Goal: Communication & Community: Participate in discussion

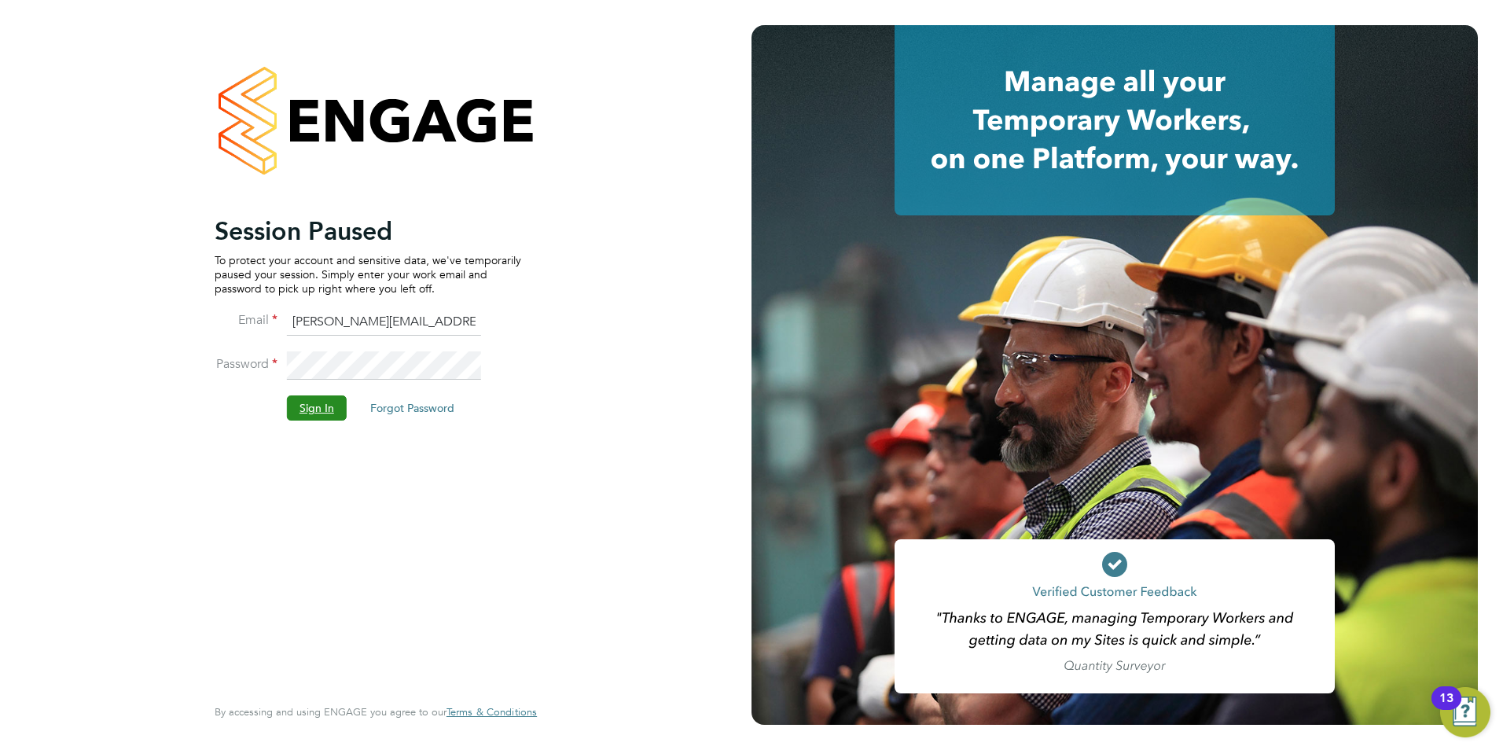
click at [323, 403] on button "Sign In" at bounding box center [317, 407] width 60 height 25
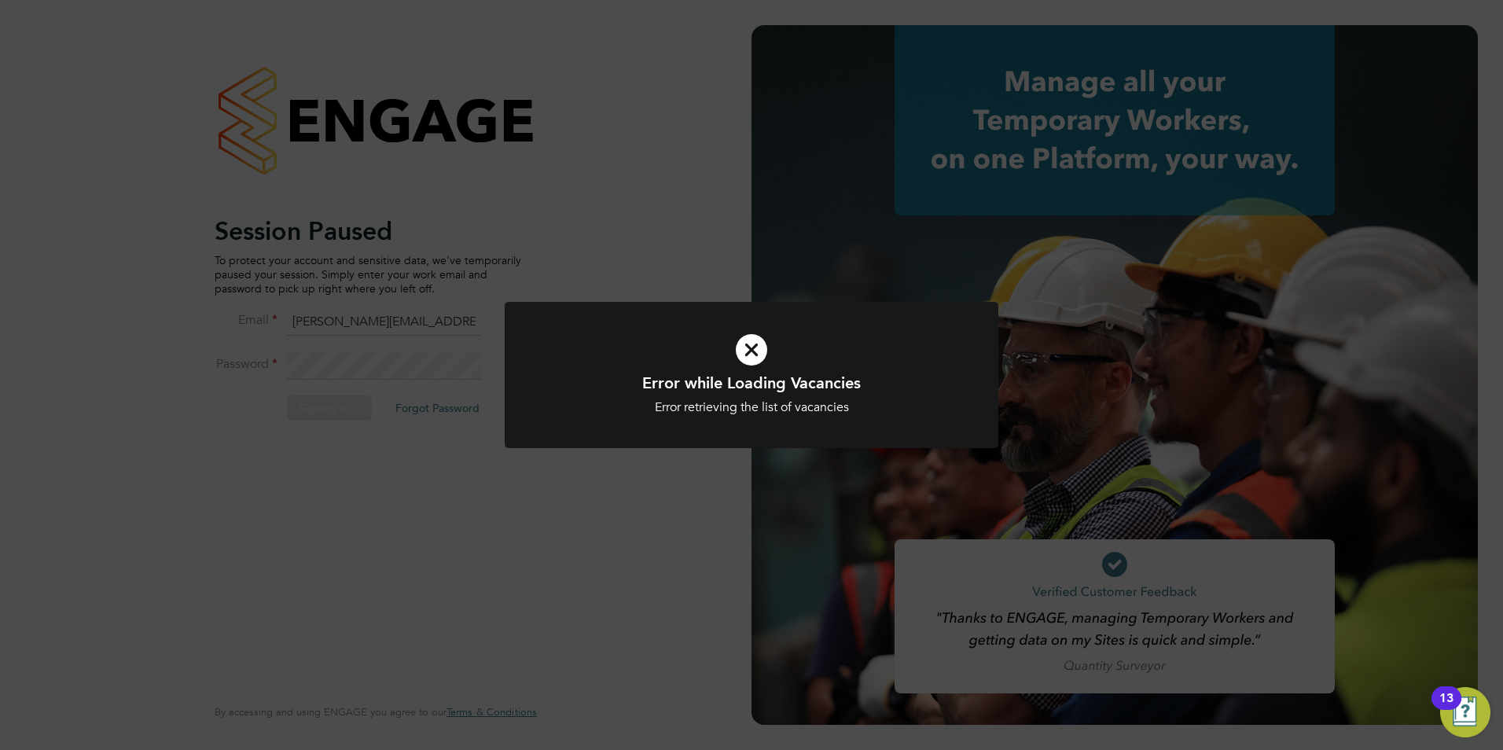
click at [754, 354] on icon at bounding box center [751, 349] width 409 height 61
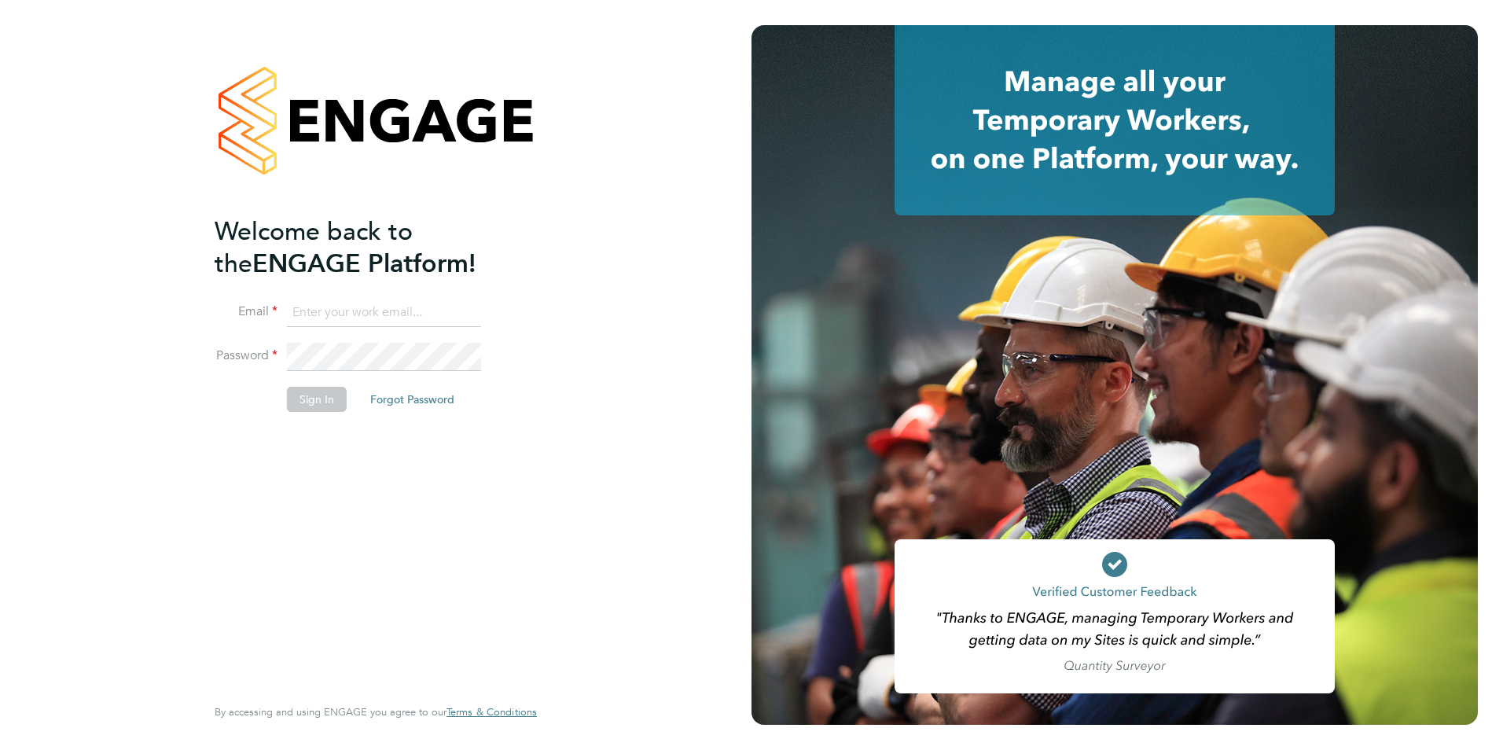
type input "[PERSON_NAME][EMAIL_ADDRESS][DOMAIN_NAME]"
click at [308, 403] on button "Sign In" at bounding box center [317, 399] width 60 height 25
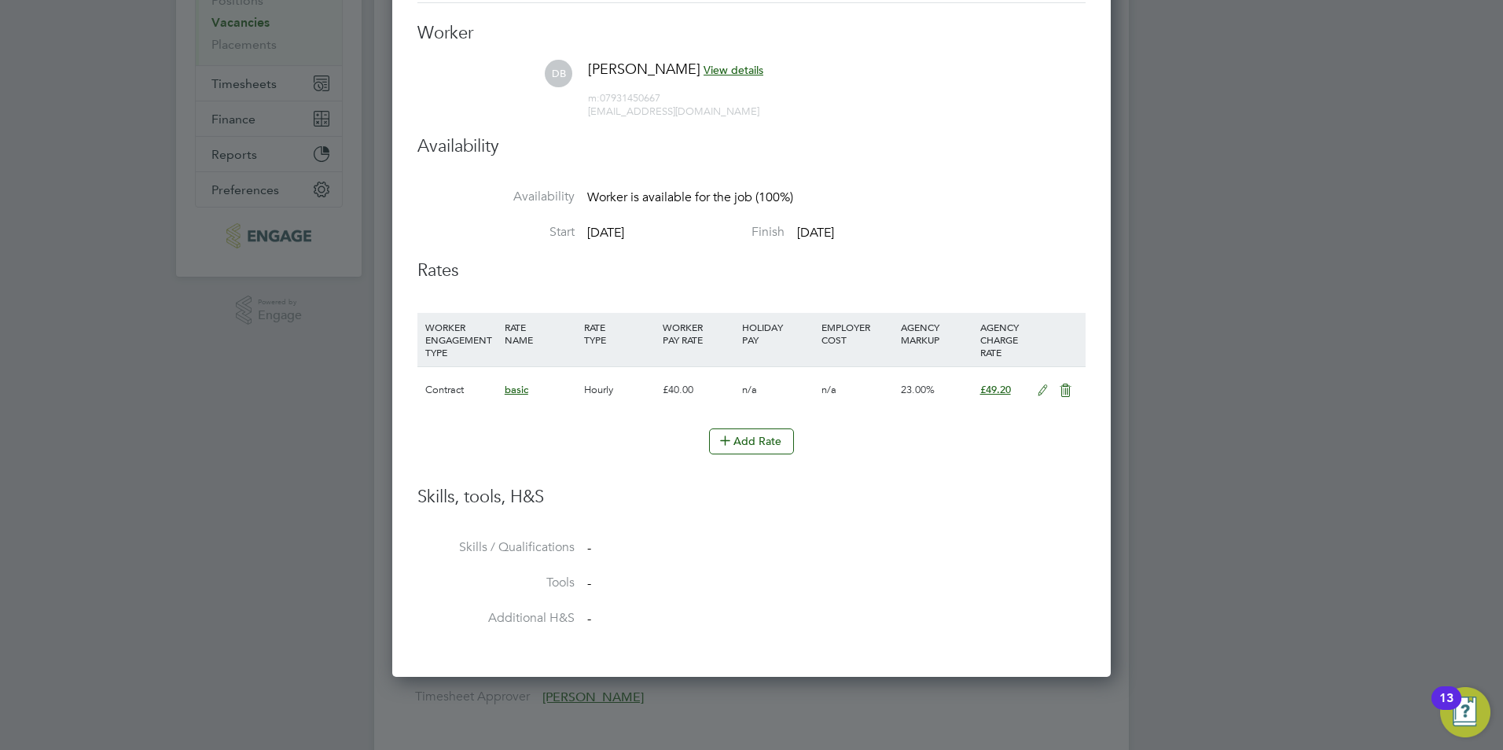
scroll to position [2, 0]
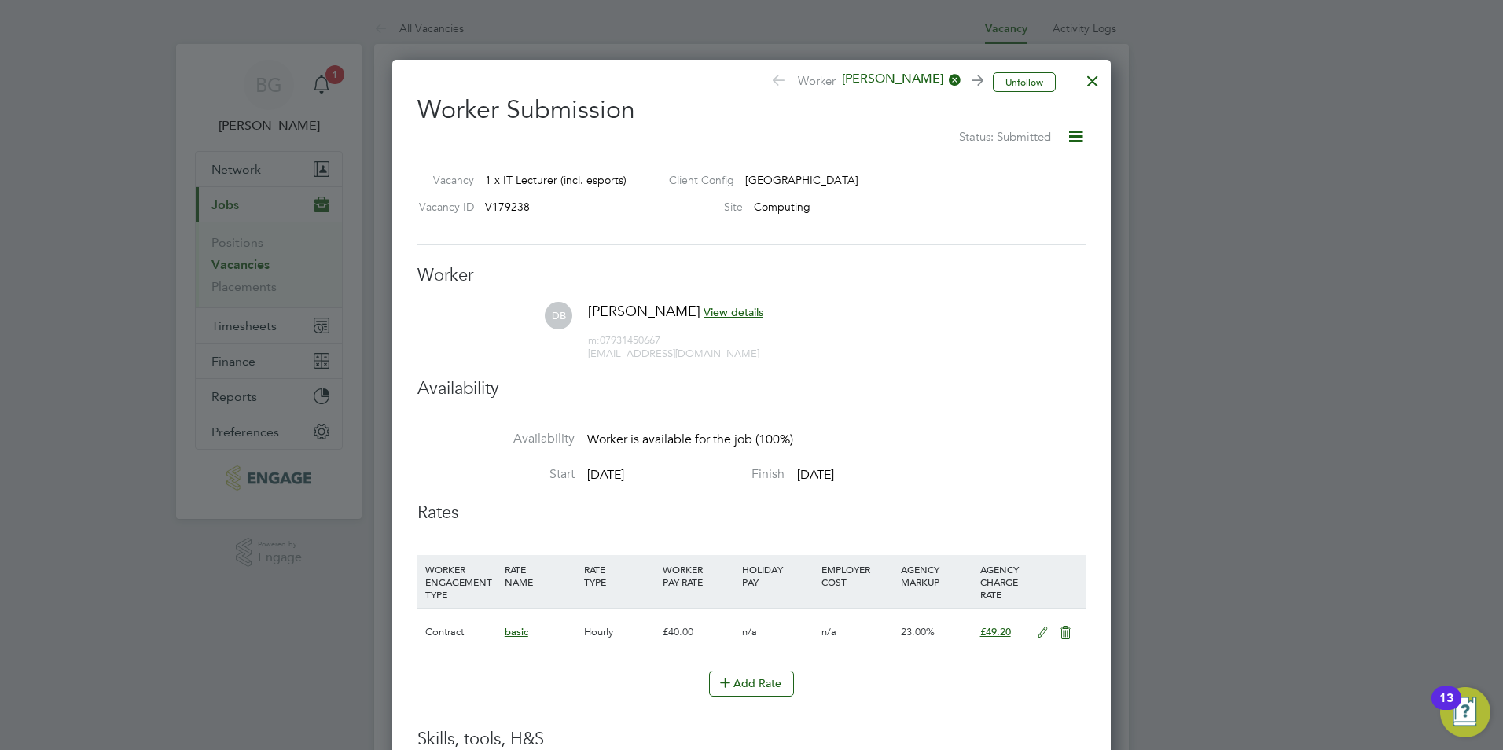
click at [1090, 79] on div at bounding box center [1093, 77] width 28 height 28
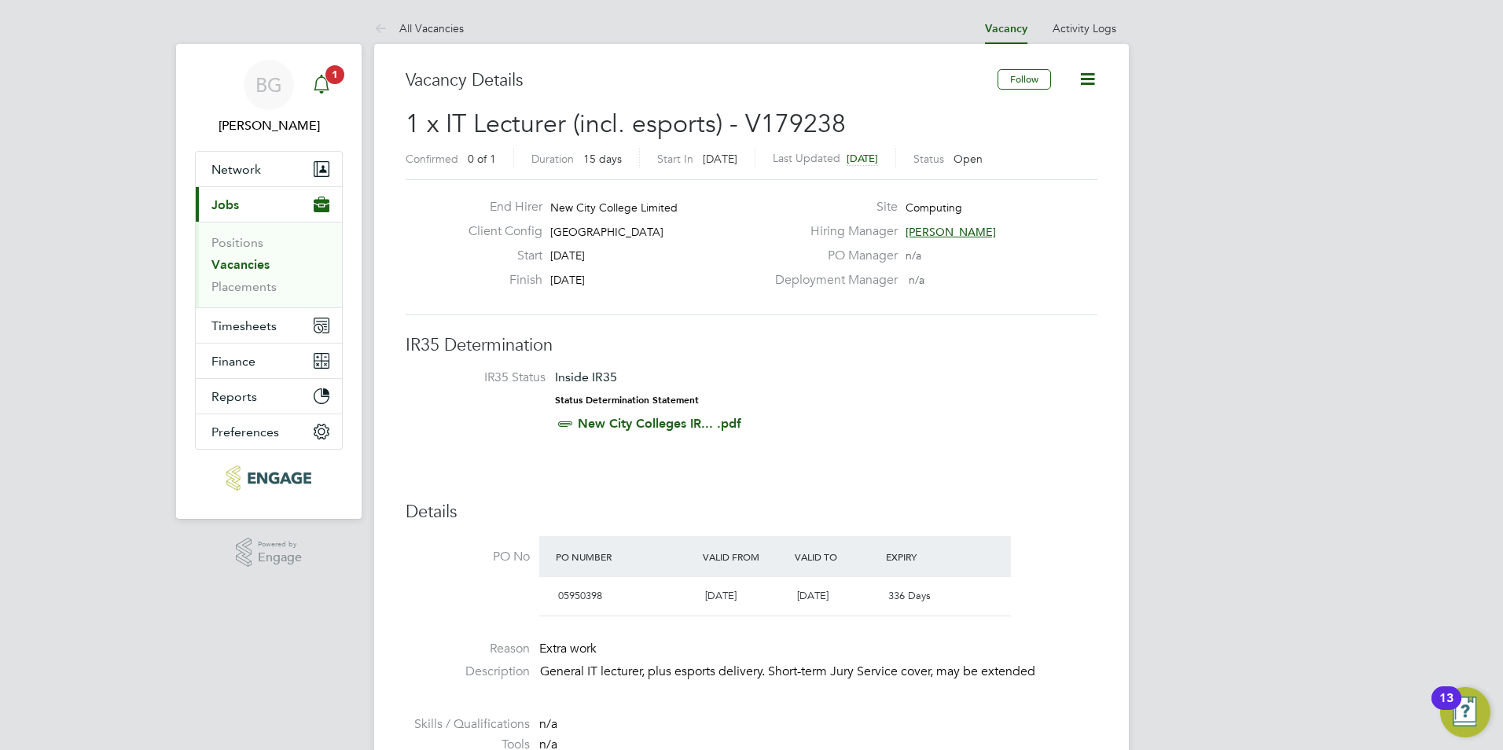
click at [316, 90] on icon "Main navigation" at bounding box center [321, 83] width 15 height 16
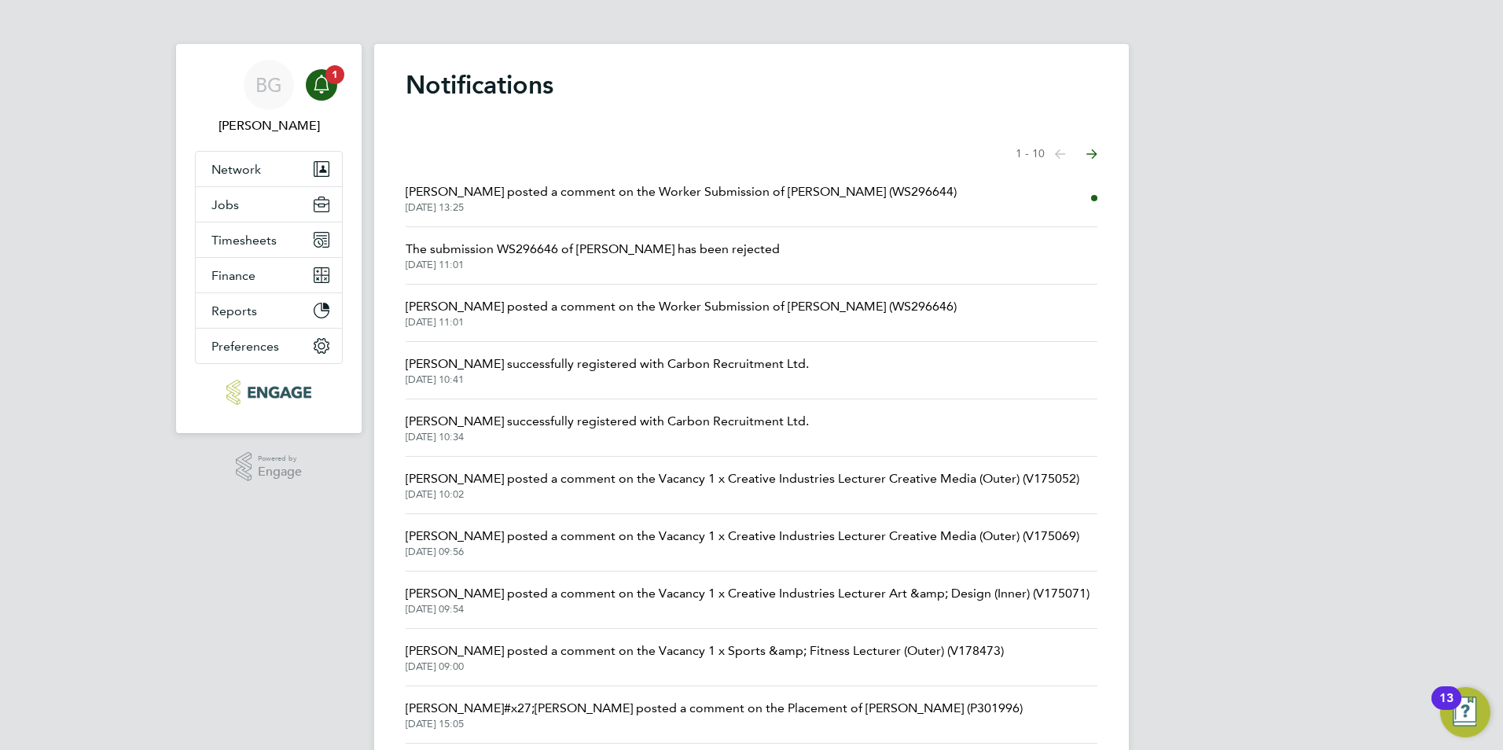
click at [725, 198] on span "Fraz Arshad posted a comment on the Worker Submission of Dale Bromathe (WS29664…" at bounding box center [681, 191] width 551 height 19
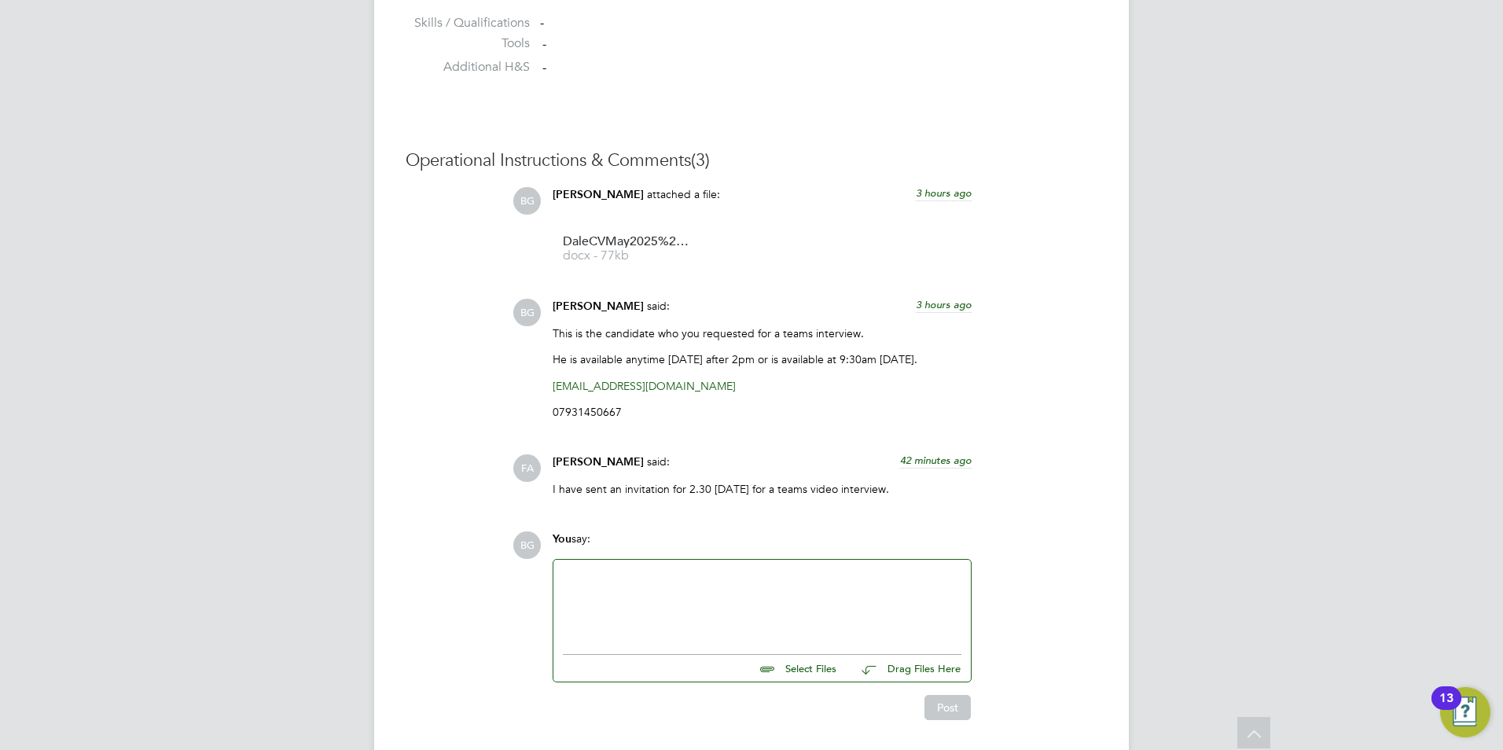
scroll to position [1306, 0]
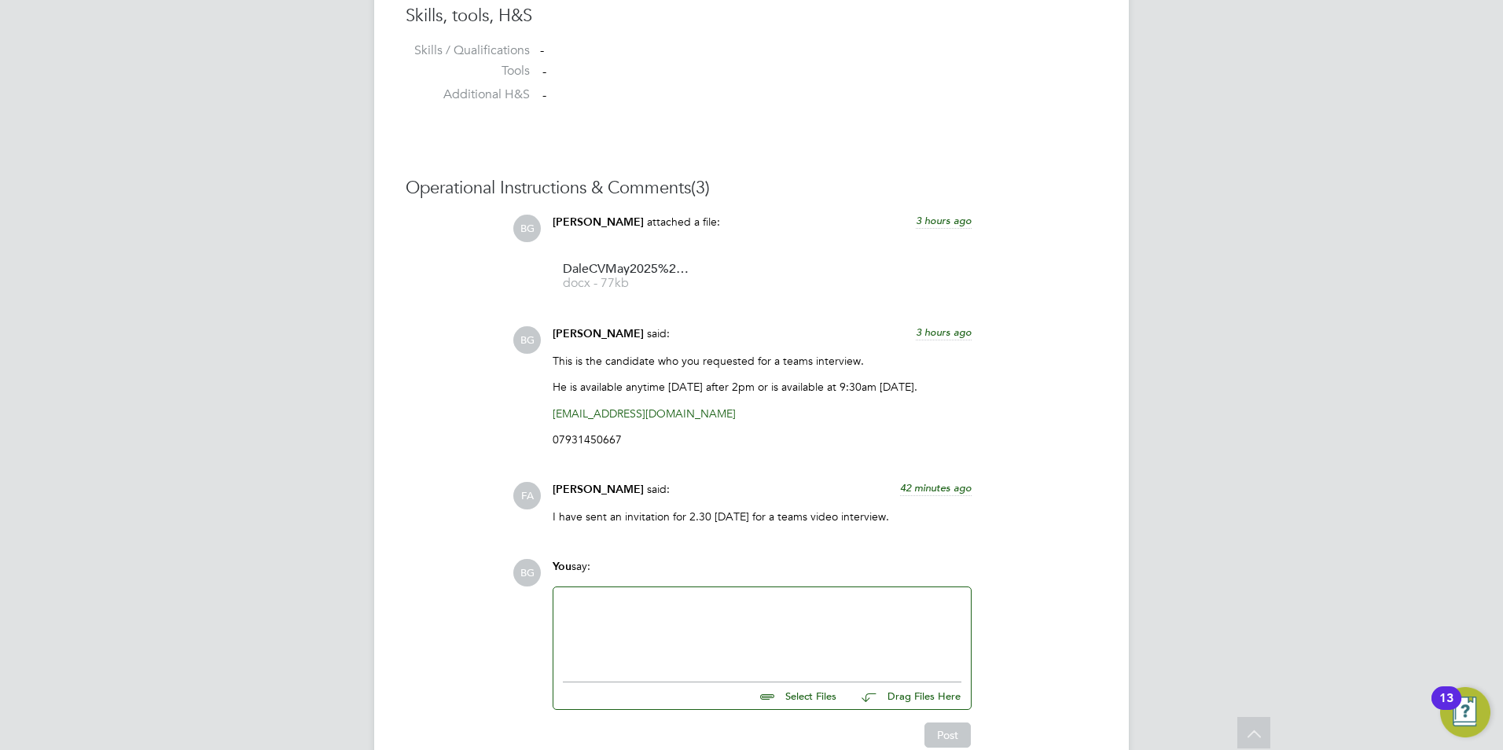
drag, startPoint x: 897, startPoint y: 432, endPoint x: 939, endPoint y: 359, distance: 83.5
click at [939, 359] on div "This is the candidate who you requested for a teams interview. He is available …" at bounding box center [762, 406] width 419 height 105
click at [933, 358] on p "This is the candidate who you requested for a teams interview." at bounding box center [762, 361] width 419 height 14
drag, startPoint x: 933, startPoint y: 198, endPoint x: 953, endPoint y: 220, distance: 29.5
click at [953, 220] on div "Operational Instructions & Comments (3) BG Becky Green attached a file: 3 hours…" at bounding box center [752, 463] width 692 height 572
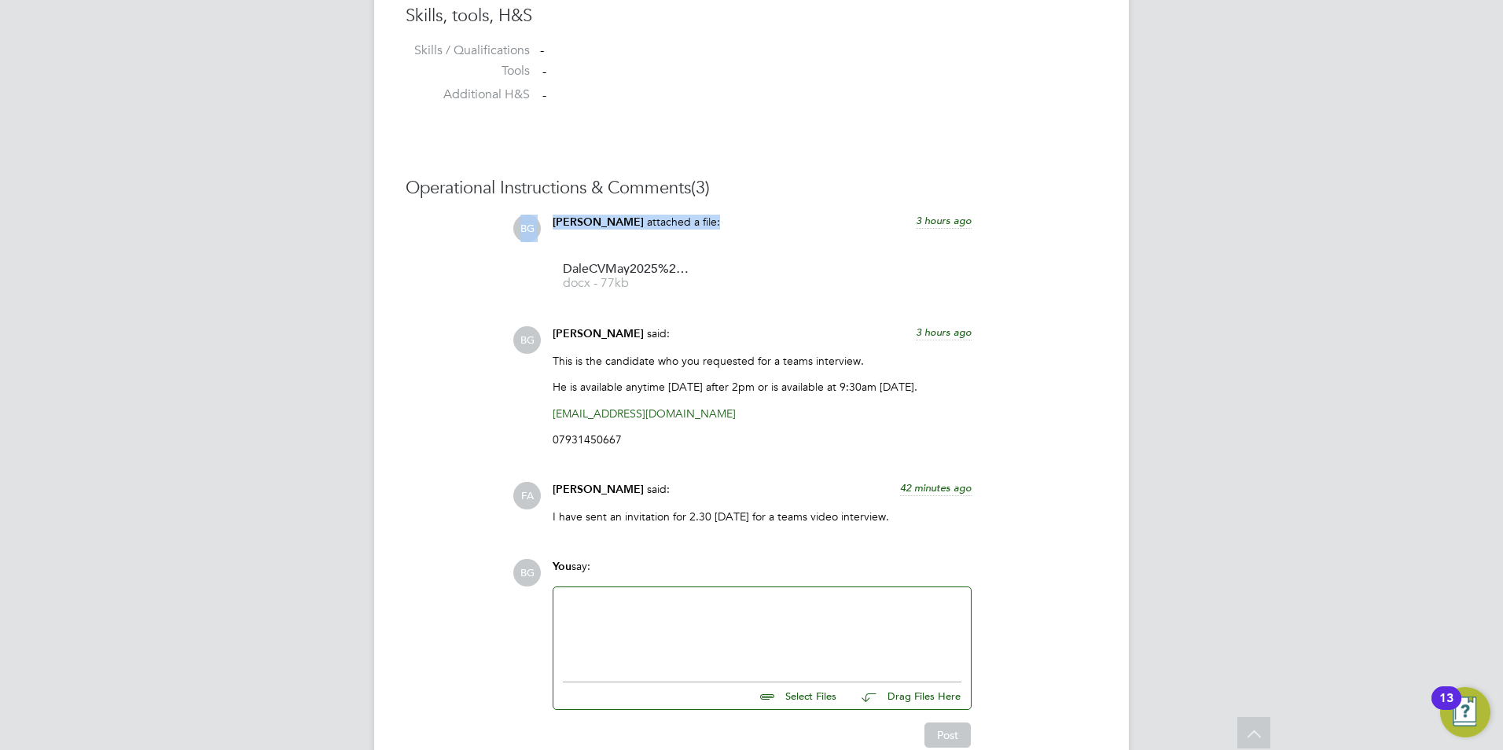
drag, startPoint x: 953, startPoint y: 220, endPoint x: 974, endPoint y: 275, distance: 59.0
click at [974, 275] on div "Becky Green attached a file: 3 hours ago DaleCVMay2025%201 docx - 77kb" at bounding box center [762, 259] width 435 height 88
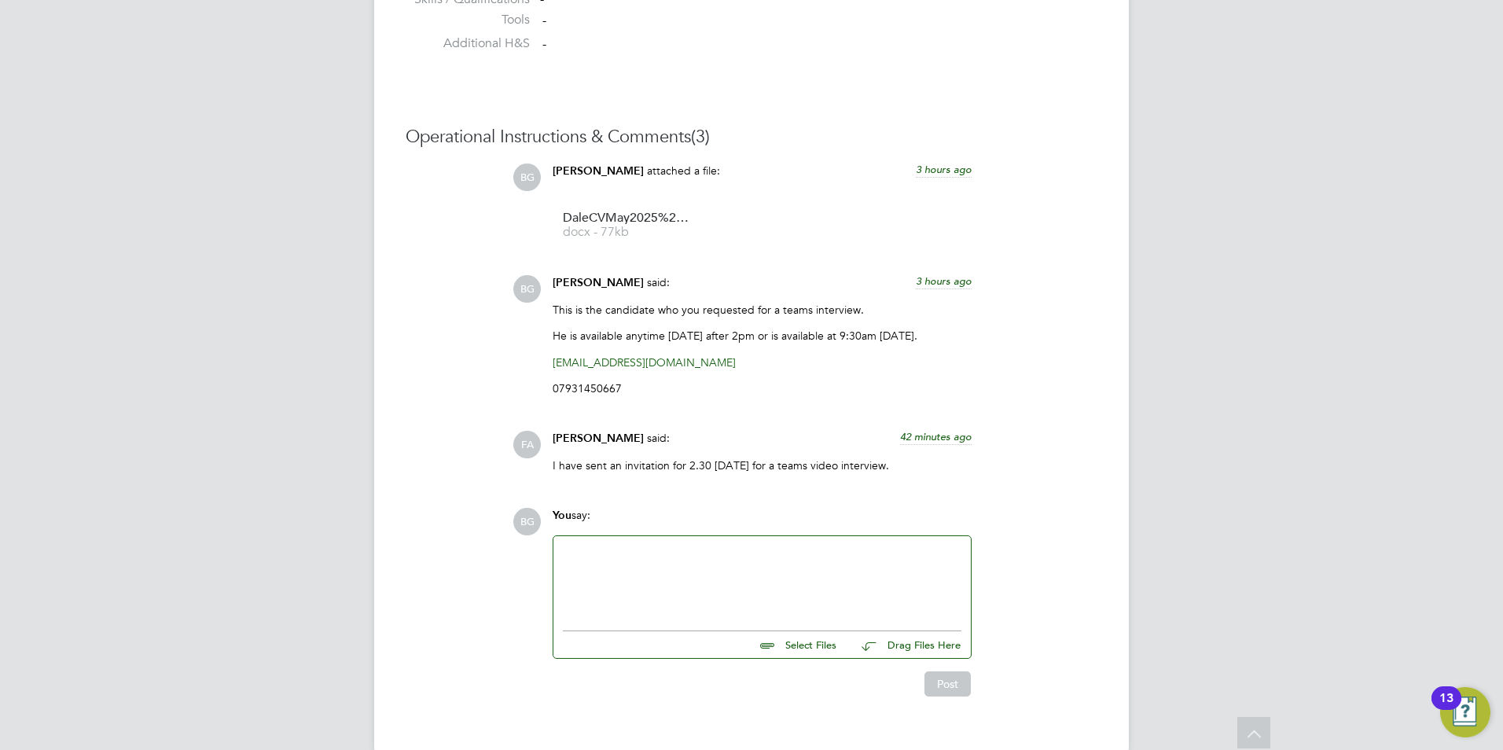
scroll to position [1384, 0]
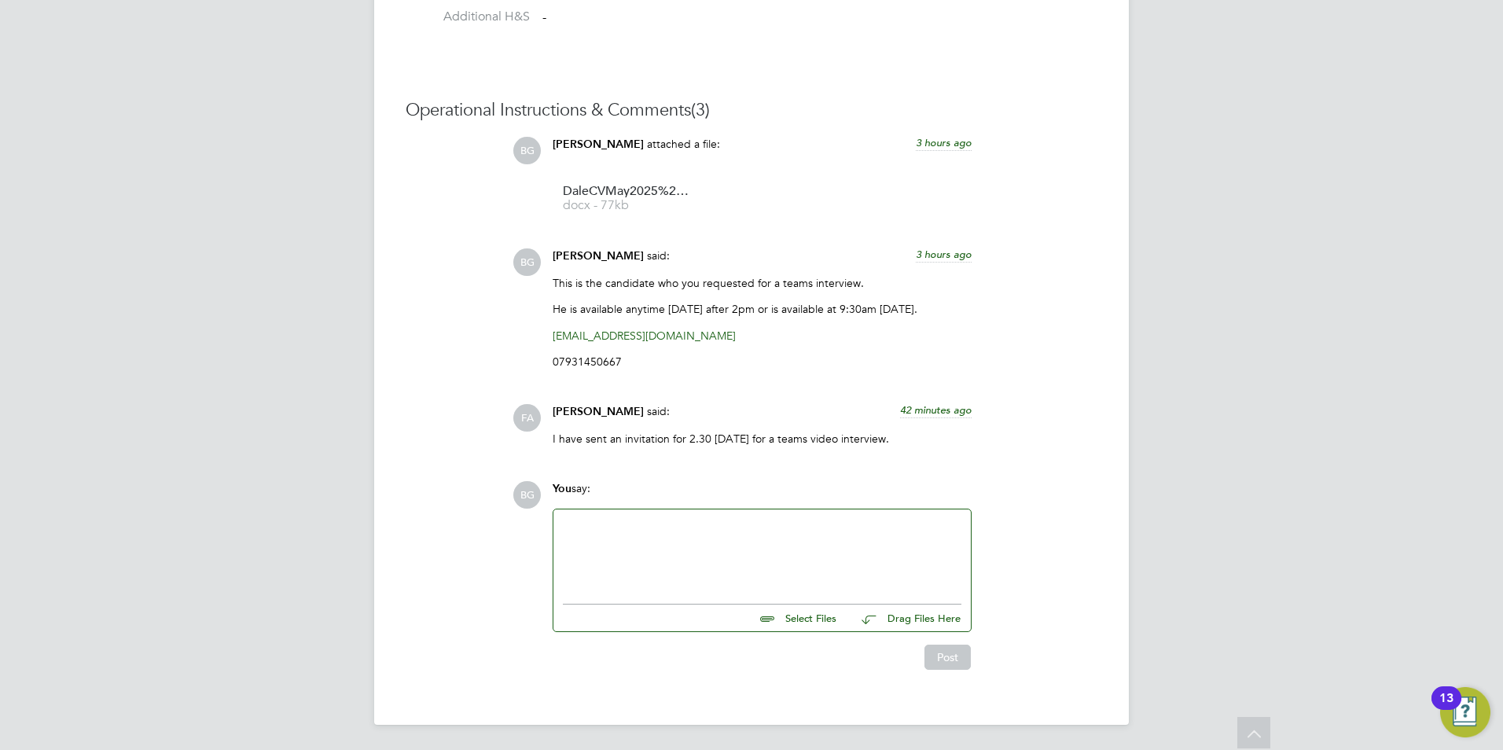
click at [615, 459] on div "Operational Instructions & Comments (3) BG Becky Green attached a file: 3 hours…" at bounding box center [752, 385] width 692 height 572
click at [576, 431] on div "Fraz Arshad said: 43 minutes ago" at bounding box center [762, 418] width 419 height 28
drag, startPoint x: 550, startPoint y: 441, endPoint x: 784, endPoint y: 446, distance: 233.5
click at [784, 446] on div "Fraz Arshad said: 43 minutes ago I have sent an invitation for 2.30 today for a…" at bounding box center [762, 430] width 435 height 53
drag, startPoint x: 784, startPoint y: 446, endPoint x: 822, endPoint y: 478, distance: 49.6
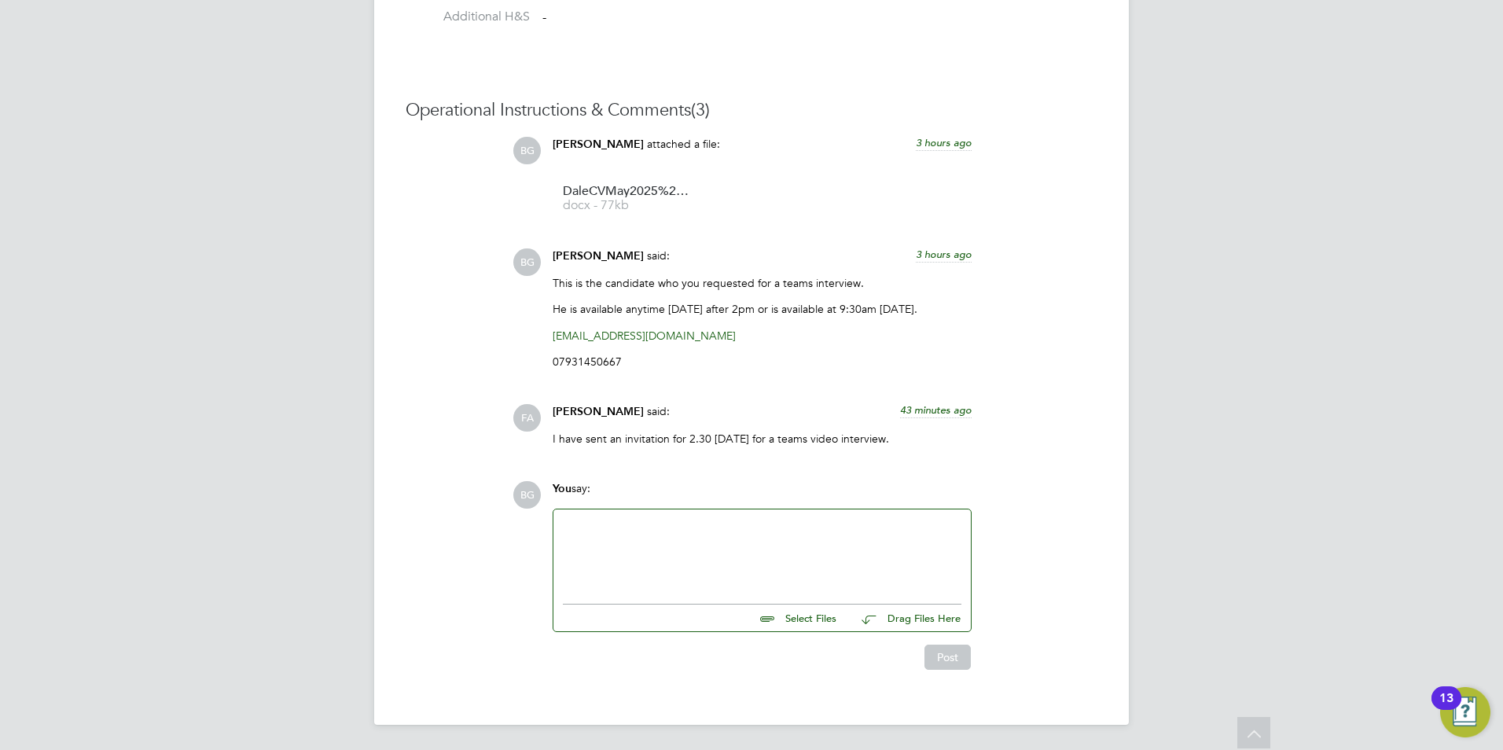
click at [822, 478] on div "Operational Instructions & Comments (3) BG Becky Green attached a file: 3 hours…" at bounding box center [752, 385] width 692 height 572
click at [735, 543] on div at bounding box center [762, 553] width 399 height 68
click at [756, 544] on div at bounding box center [762, 553] width 399 height 68
click at [822, 526] on div at bounding box center [762, 553] width 399 height 68
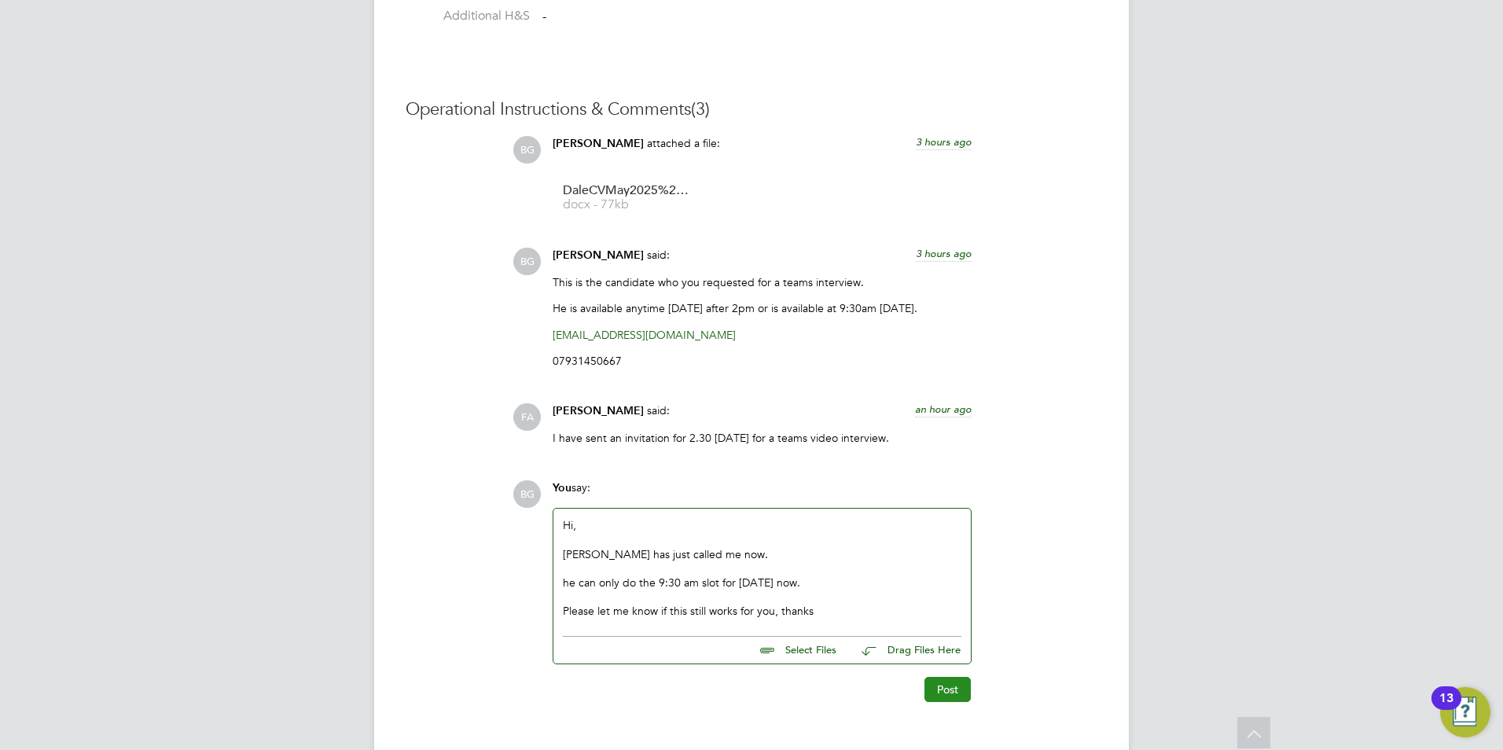
click at [951, 688] on button "Post" at bounding box center [948, 689] width 46 height 25
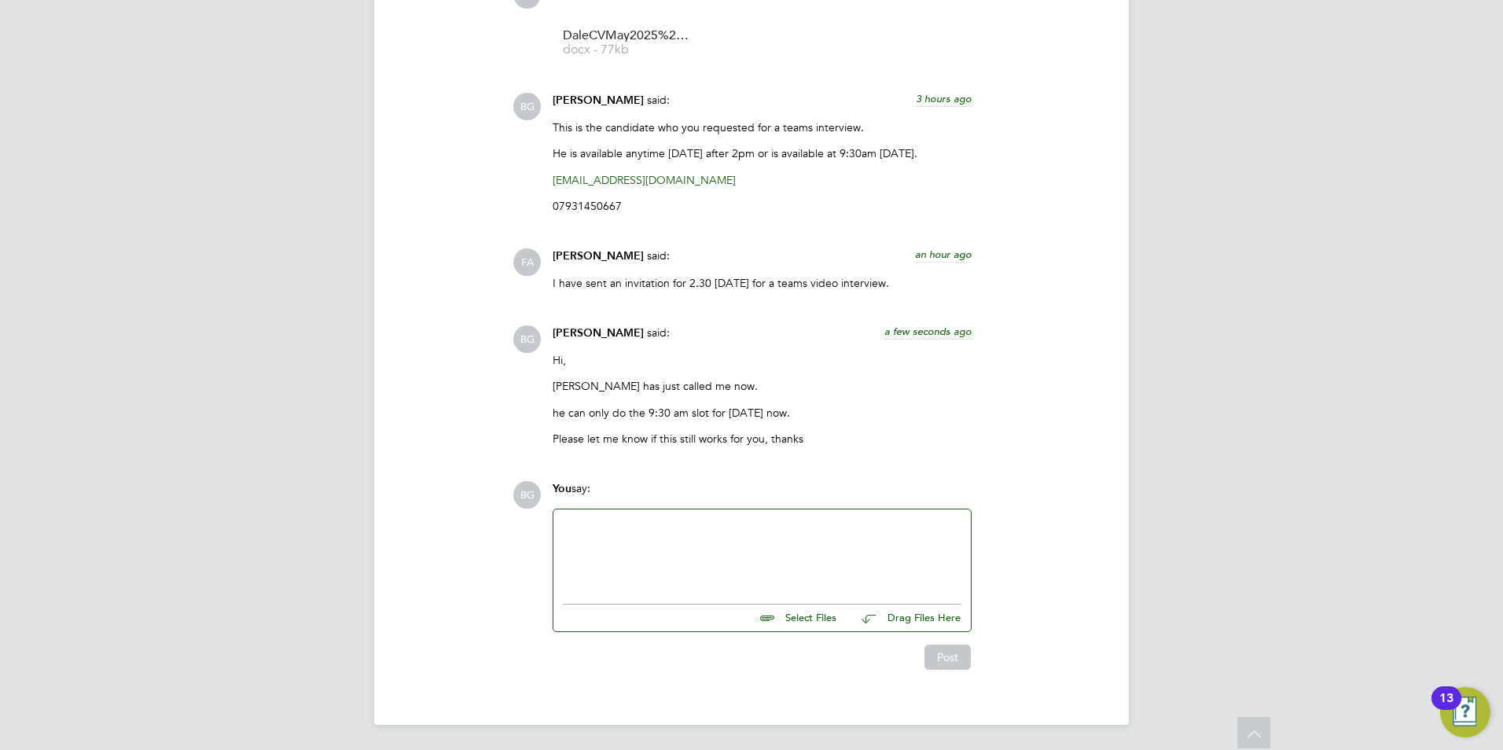
scroll to position [1540, 0]
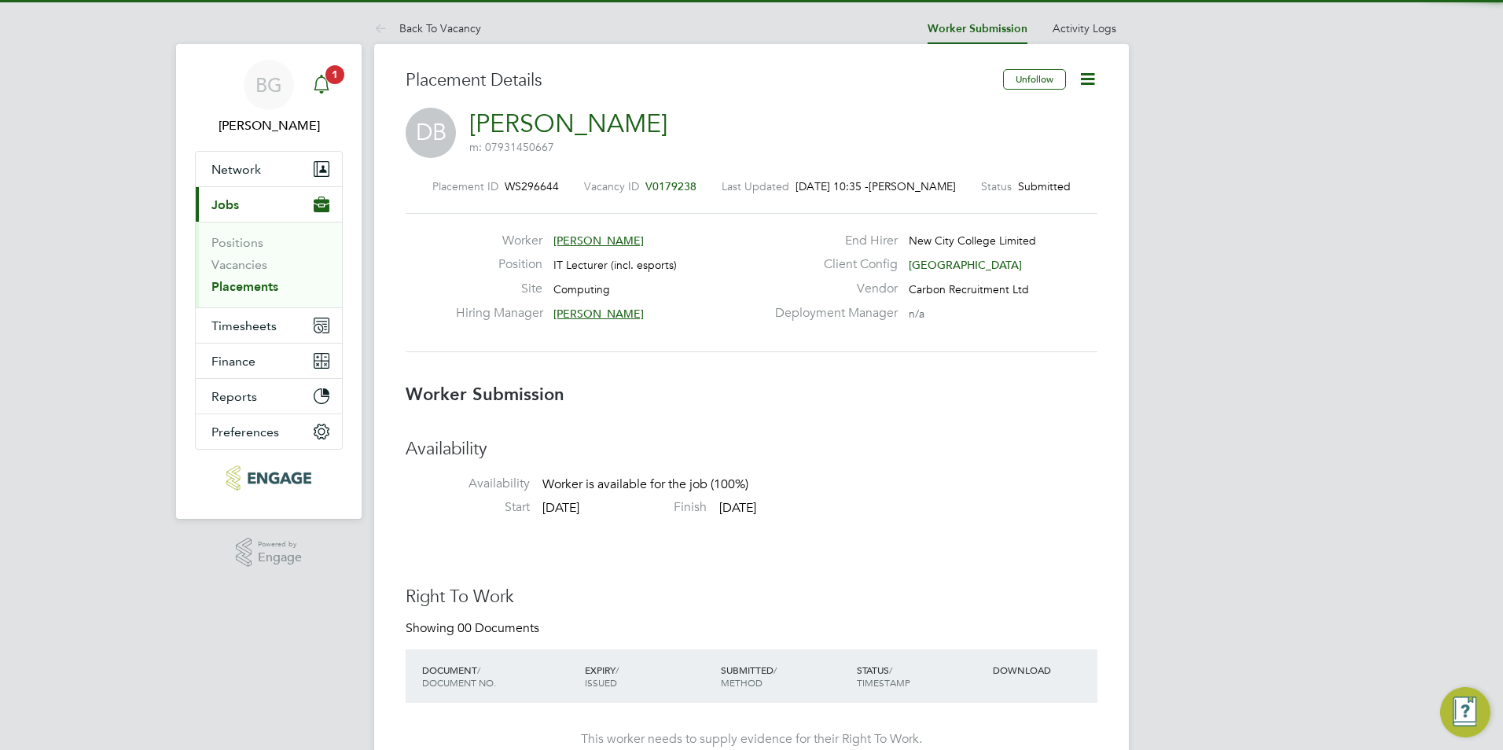
click at [330, 87] on icon "Main navigation" at bounding box center [321, 84] width 19 height 19
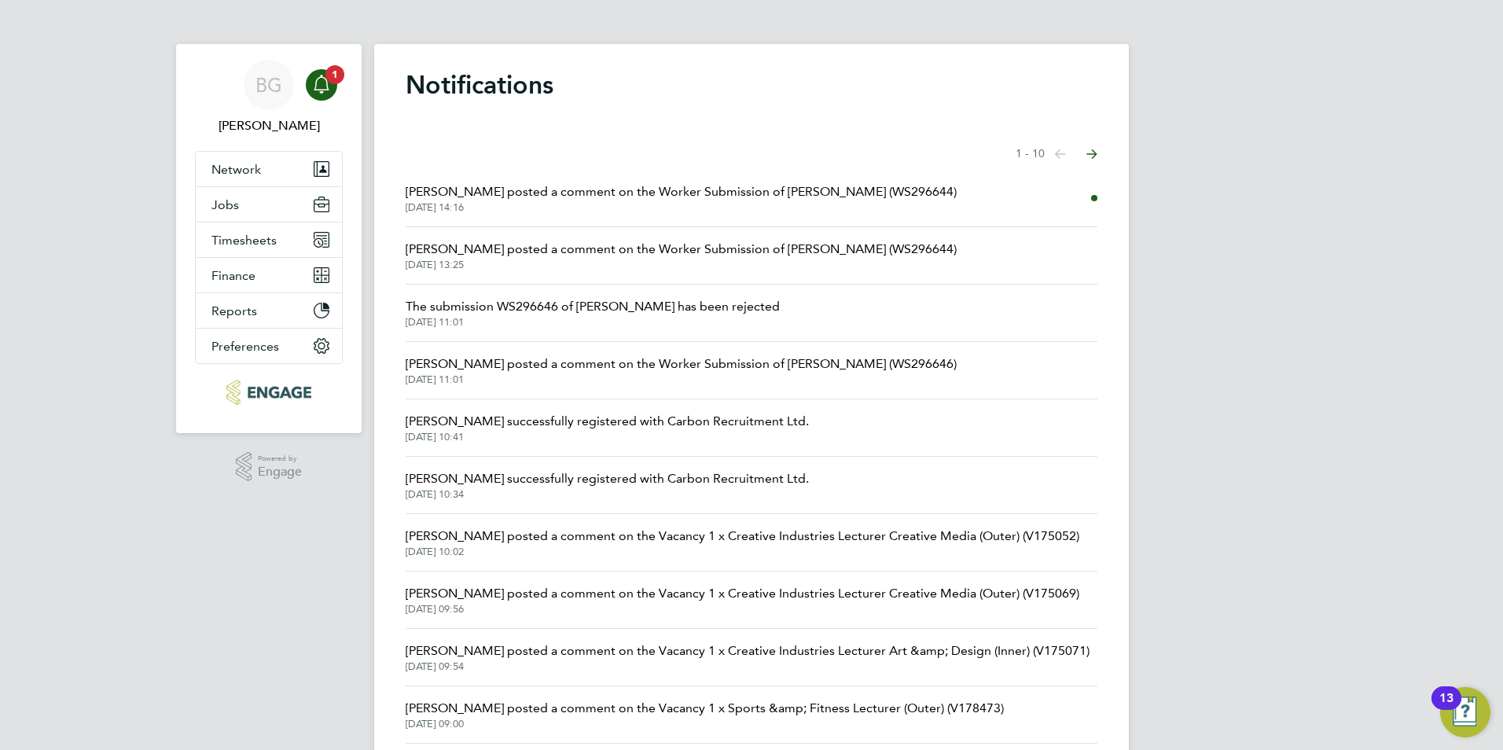
click at [554, 200] on span "Fraz Arshad posted a comment on the Worker Submission of Dale Bromathe (WS29664…" at bounding box center [681, 191] width 551 height 19
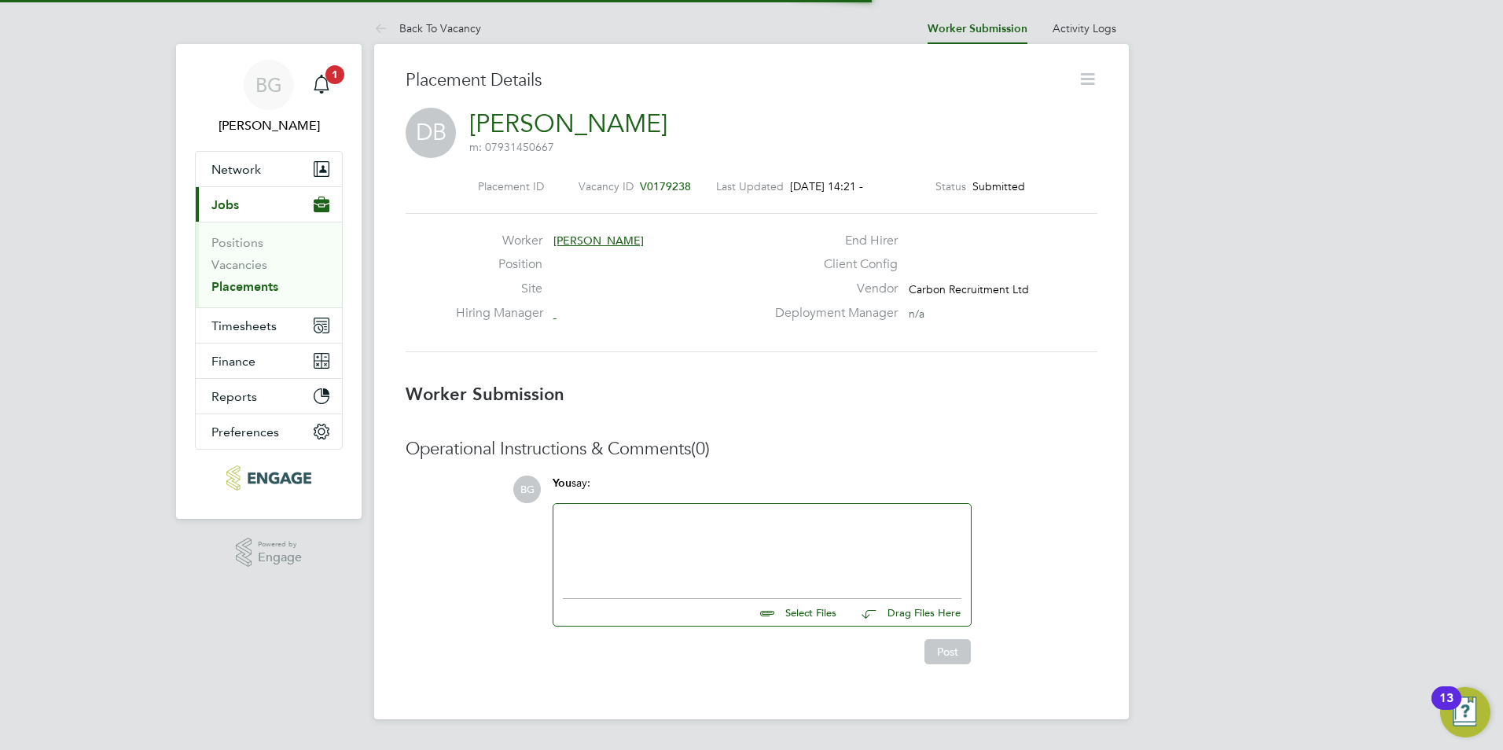
scroll to position [8, 8]
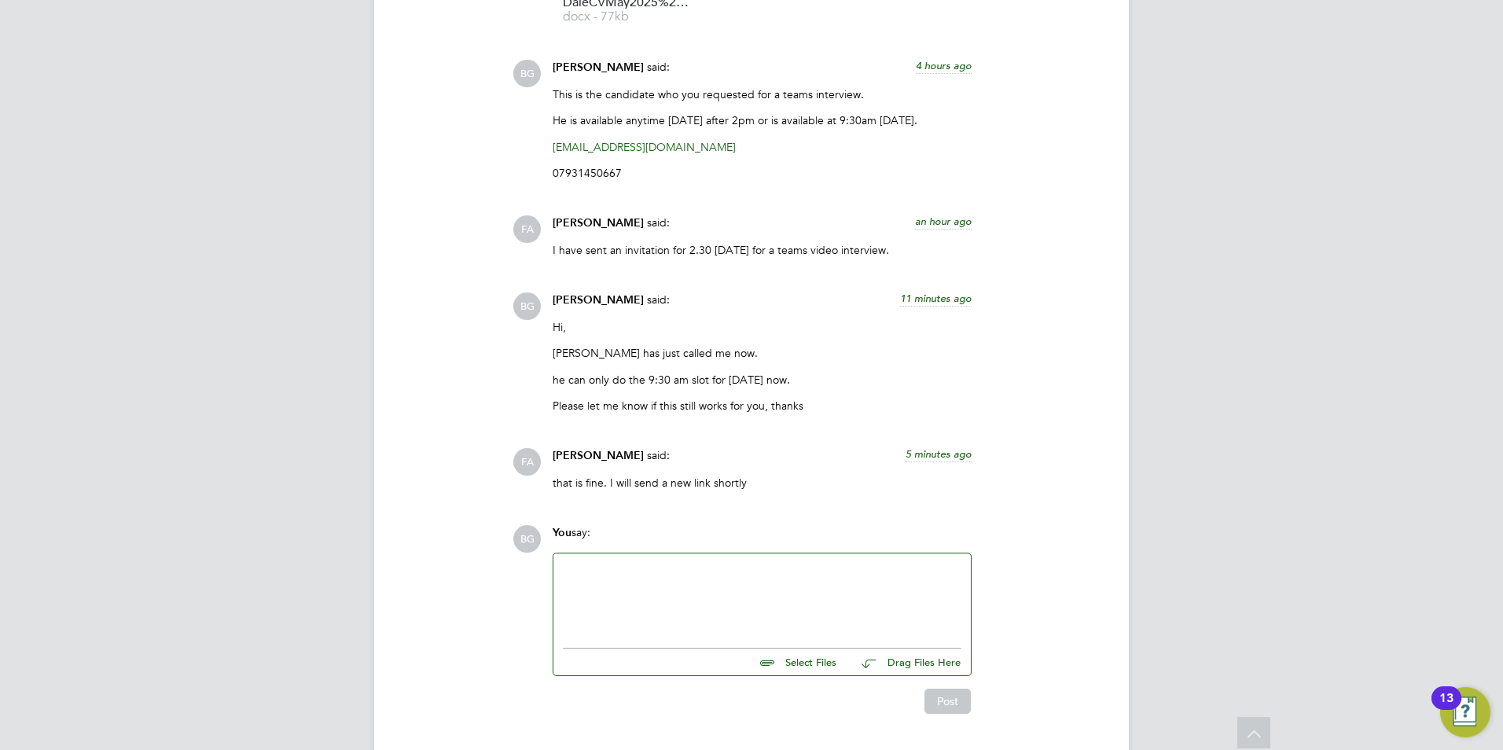
click at [638, 567] on div at bounding box center [762, 597] width 399 height 68
click at [945, 701] on button "Post" at bounding box center [948, 701] width 46 height 25
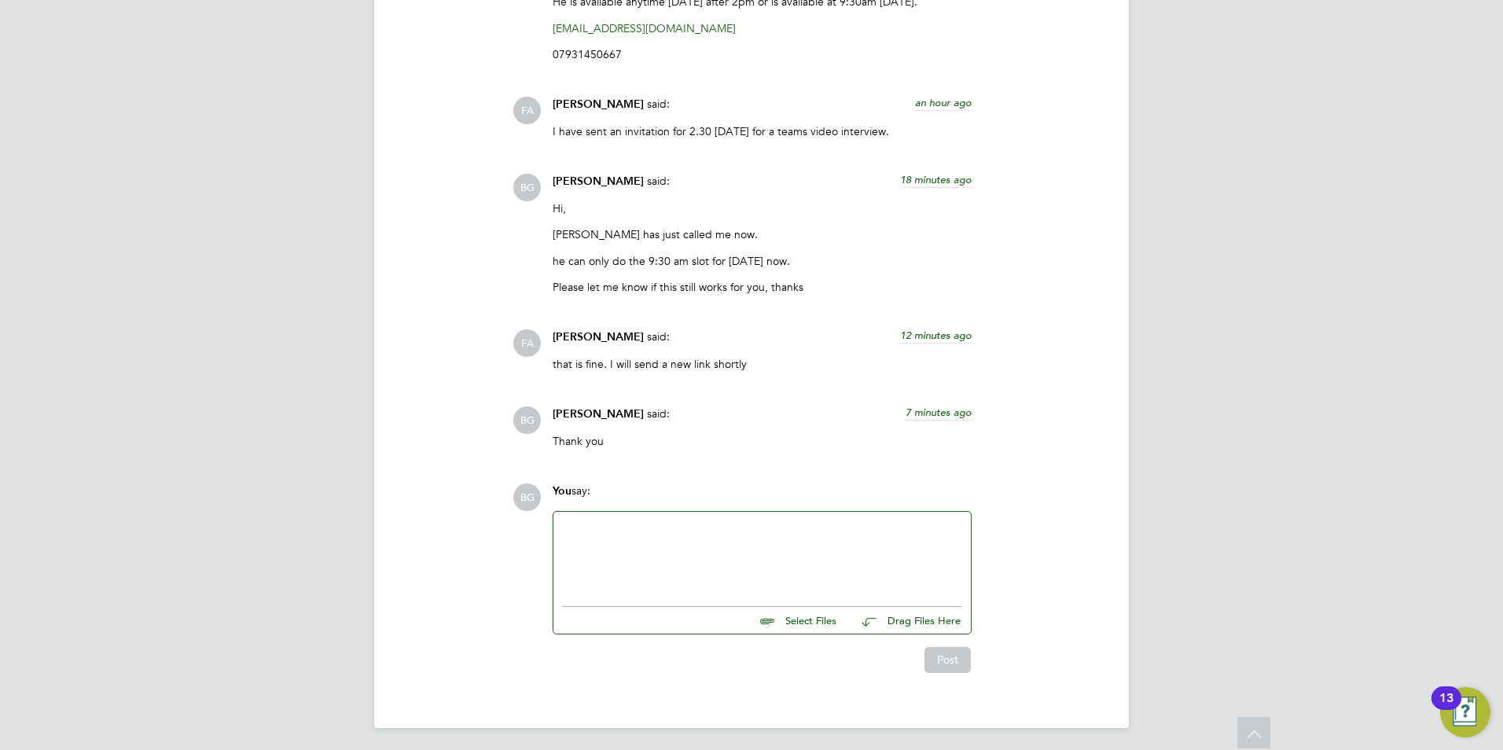
scroll to position [1695, 0]
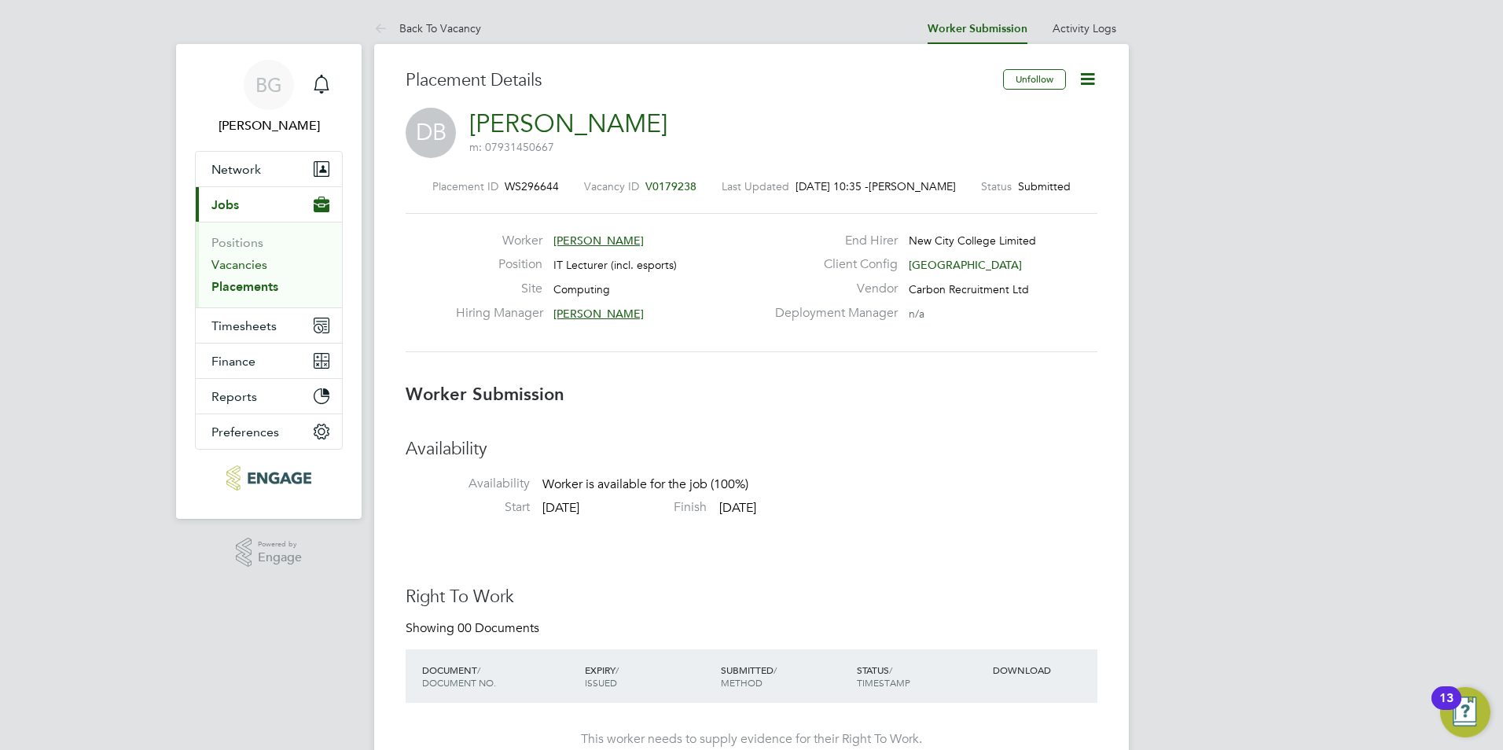
click at [244, 263] on link "Vacancies" at bounding box center [239, 264] width 56 height 15
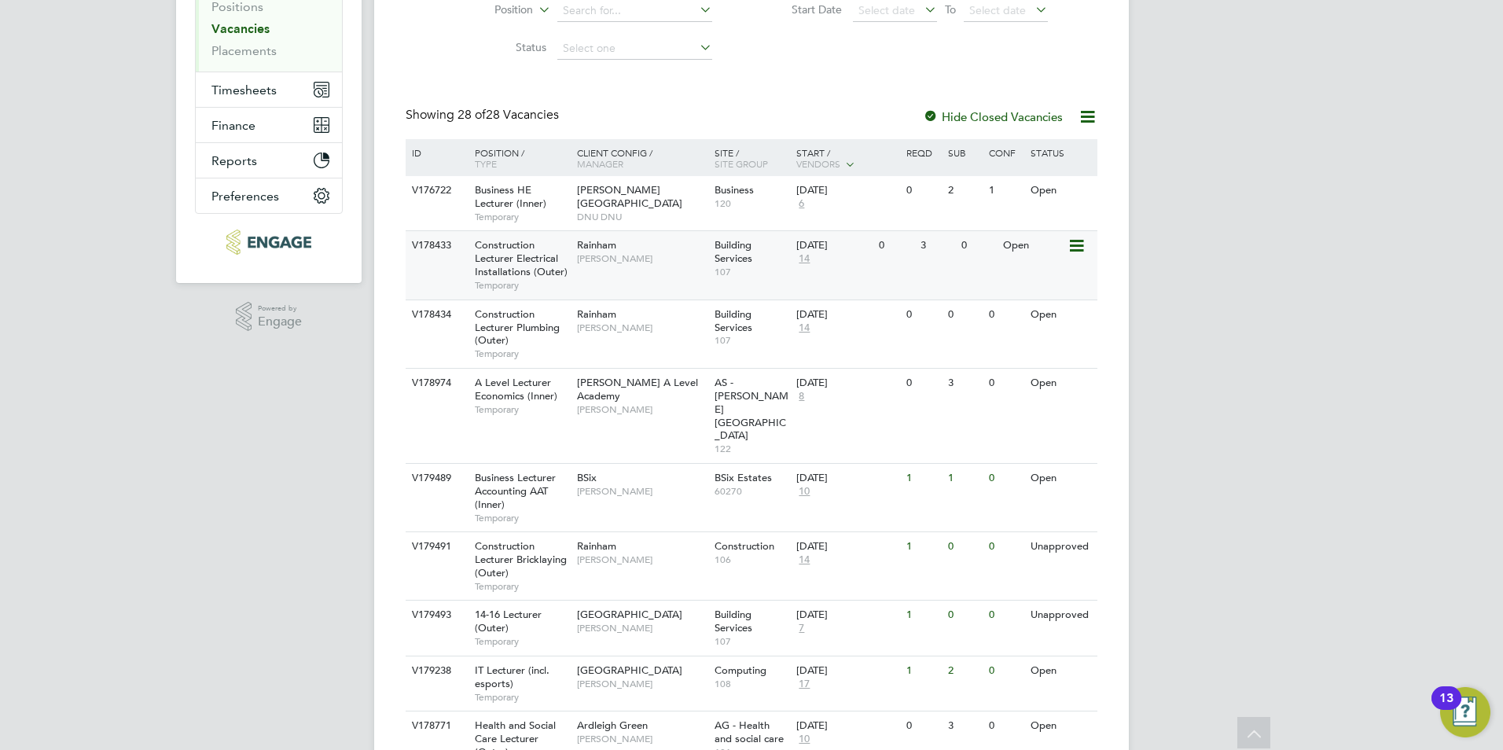
scroll to position [393, 0]
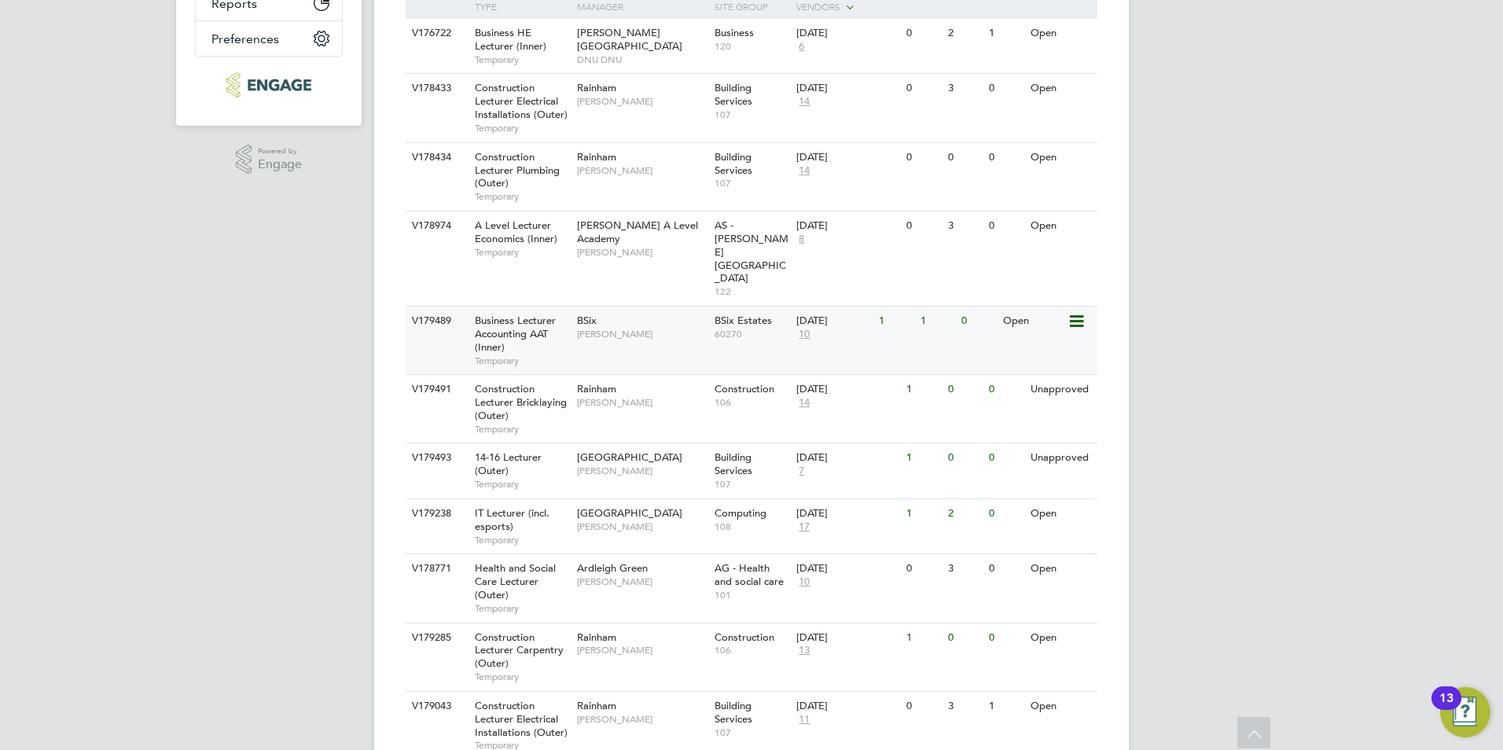
click at [538, 314] on span "Business Lecturer Accounting AAT (Inner)" at bounding box center [515, 334] width 81 height 40
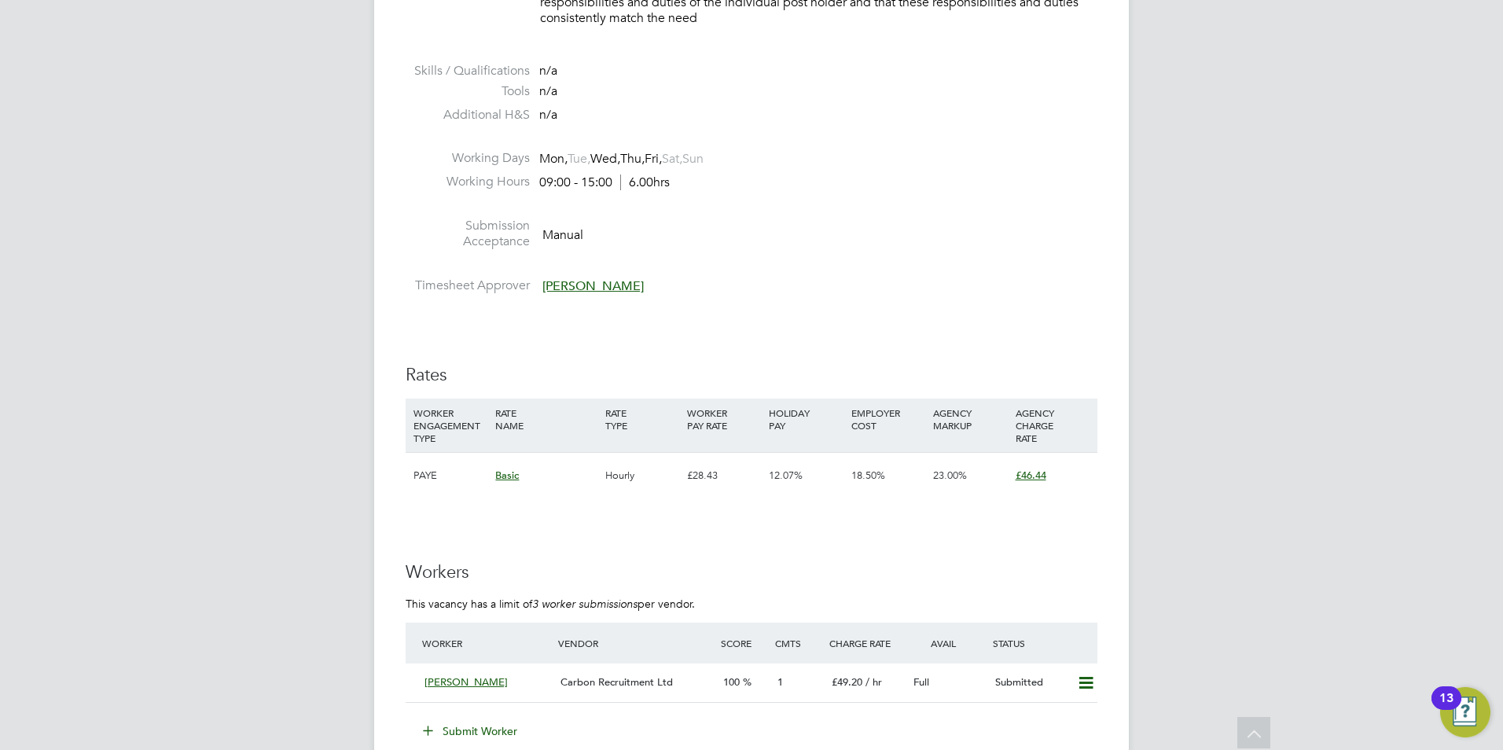
scroll to position [2280, 0]
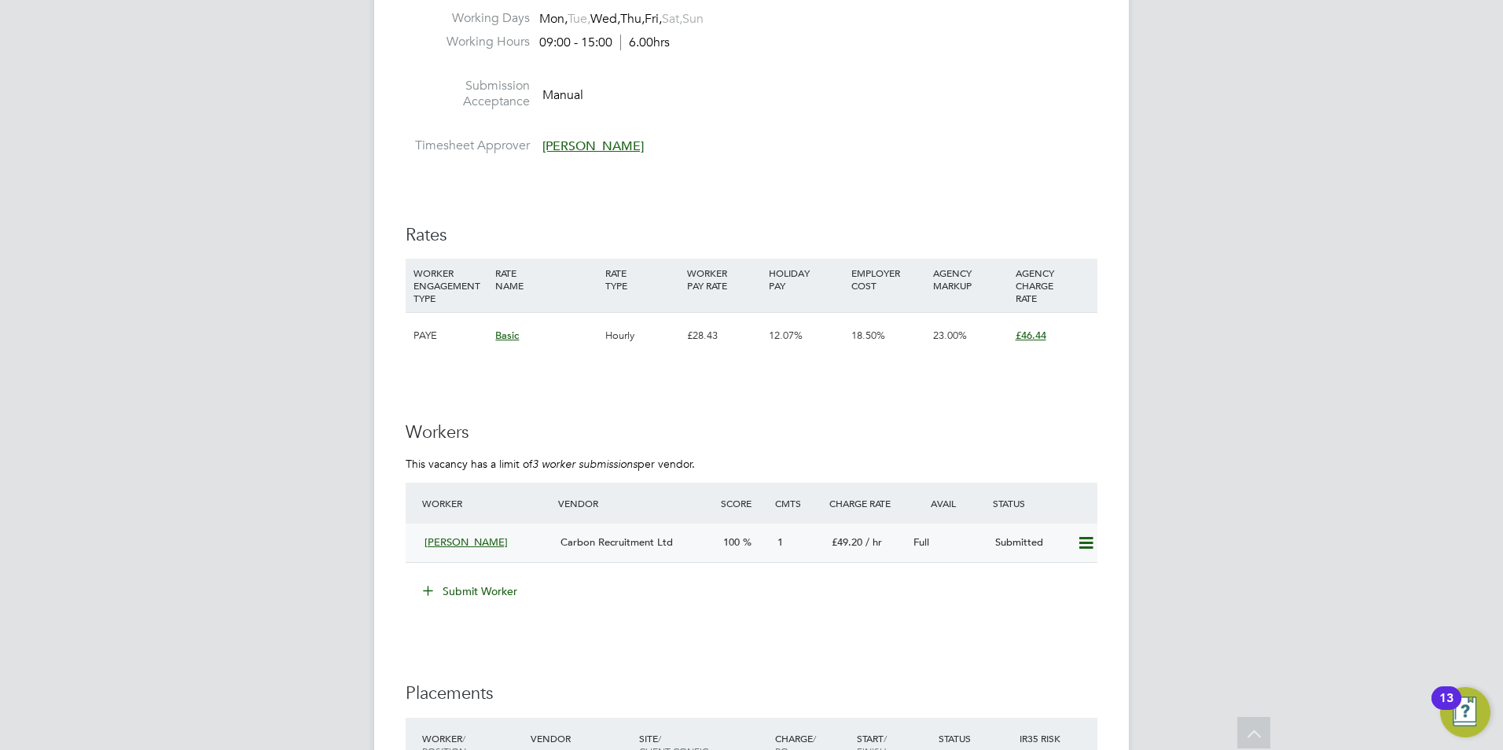
click at [469, 542] on span "[PERSON_NAME]" at bounding box center [466, 541] width 83 height 13
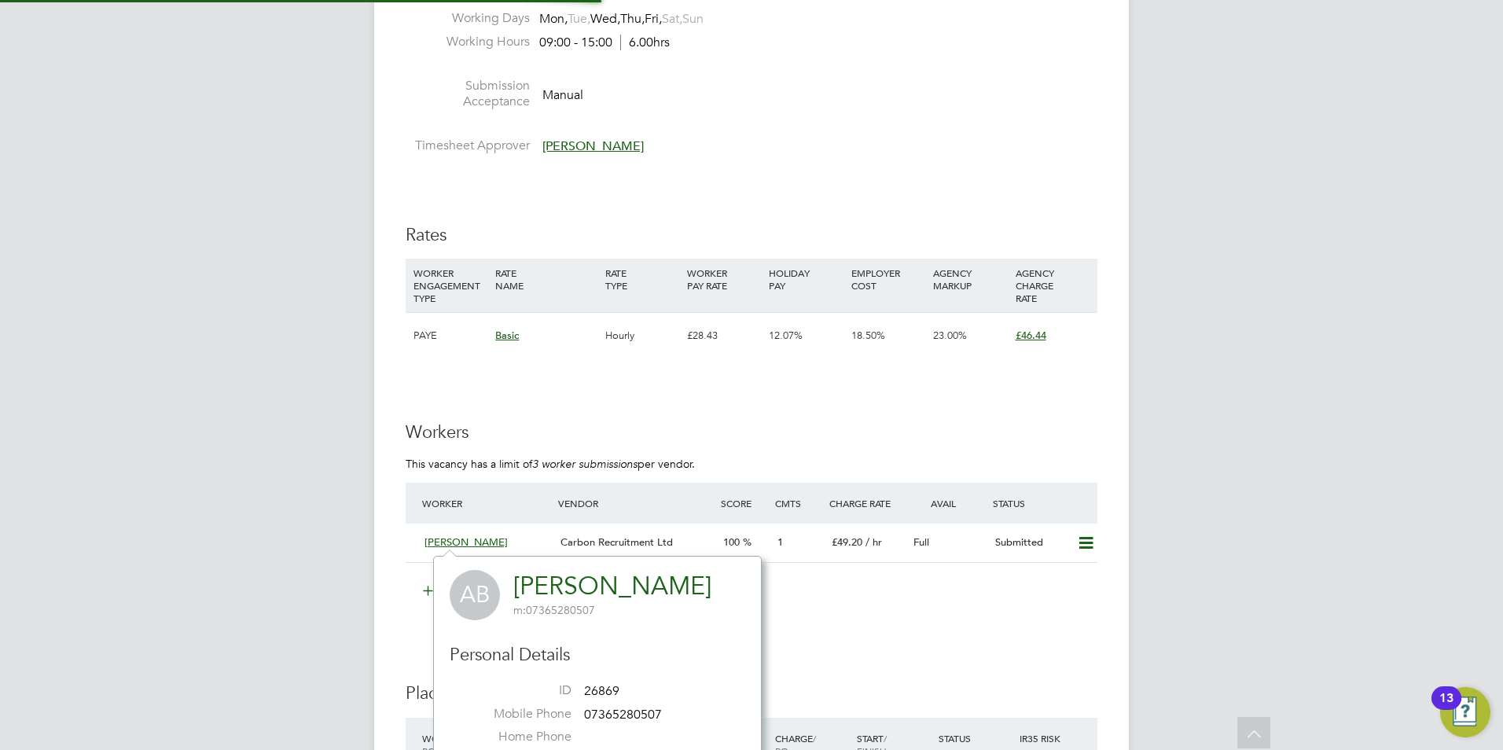
scroll to position [369, 329]
drag, startPoint x: 482, startPoint y: 414, endPoint x: 483, endPoint y: 441, distance: 26.8
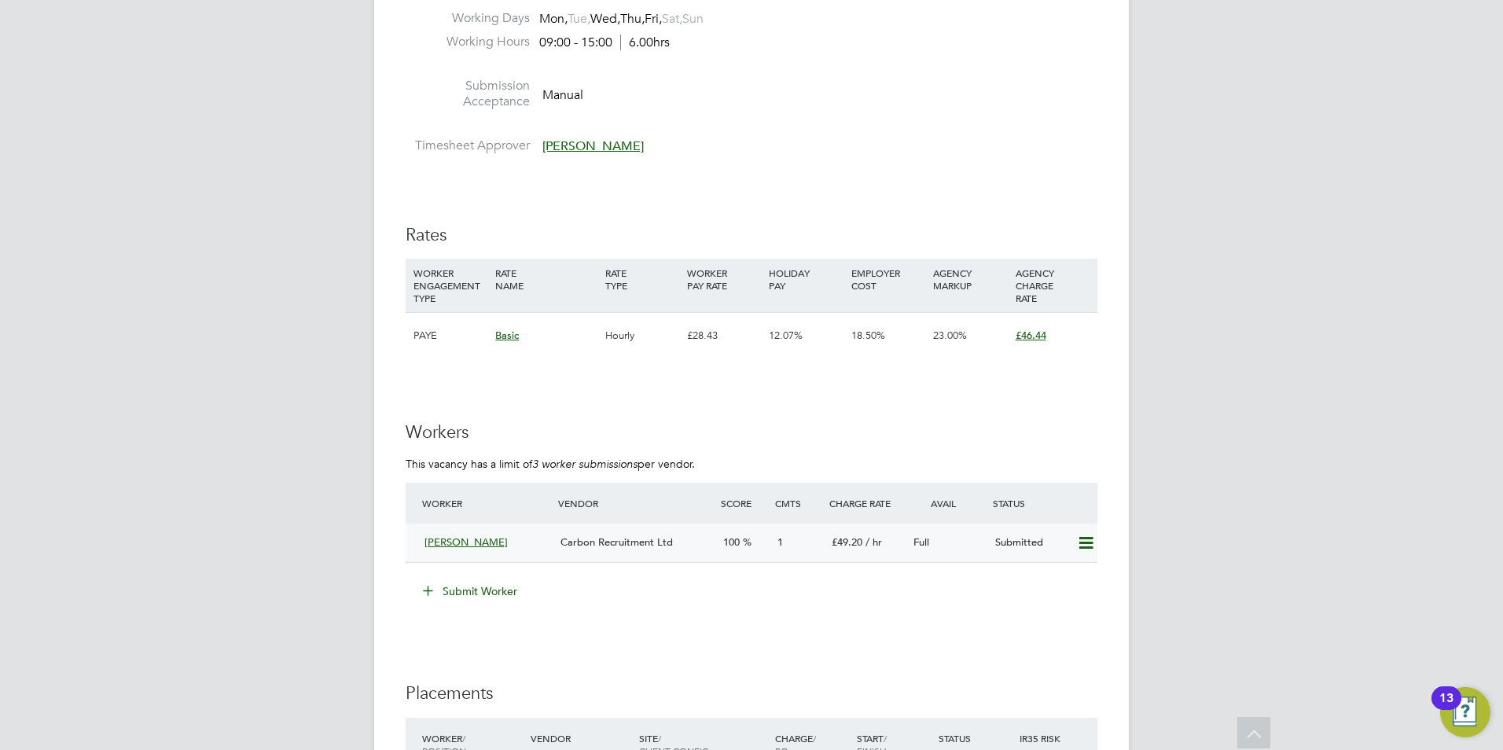
click at [457, 542] on span "[PERSON_NAME]" at bounding box center [466, 541] width 83 height 13
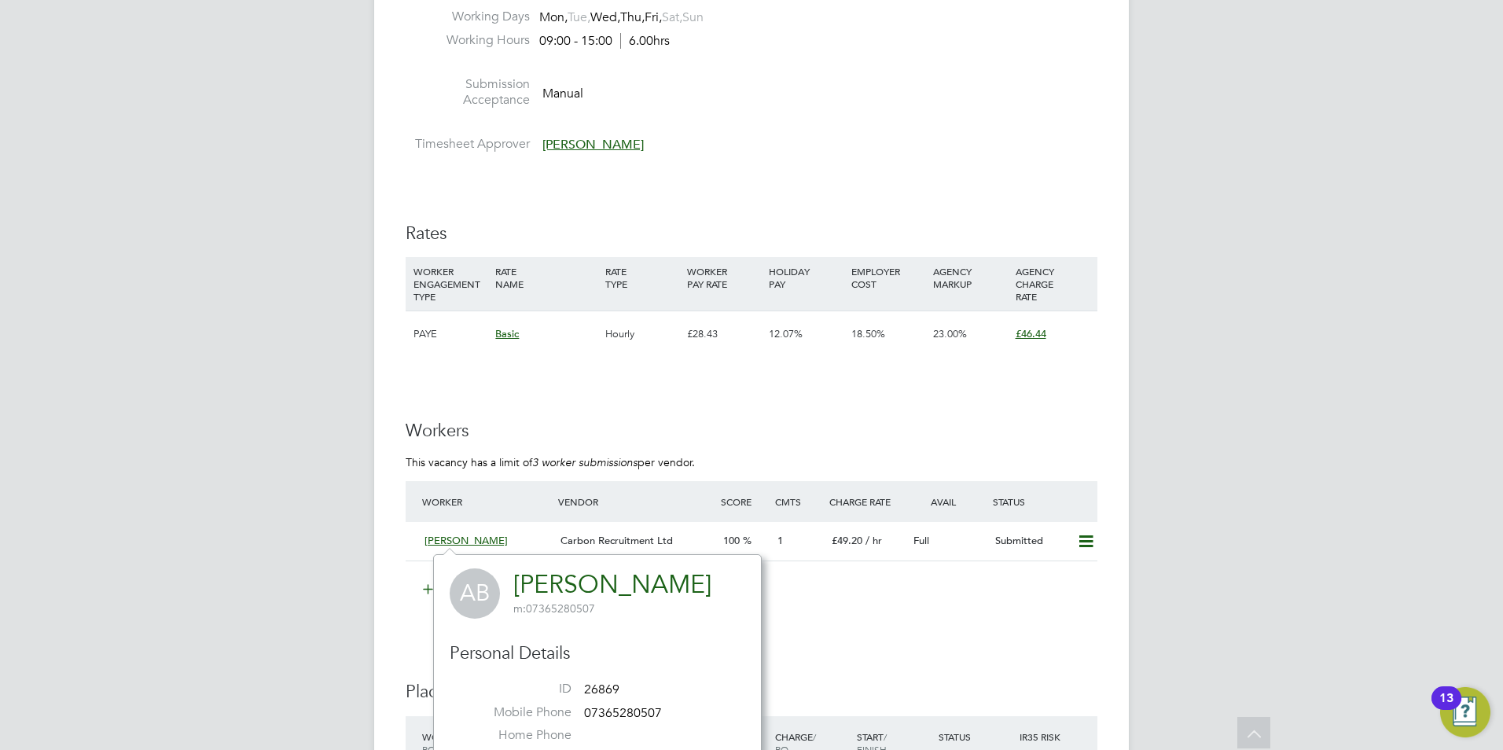
scroll to position [2358, 0]
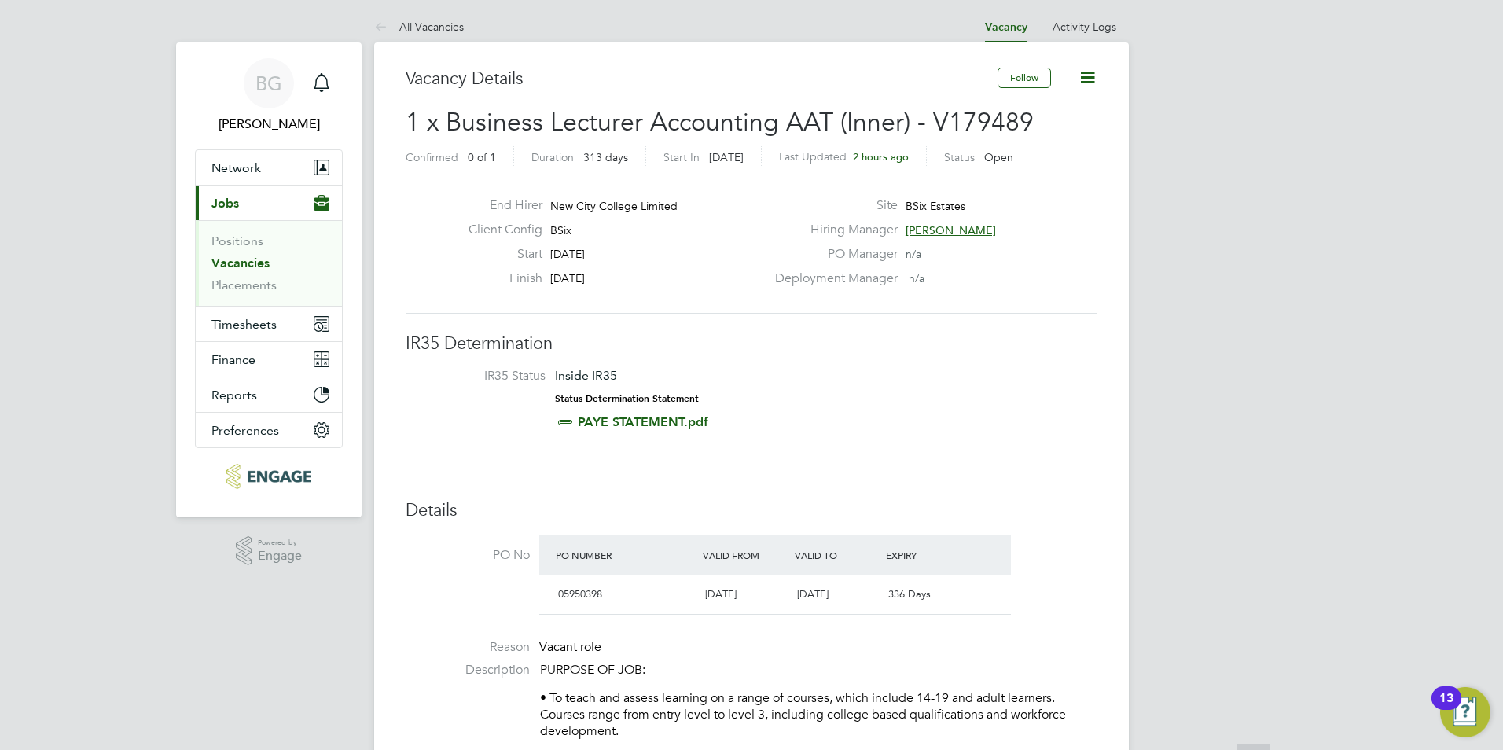
scroll to position [0, 0]
click at [331, 88] on div "Main navigation" at bounding box center [321, 84] width 31 height 31
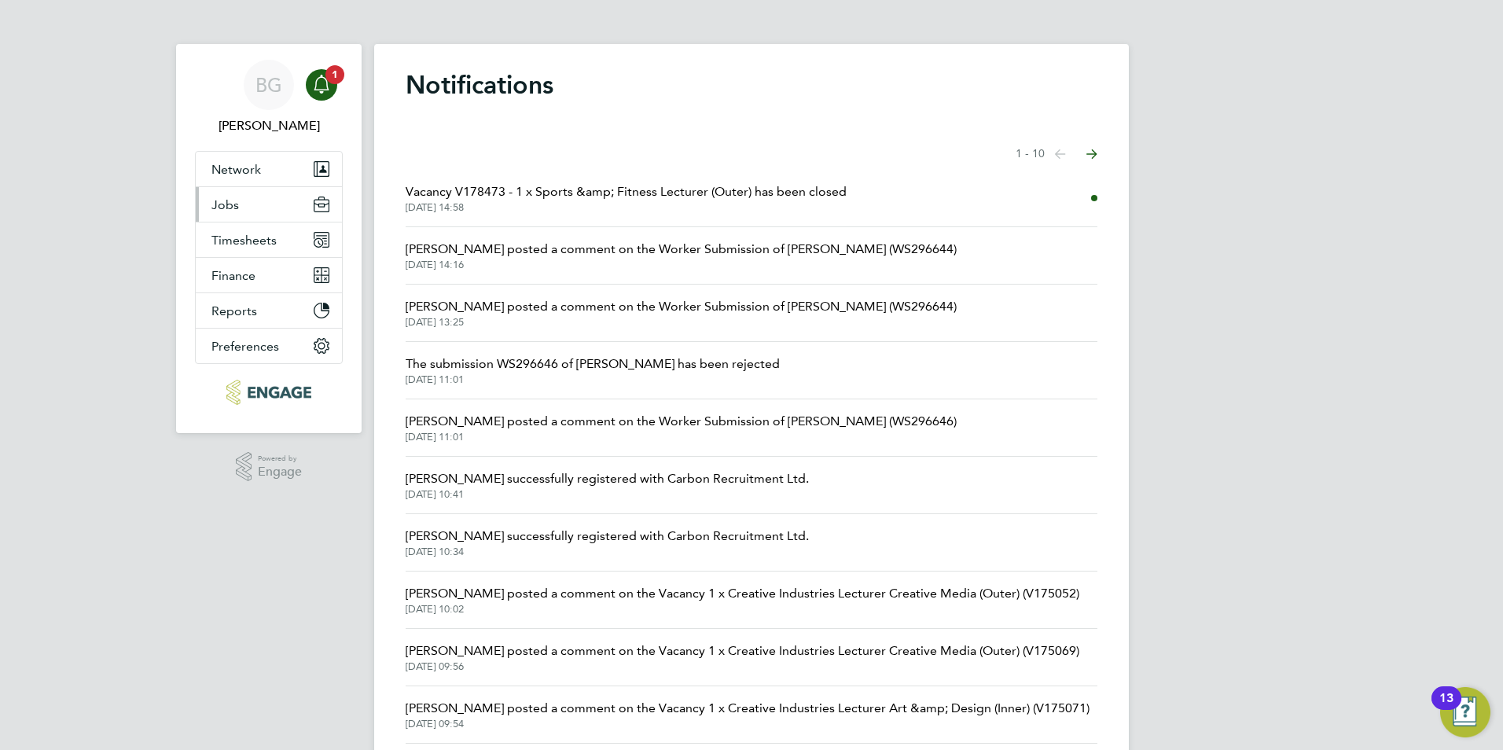
click at [270, 219] on button "Jobs" at bounding box center [269, 204] width 146 height 35
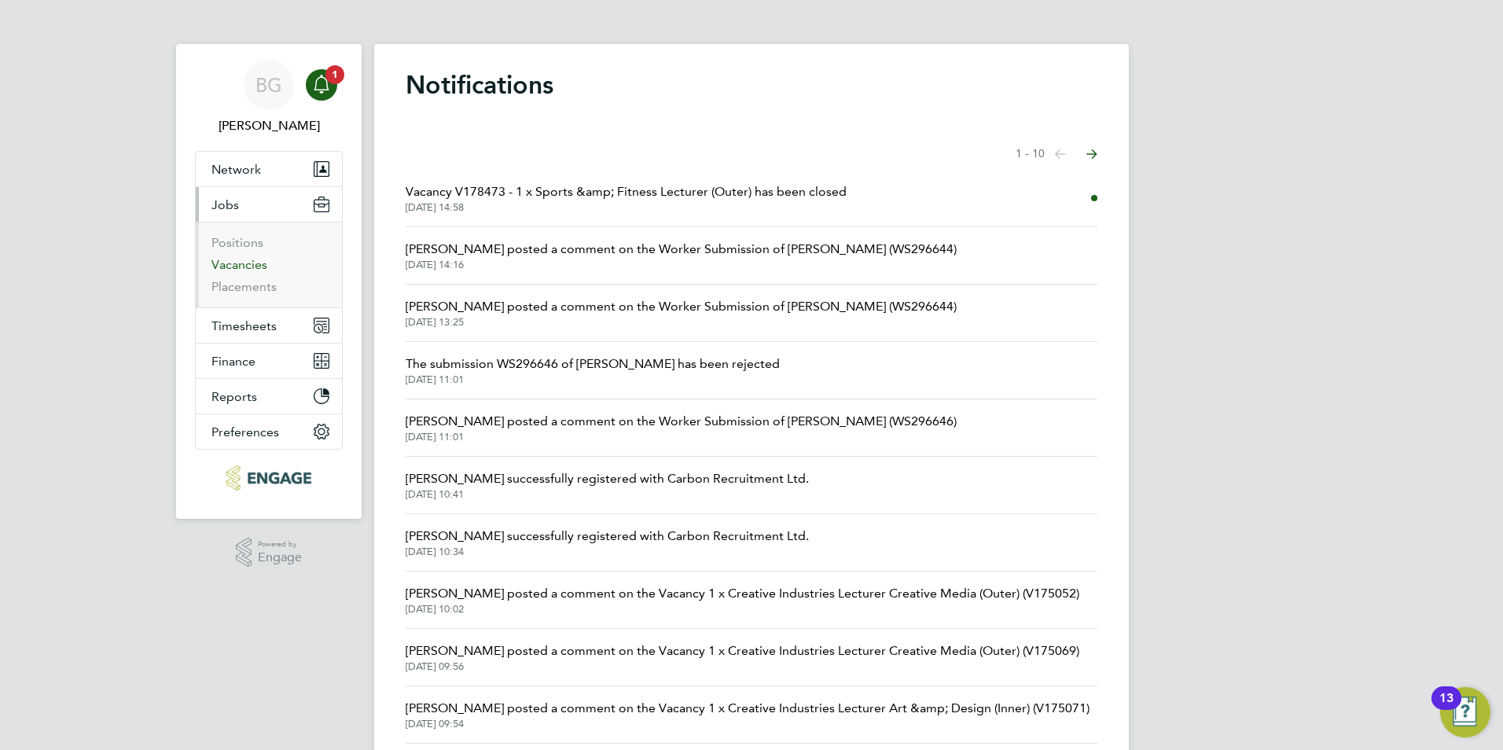
click at [255, 262] on link "Vacancies" at bounding box center [239, 264] width 56 height 15
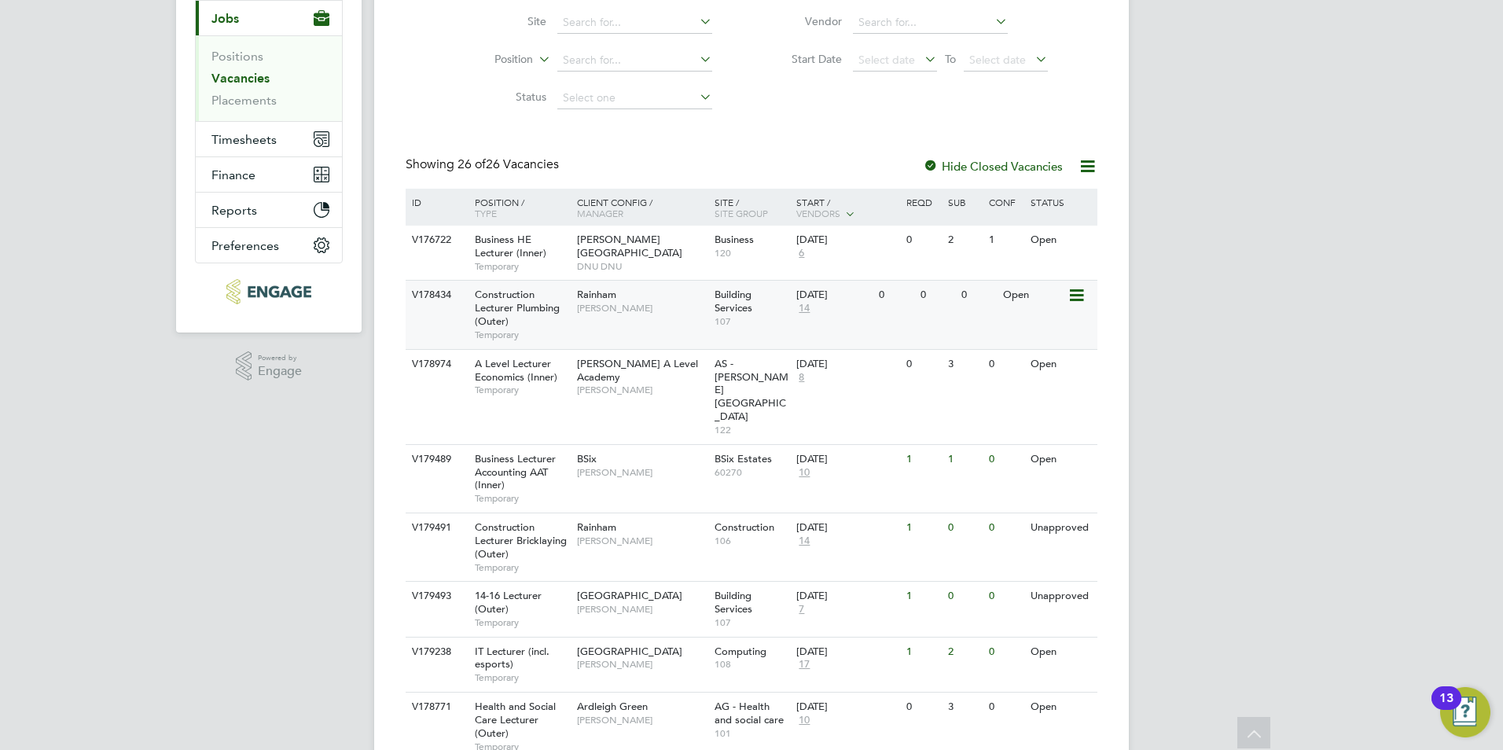
scroll to position [236, 0]
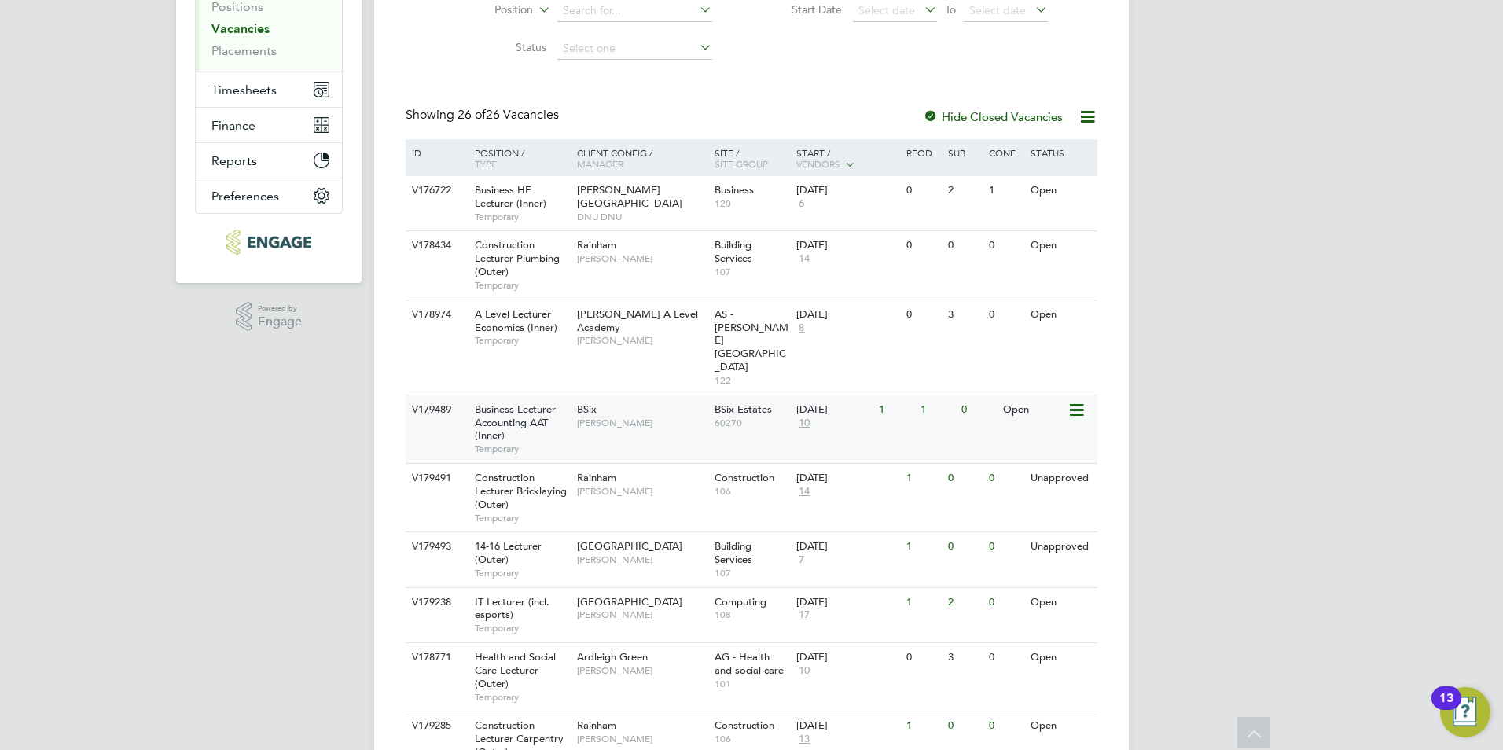
click at [513, 403] on span "Business Lecturer Accounting AAT (Inner)" at bounding box center [515, 423] width 81 height 40
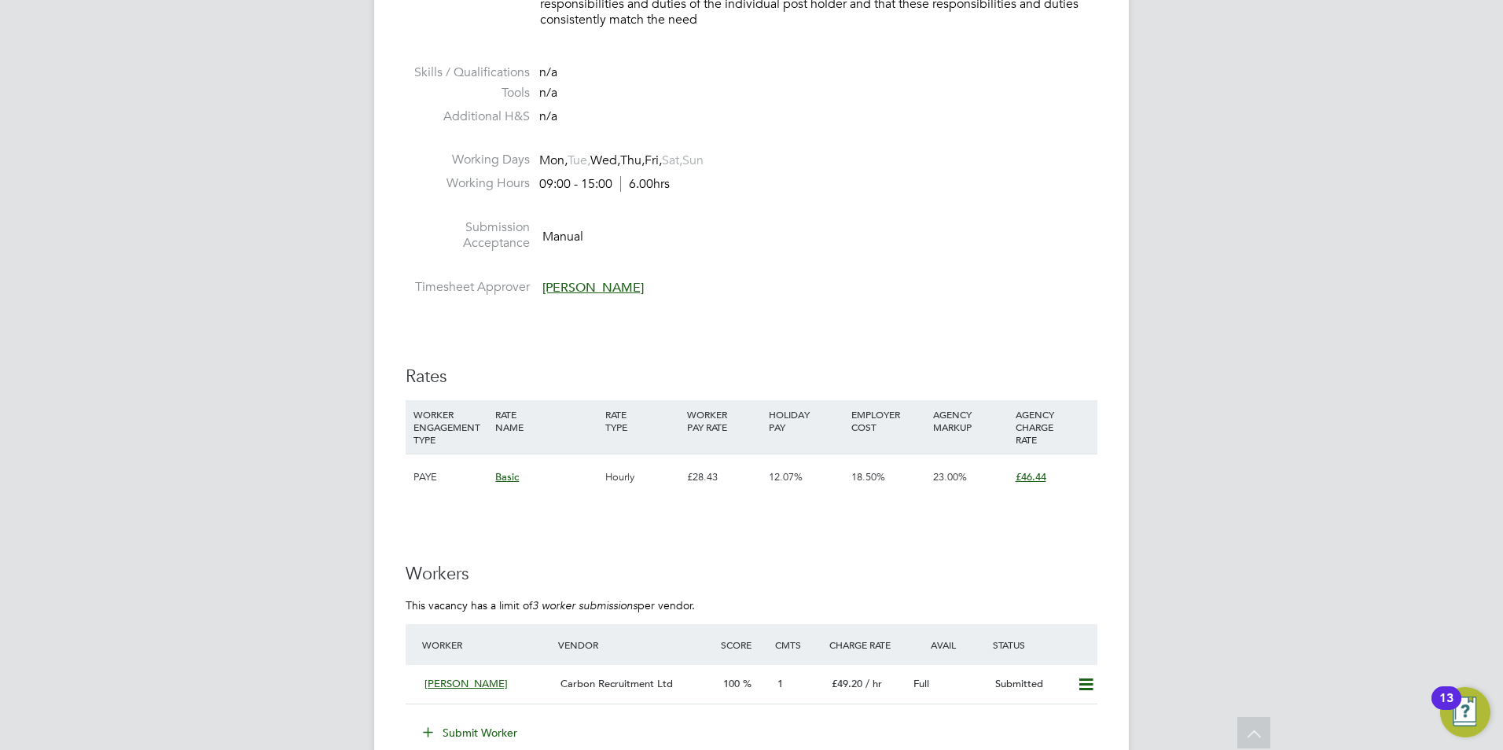
scroll to position [2437, 0]
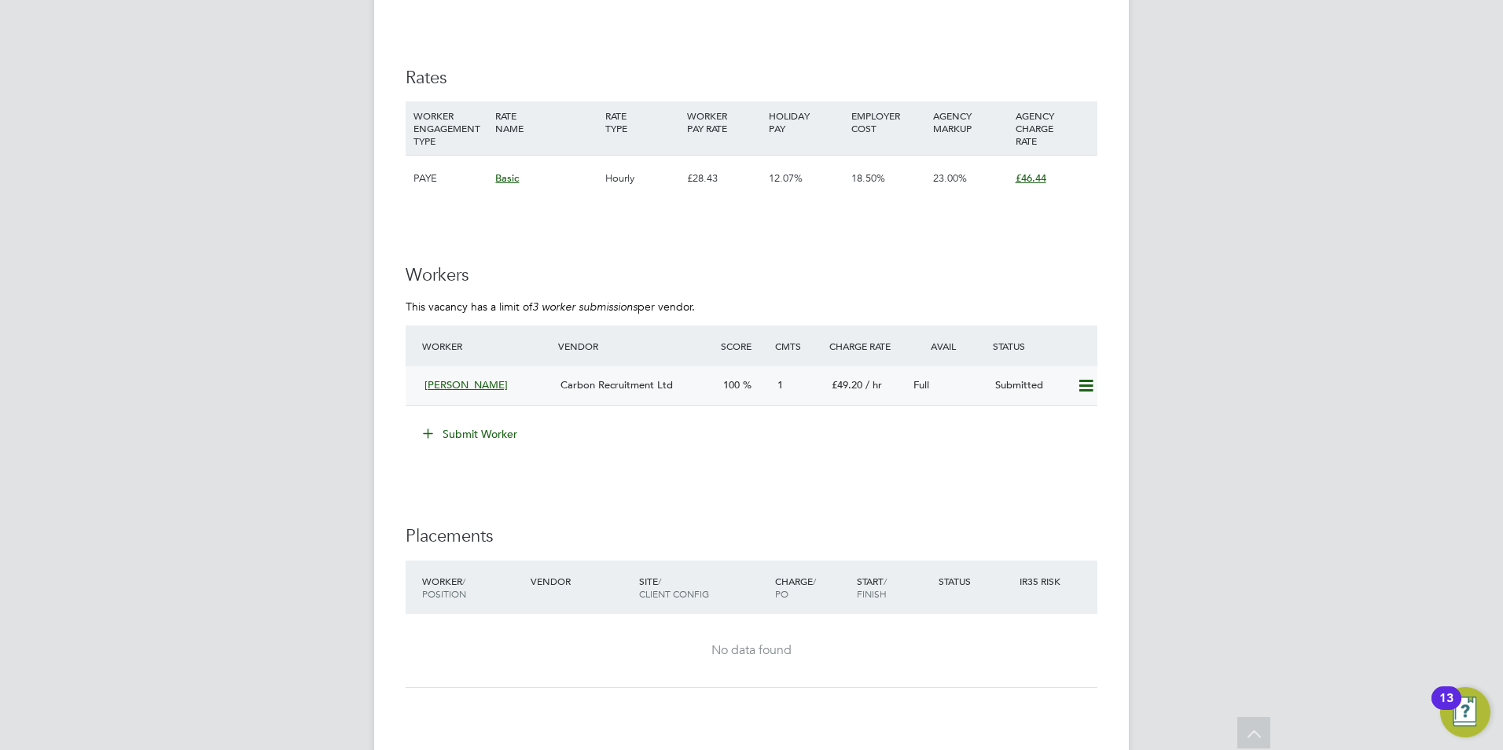
click at [477, 374] on div "[PERSON_NAME]" at bounding box center [486, 386] width 136 height 26
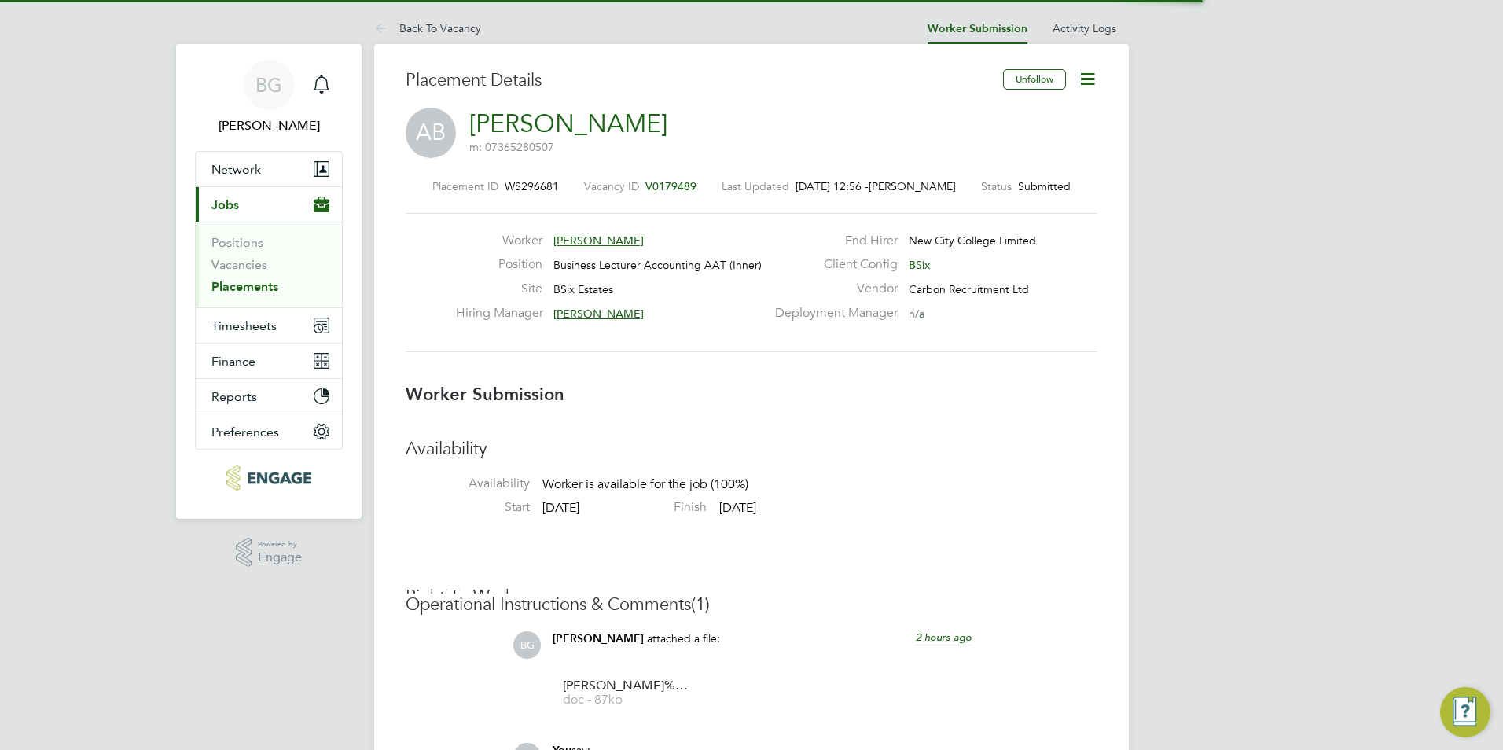
scroll to position [8, 8]
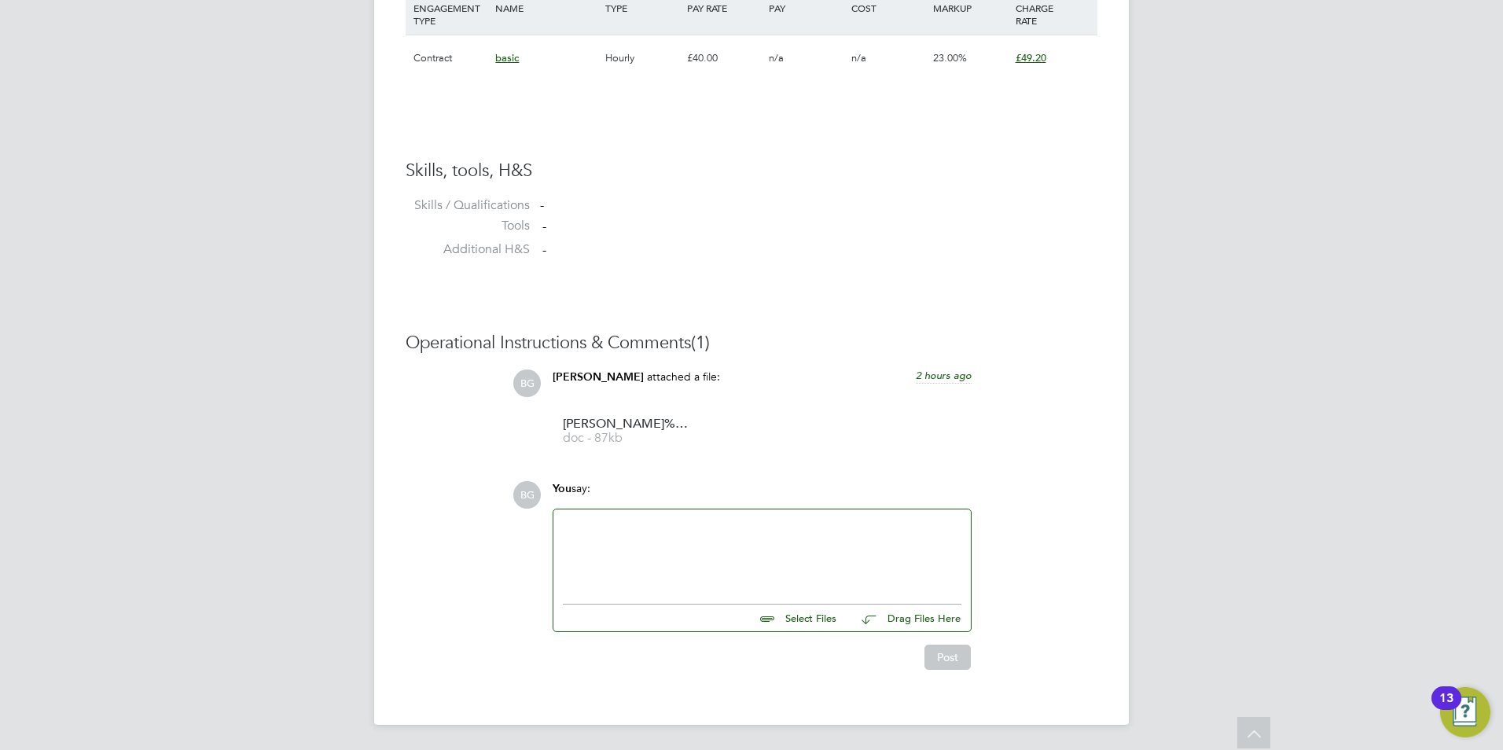
click at [731, 546] on div at bounding box center [762, 553] width 399 height 68
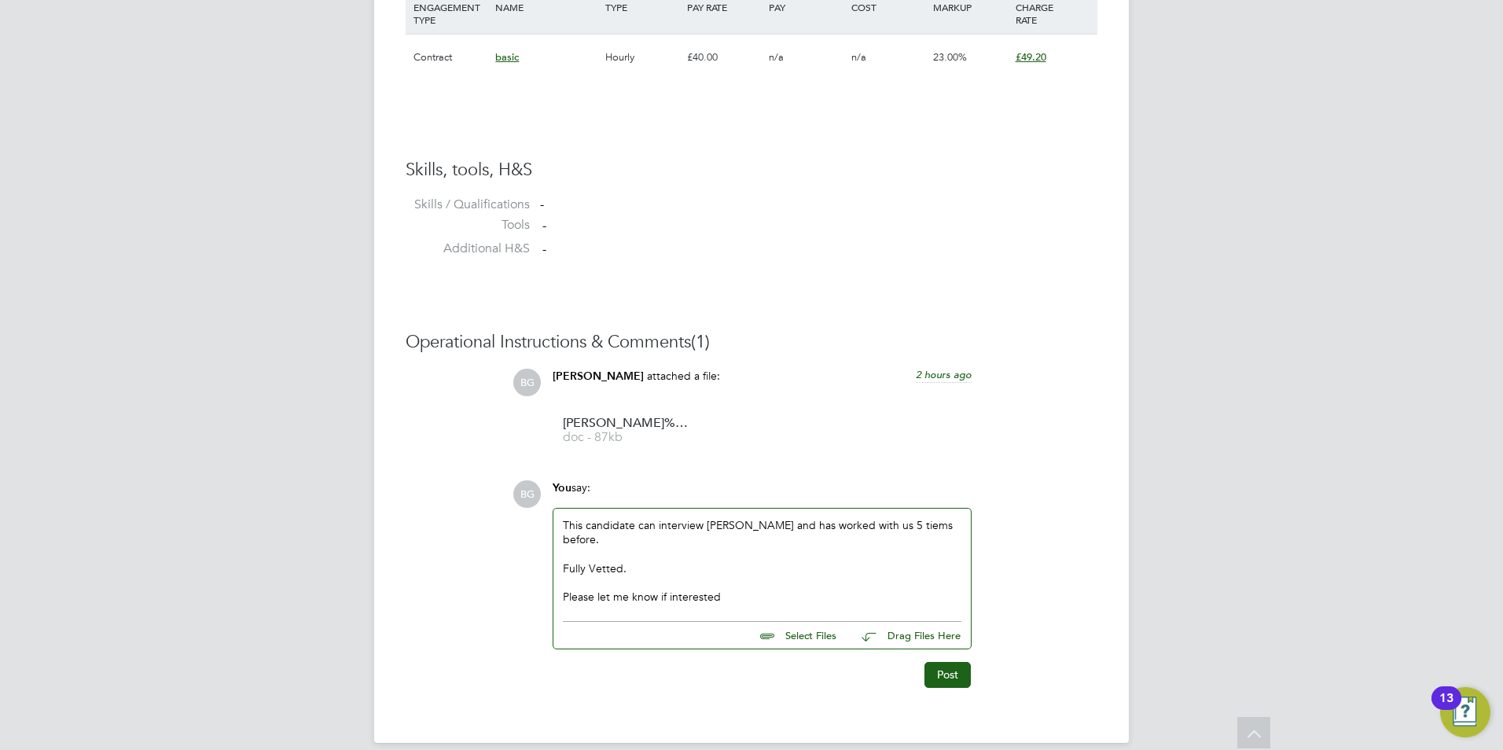
click at [730, 530] on div "This candidate can interview ASAp and has worked with us 5 tiems before. Fully …" at bounding box center [762, 561] width 399 height 86
click at [891, 526] on div "This candidate can interview ASAP and has worked with us 5 tiems before. Fully …" at bounding box center [762, 561] width 399 height 86
click at [940, 666] on button "Post" at bounding box center [948, 674] width 46 height 25
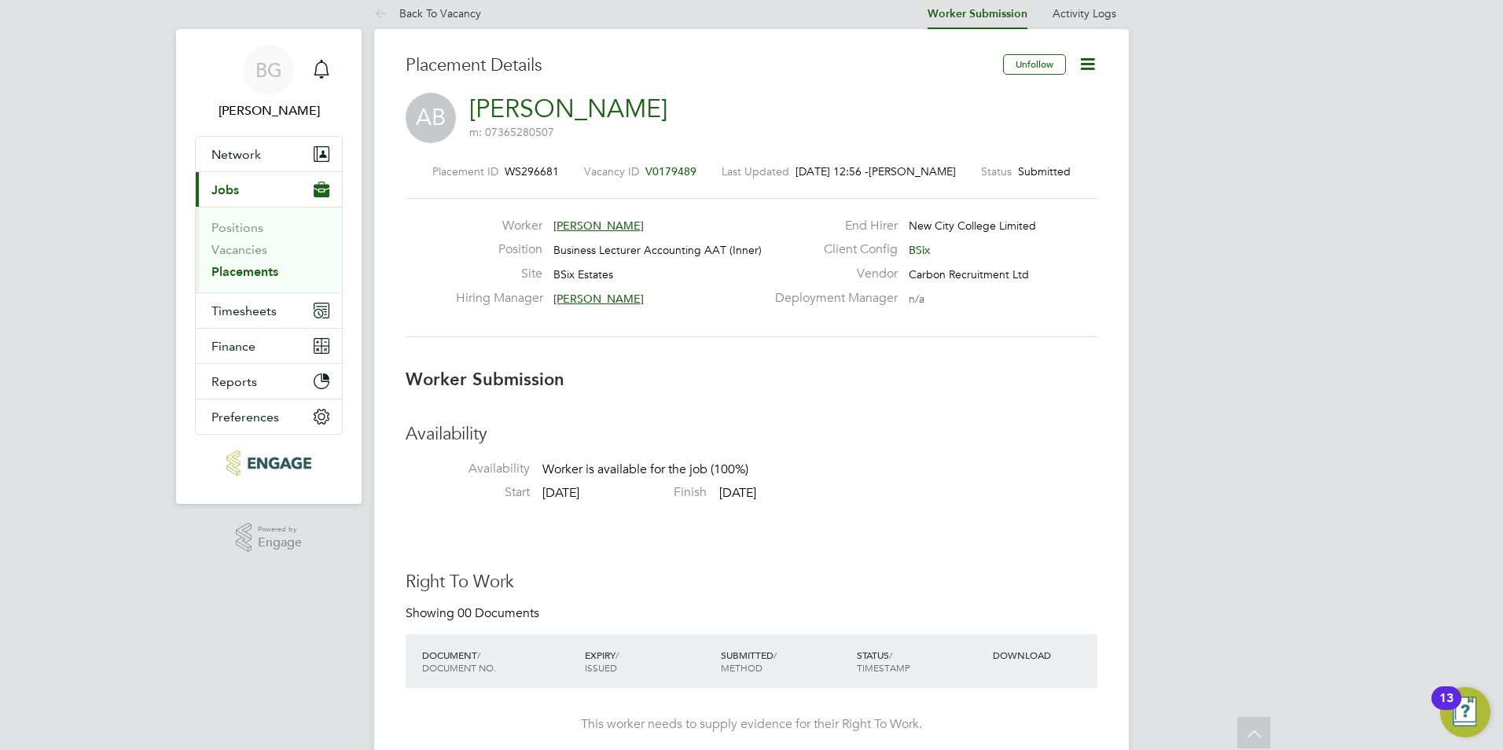
scroll to position [0, 0]
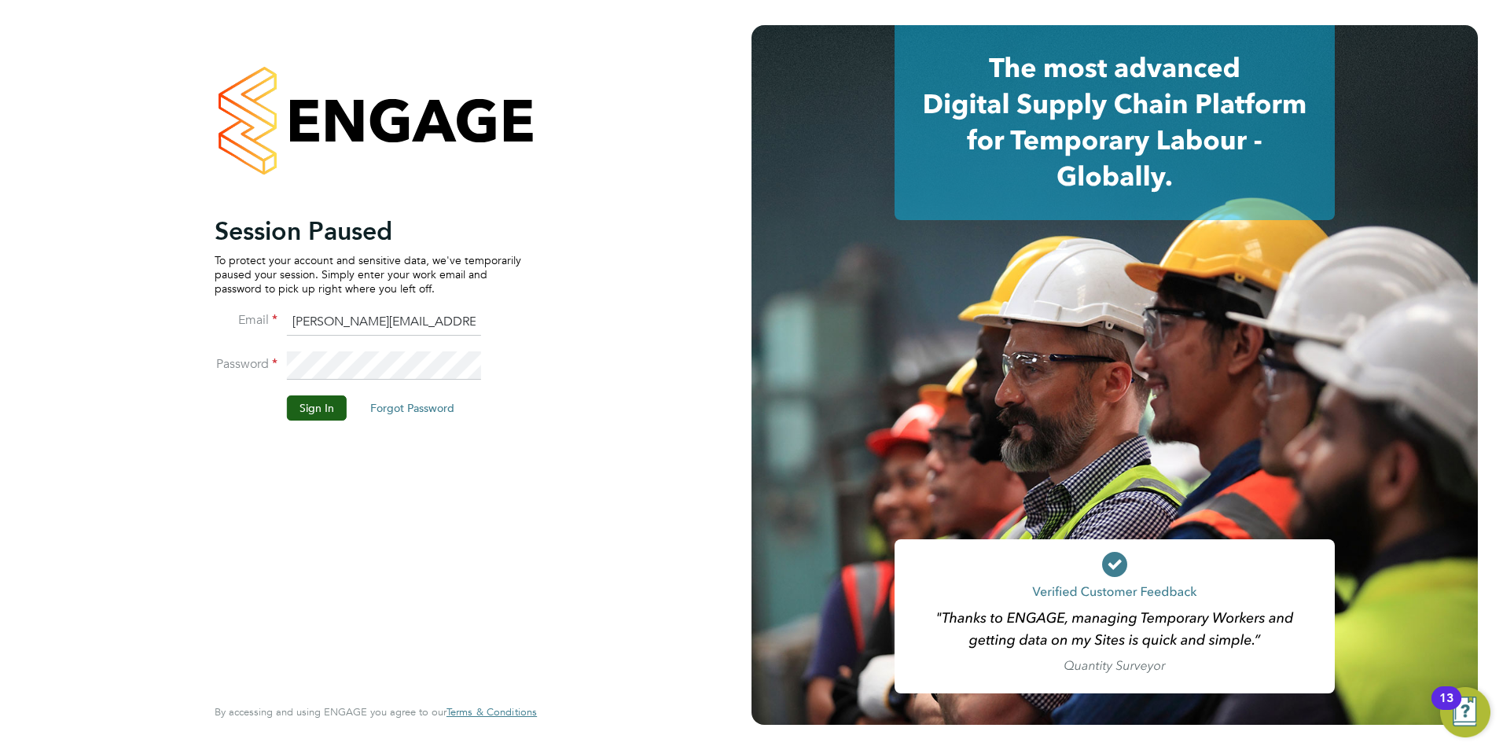
click at [289, 416] on button "Sign In" at bounding box center [317, 407] width 60 height 25
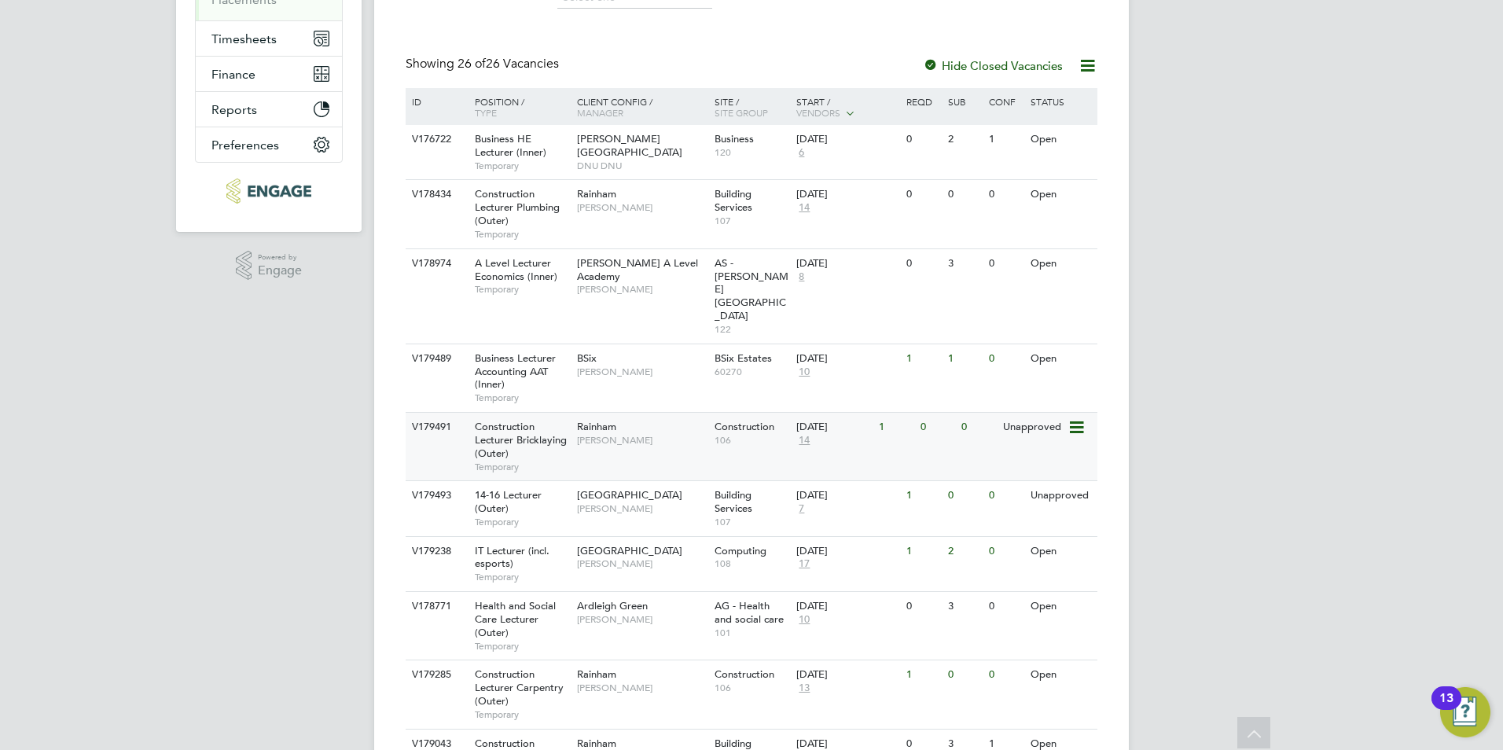
scroll to position [314, 0]
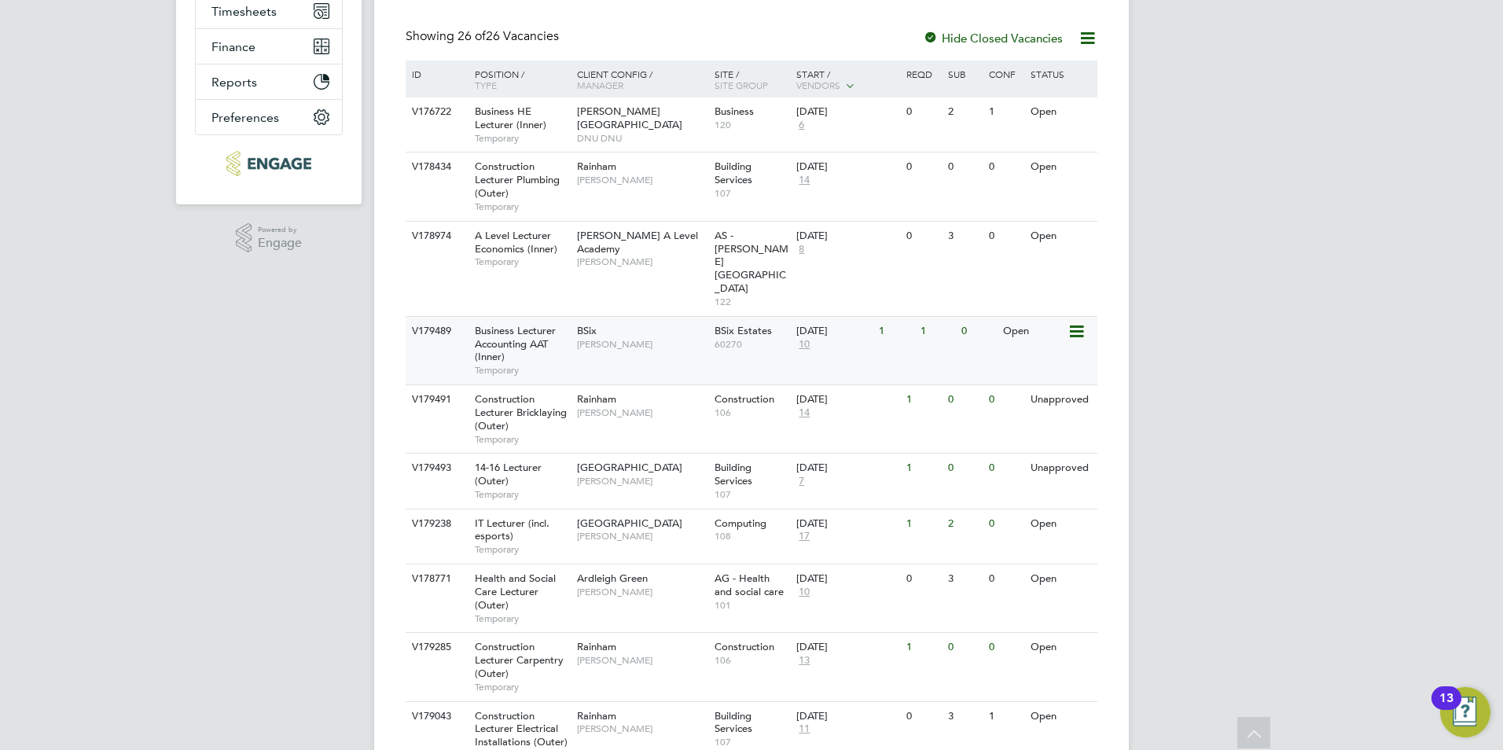
click at [525, 324] on span "Business Lecturer Accounting AAT (Inner)" at bounding box center [515, 344] width 81 height 40
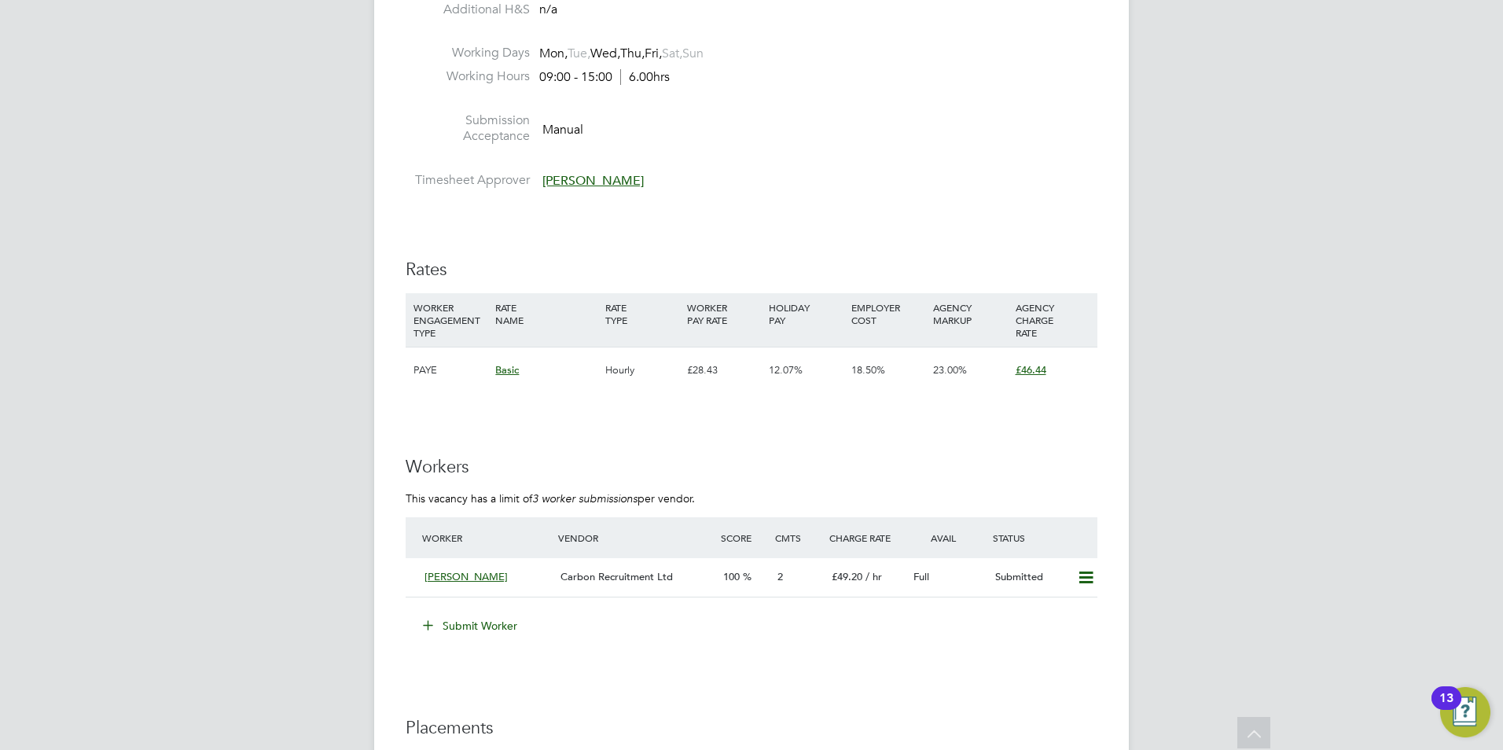
scroll to position [2437, 0]
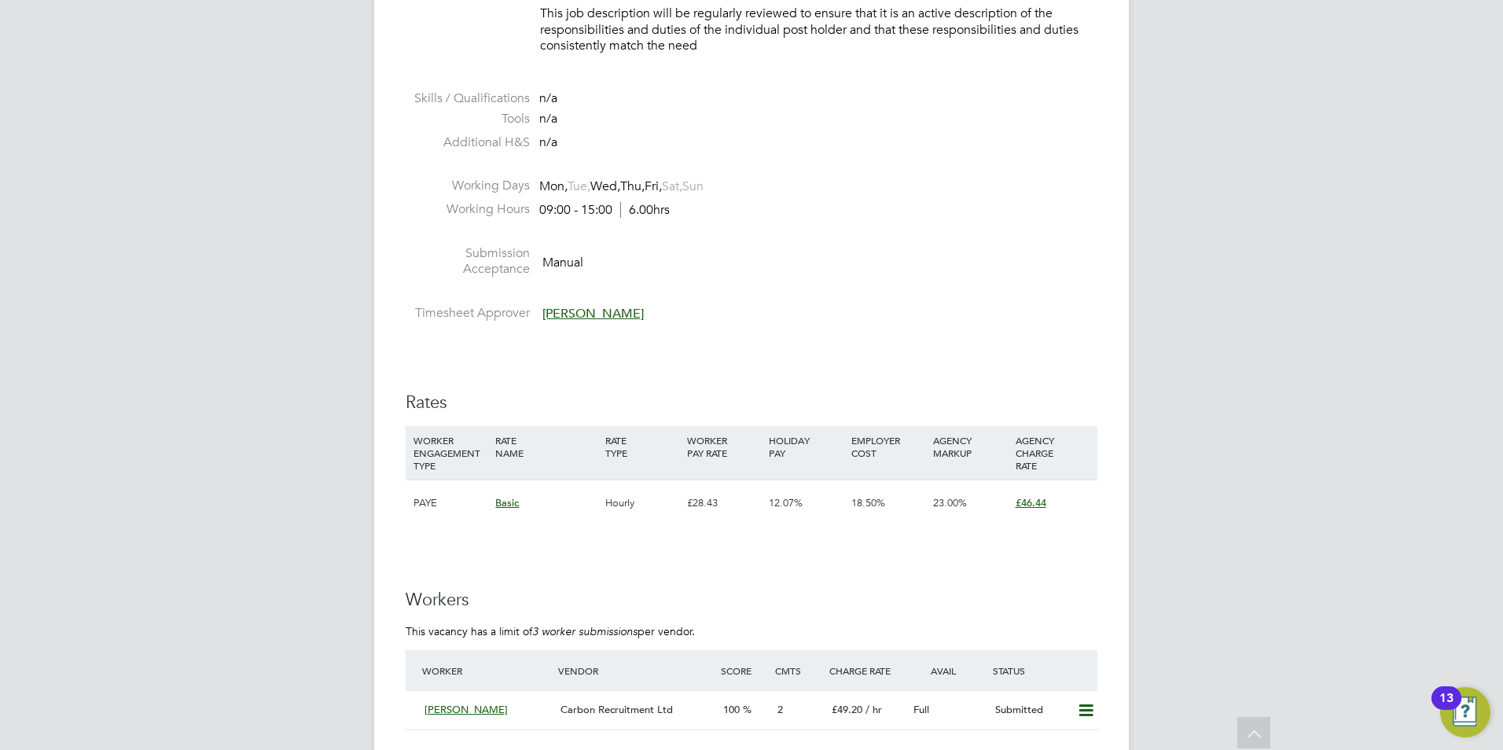
scroll to position [2280, 0]
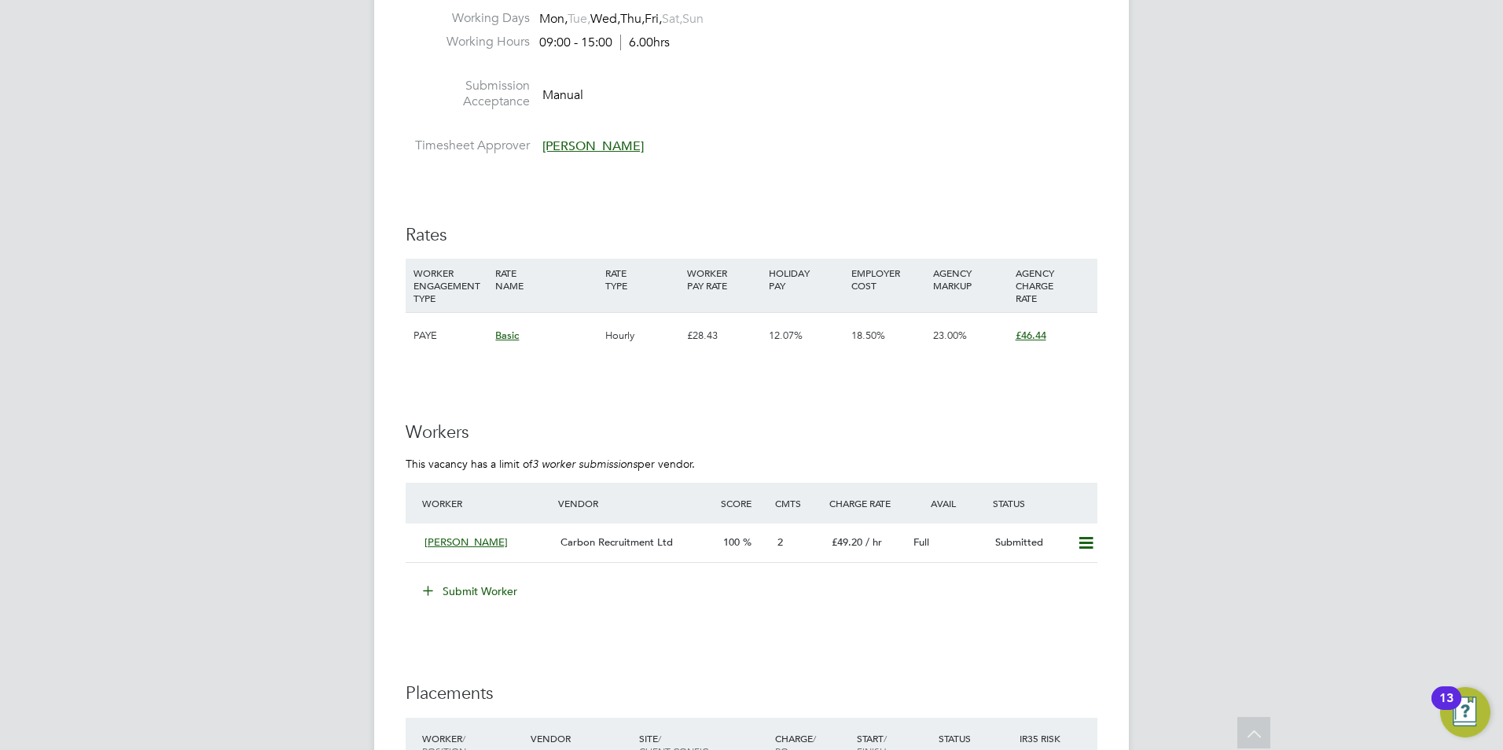
click at [474, 591] on button "Submit Worker" at bounding box center [471, 591] width 118 height 25
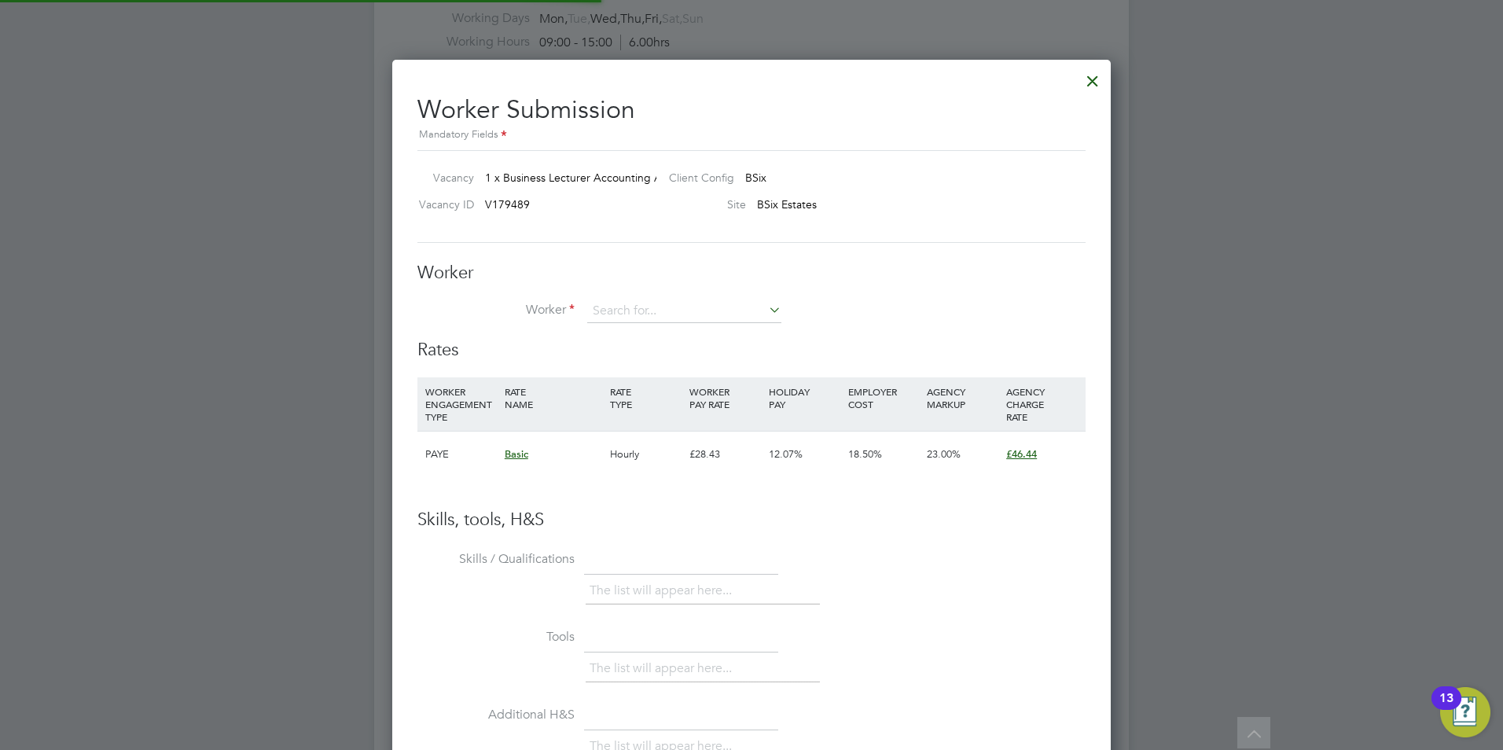
scroll to position [46, 107]
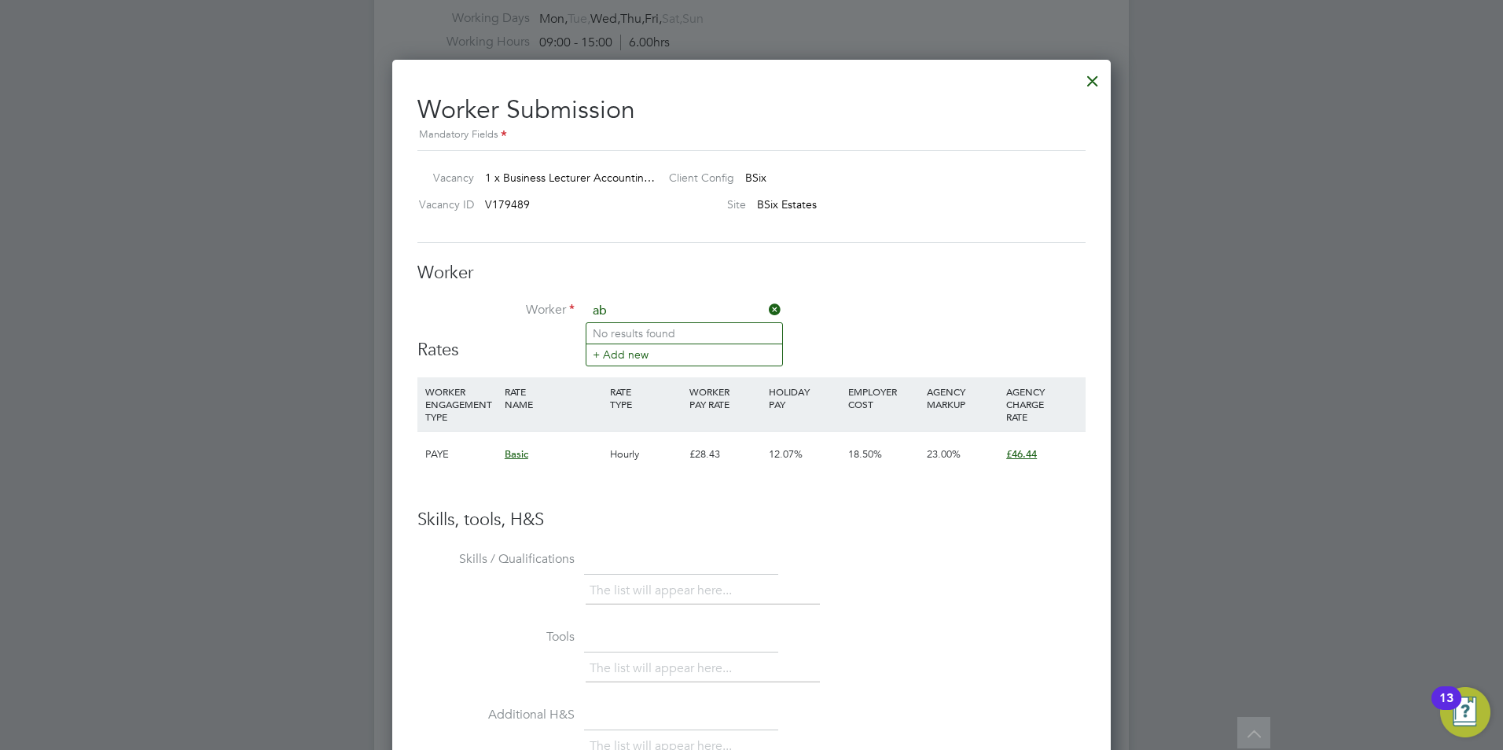
type input "a"
click at [708, 359] on li "+ Add new" at bounding box center [684, 354] width 196 height 21
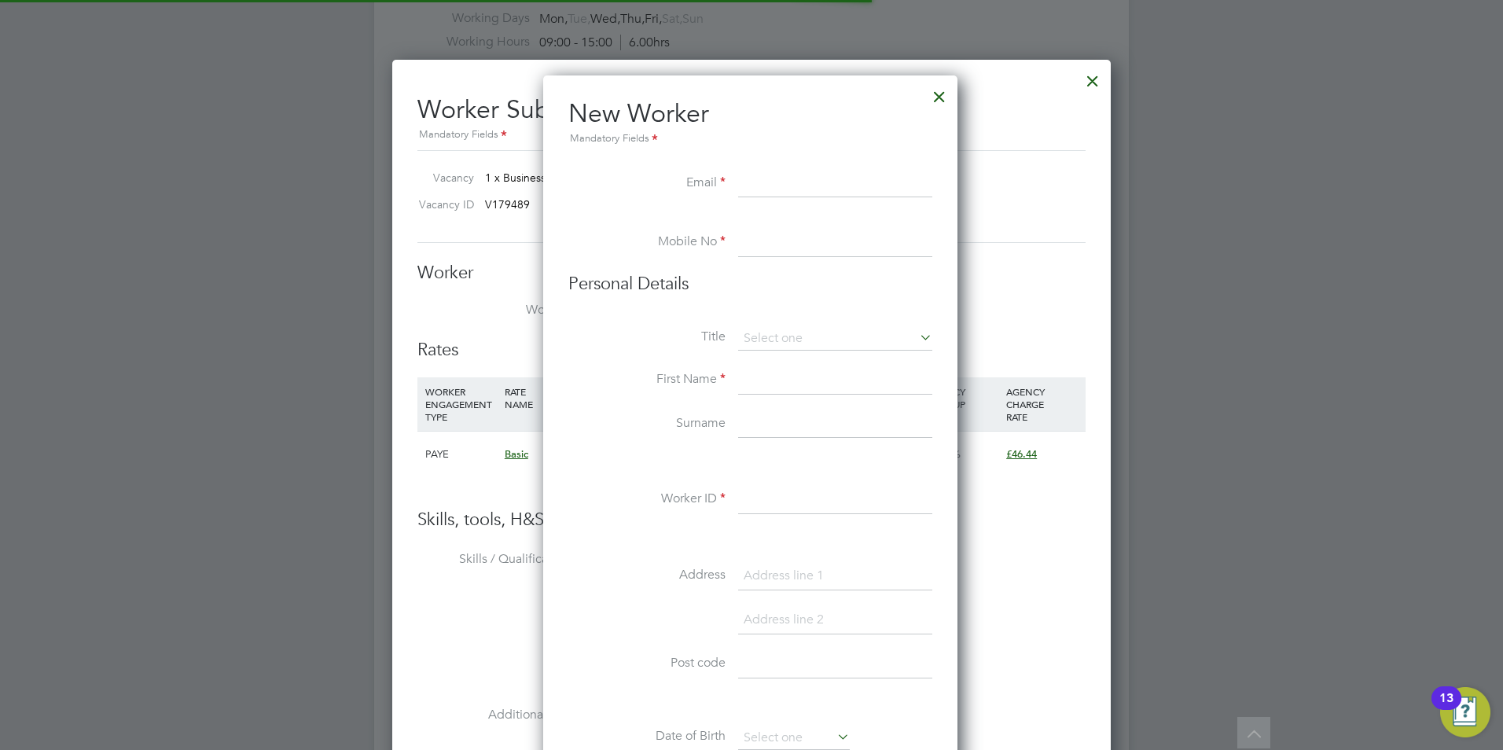
scroll to position [1338, 417]
click at [833, 380] on input at bounding box center [835, 380] width 194 height 28
type input "Abdullah Khan"
click at [782, 183] on input at bounding box center [835, 184] width 194 height 28
paste input "abdullah2khan@googlemail.com"
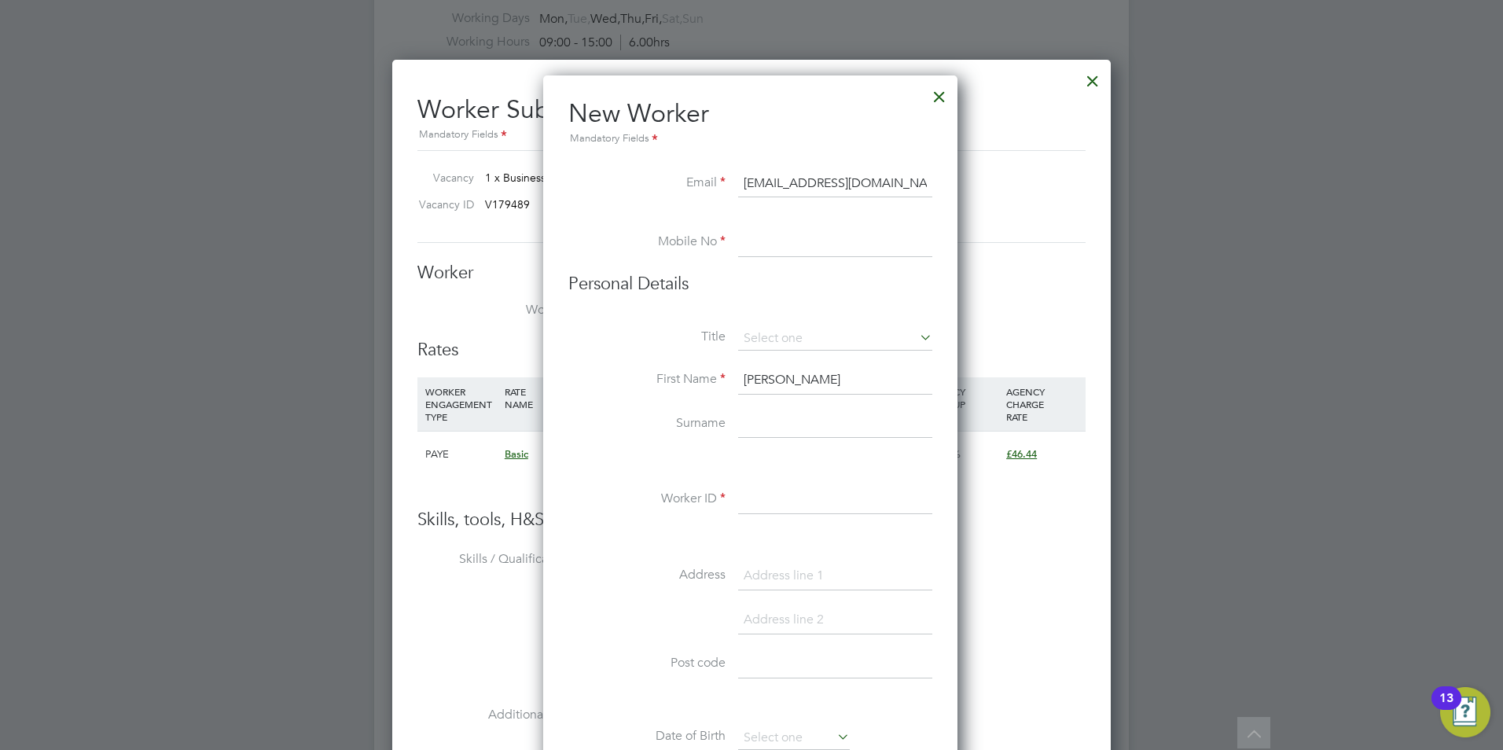
type input "abdullah2khan@googlemail.com"
click at [788, 252] on input at bounding box center [835, 243] width 194 height 28
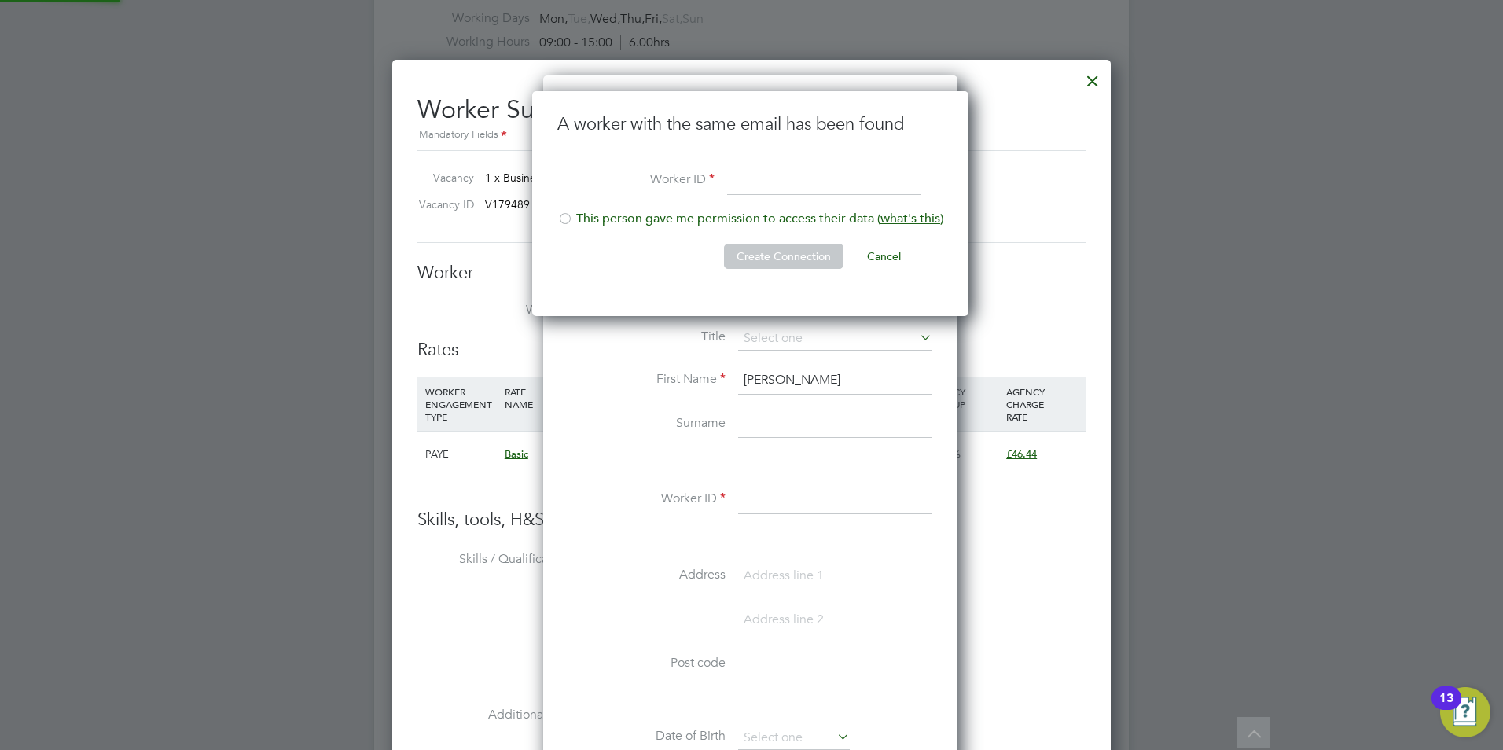
scroll to position [226, 439]
paste input "07795681911"
type input "0"
click at [907, 254] on button "Cancel" at bounding box center [884, 256] width 59 height 25
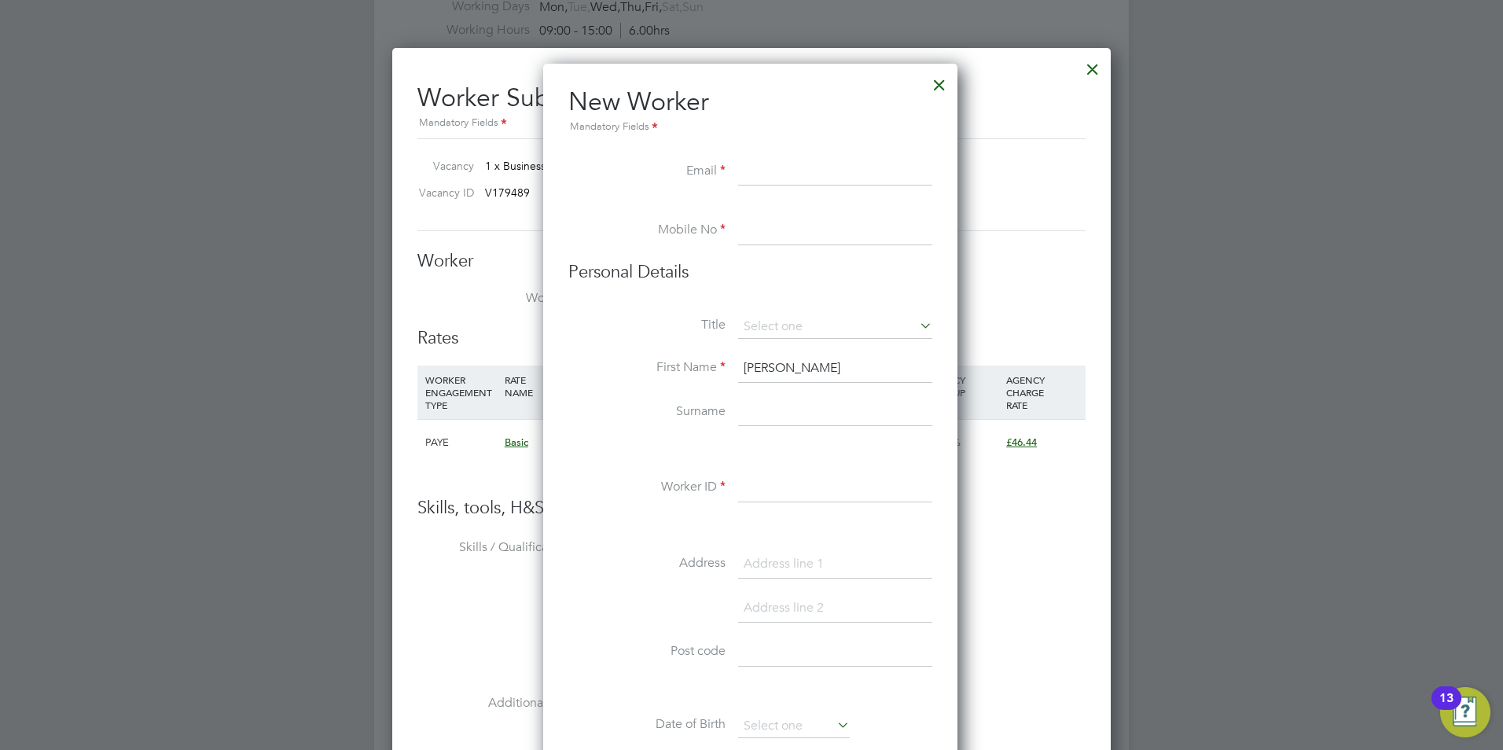
scroll to position [2044, 0]
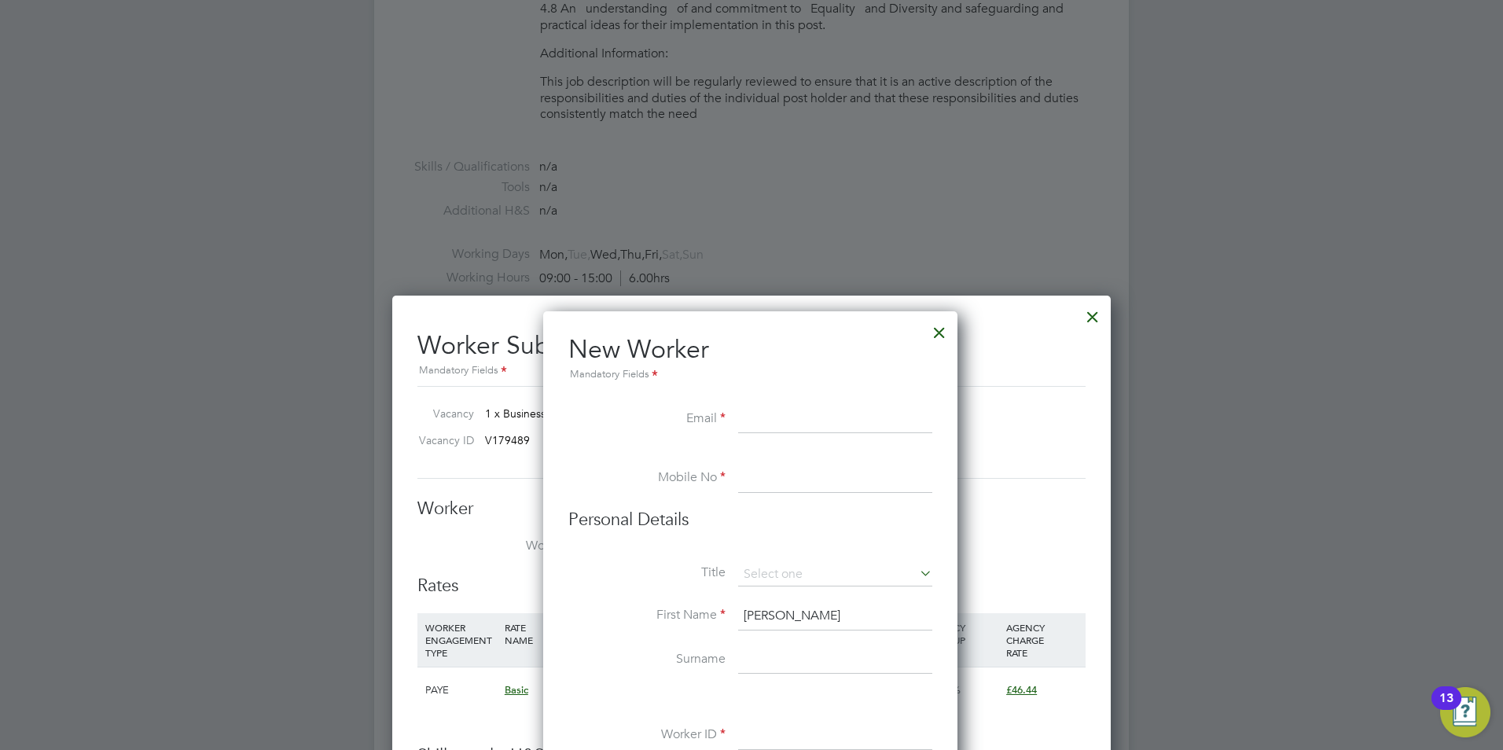
click at [824, 429] on input at bounding box center [835, 420] width 194 height 28
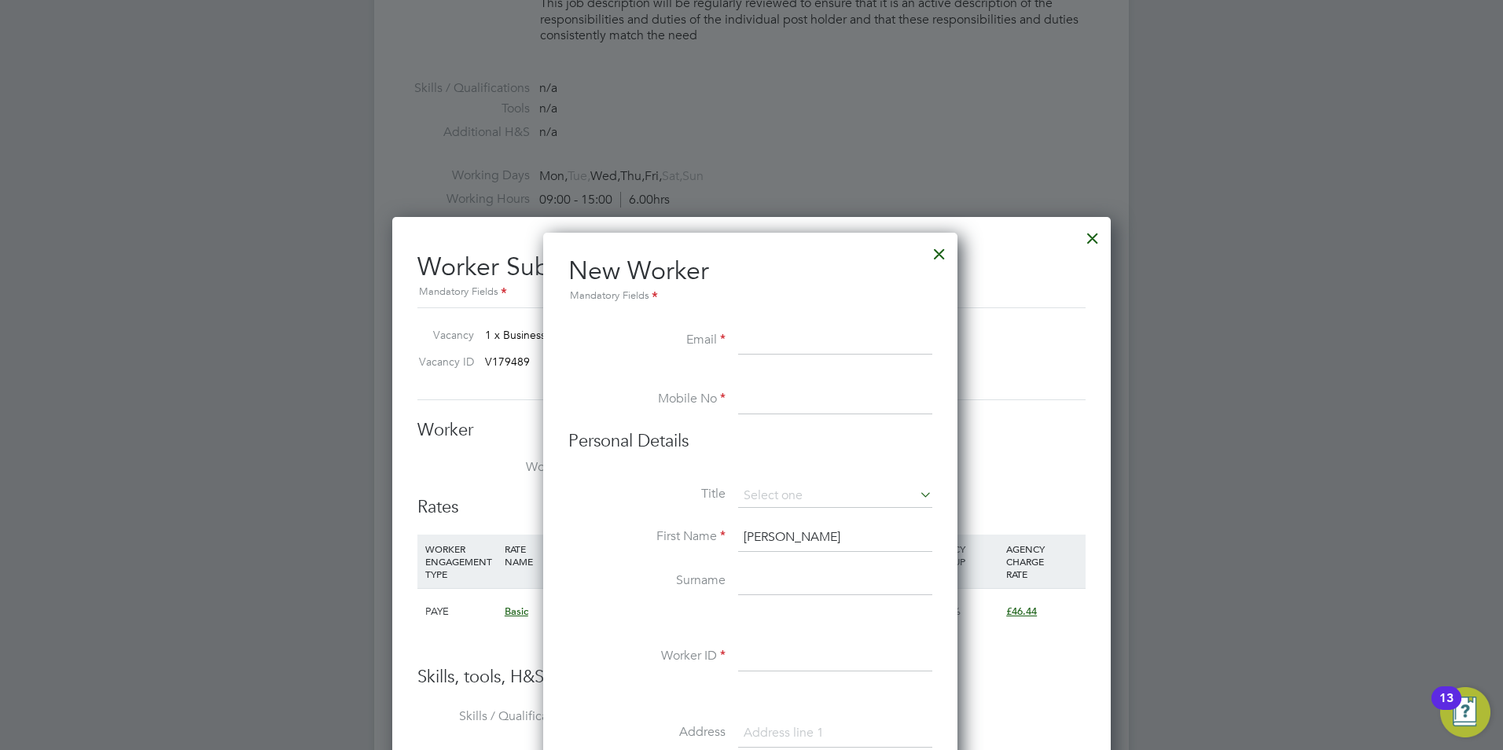
scroll to position [2201, 0]
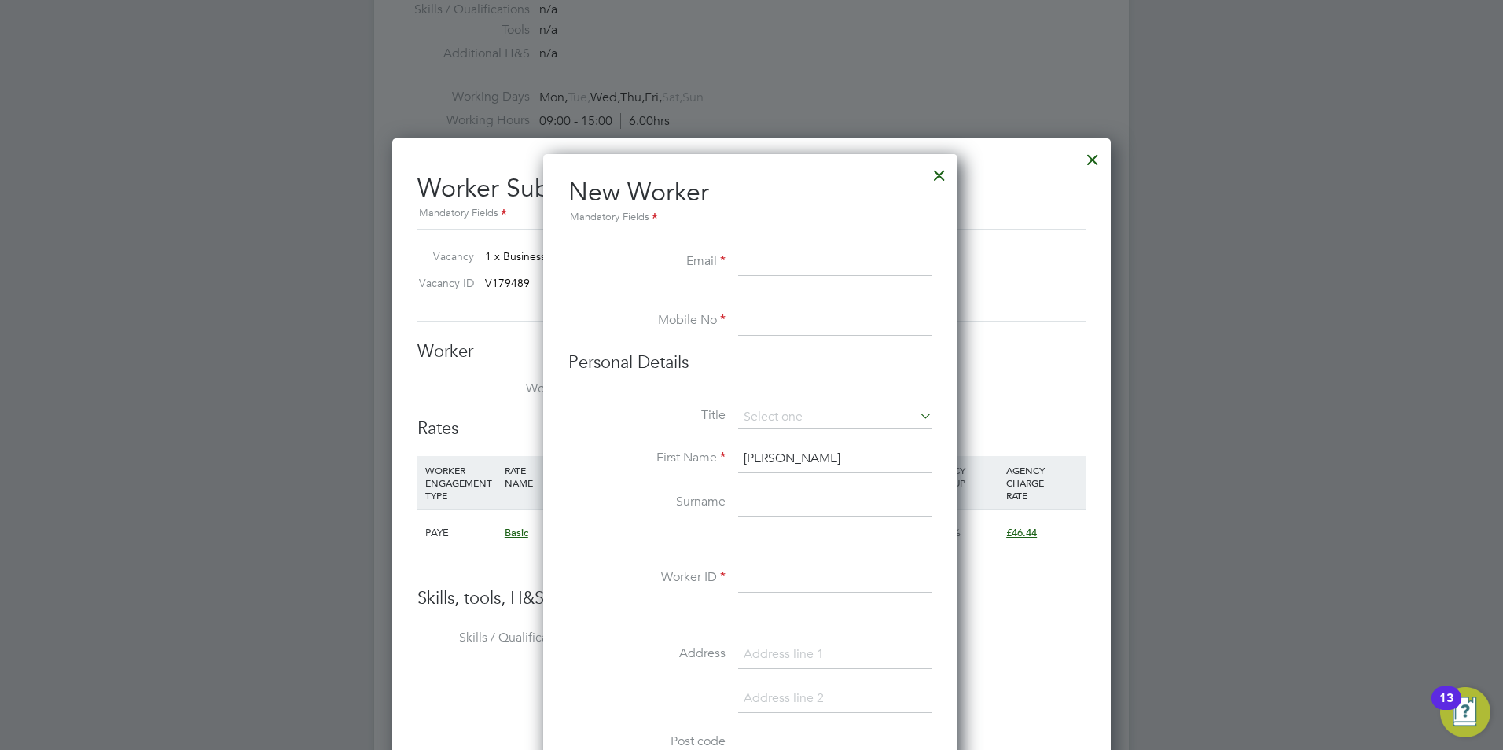
click at [811, 331] on input at bounding box center [835, 321] width 194 height 28
paste input "07795681911"
type input "07795681911"
click at [803, 249] on input at bounding box center [835, 262] width 194 height 28
paste input "abdullah2khan@googlemail.com"
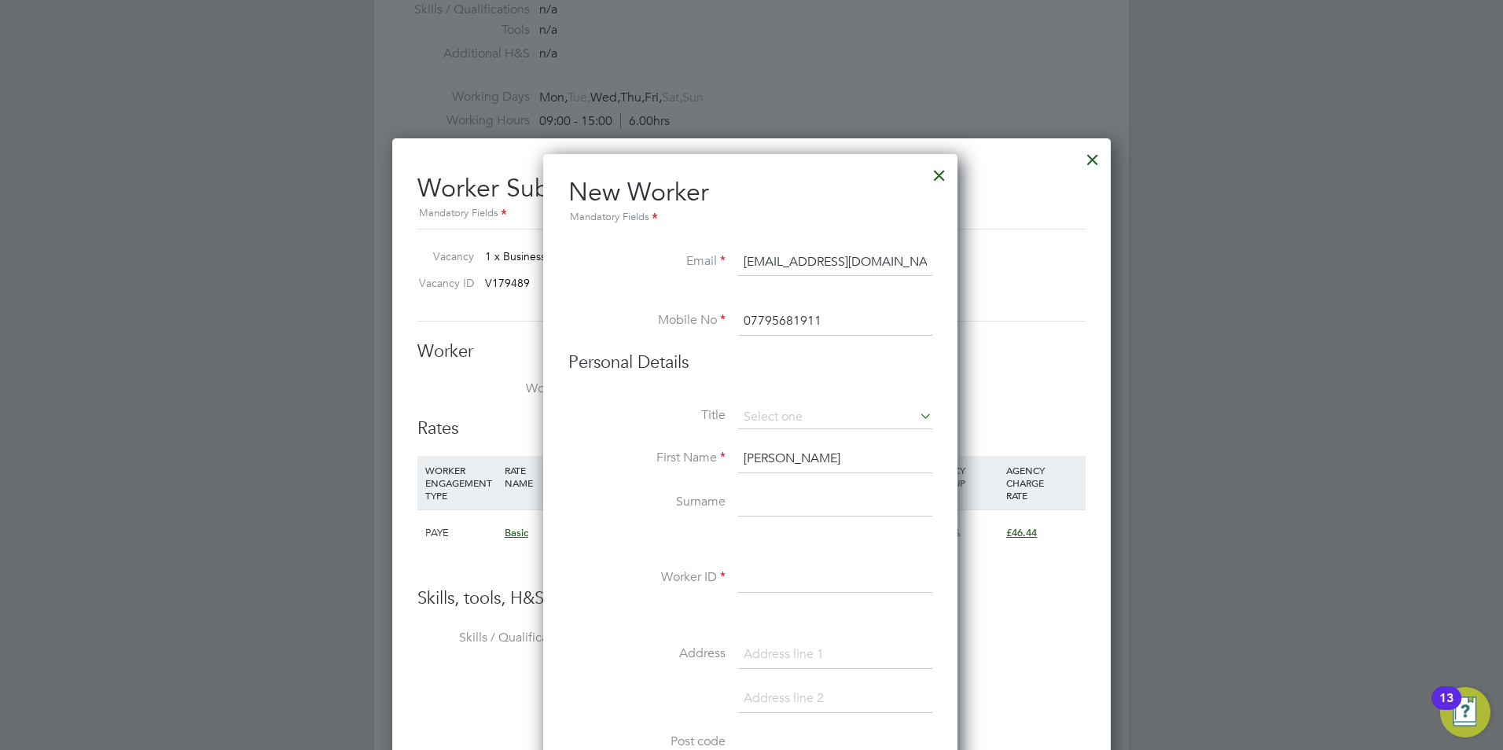
click at [822, 259] on input "abdullah2khan@googlemail.com" at bounding box center [835, 262] width 194 height 28
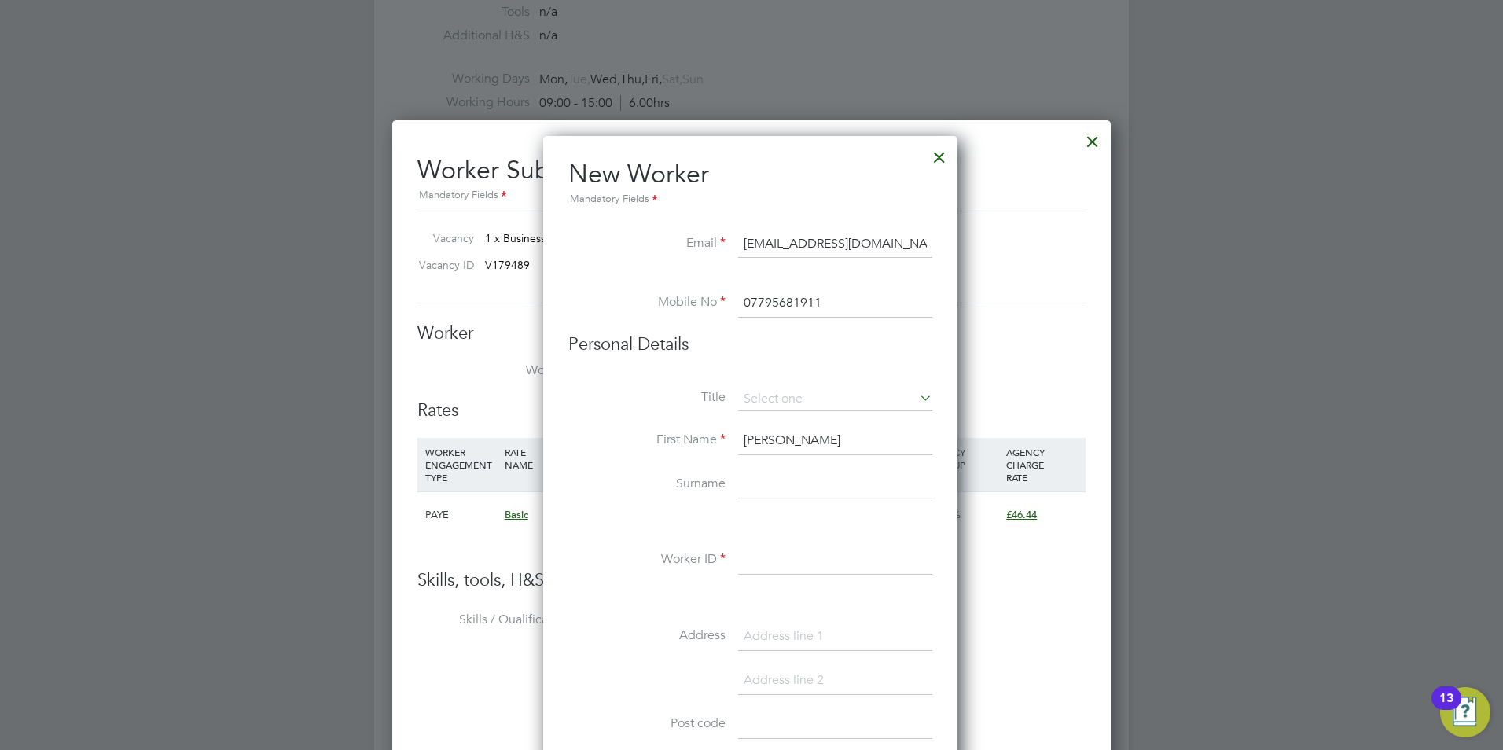
scroll to position [2280, 0]
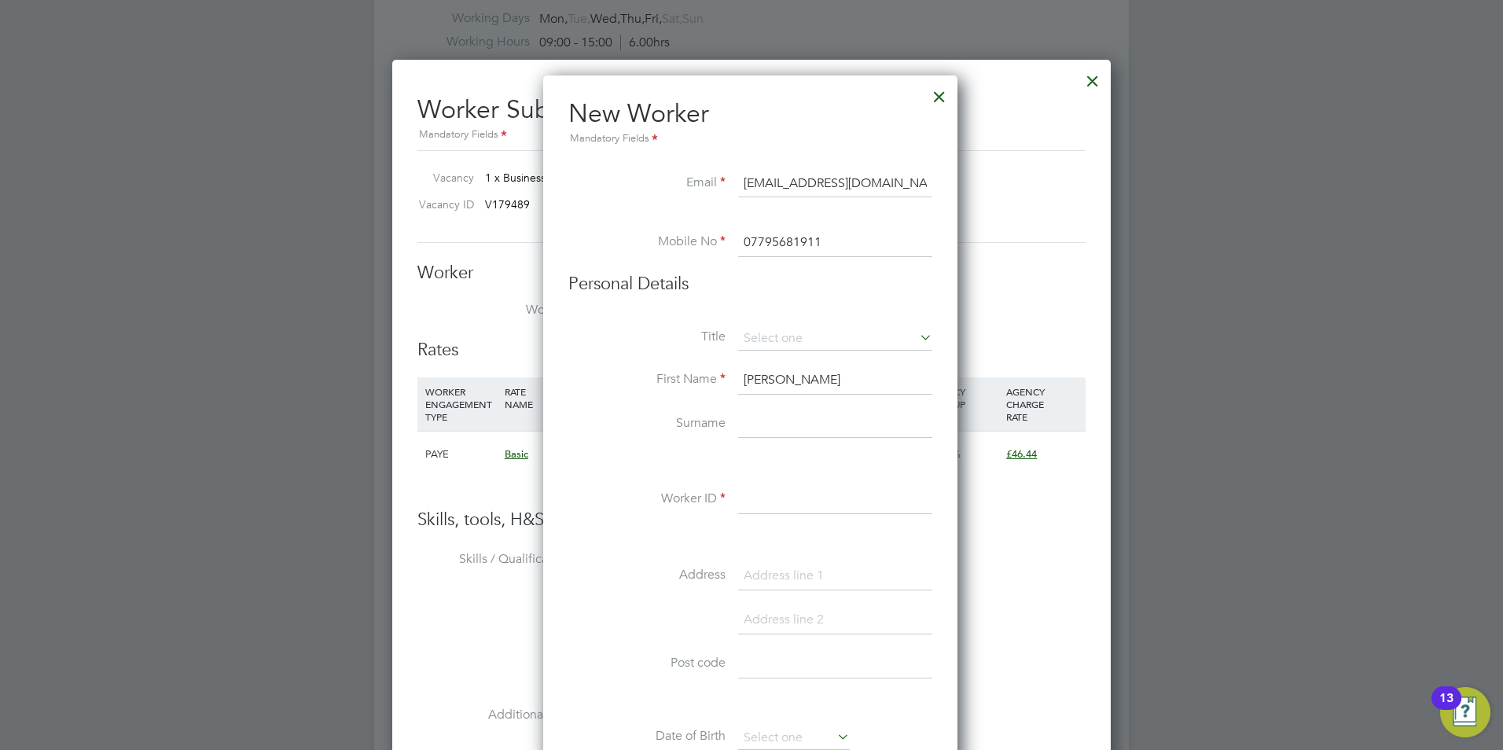
type input "abdullah2khan1@googlemail.com"
click at [761, 497] on input at bounding box center [835, 500] width 194 height 28
paste input "40705"
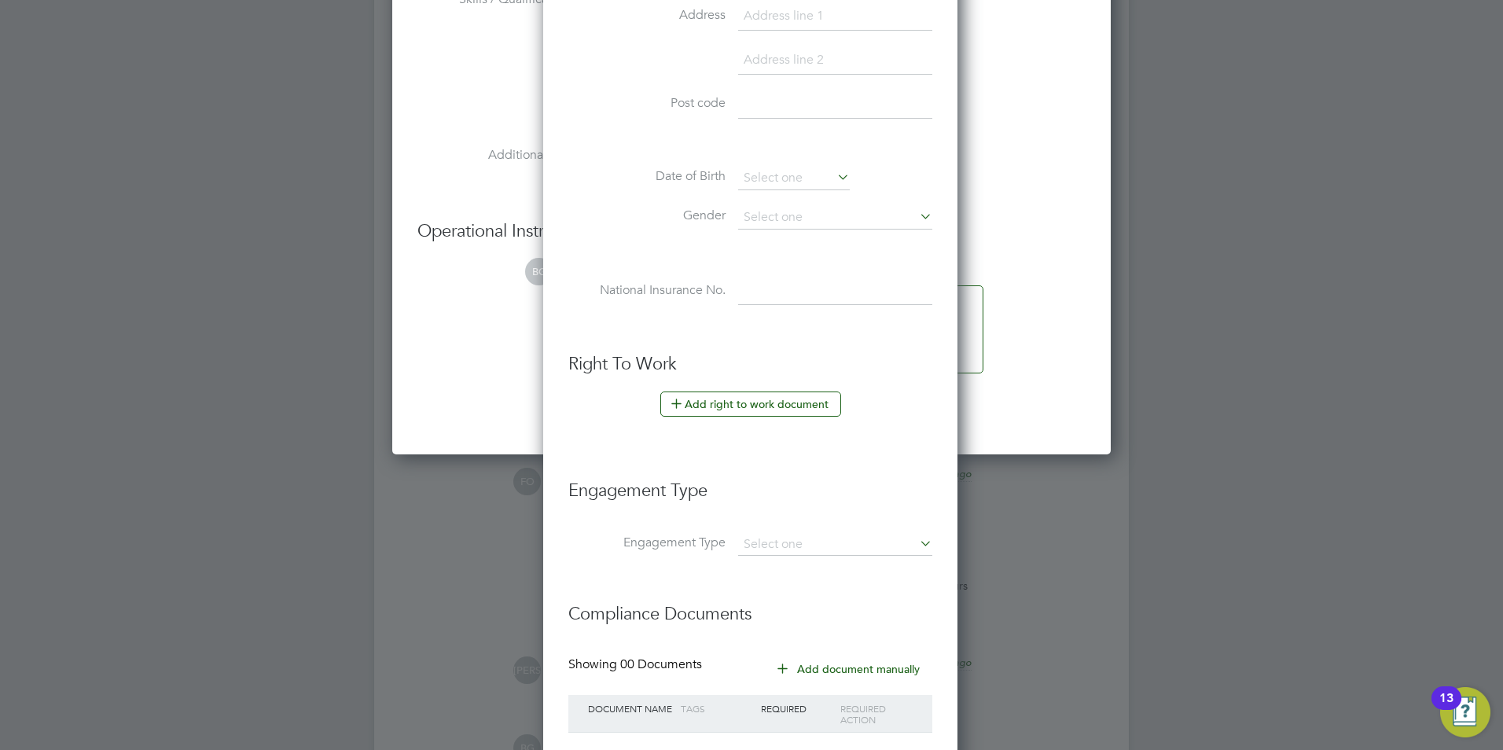
scroll to position [2987, 0]
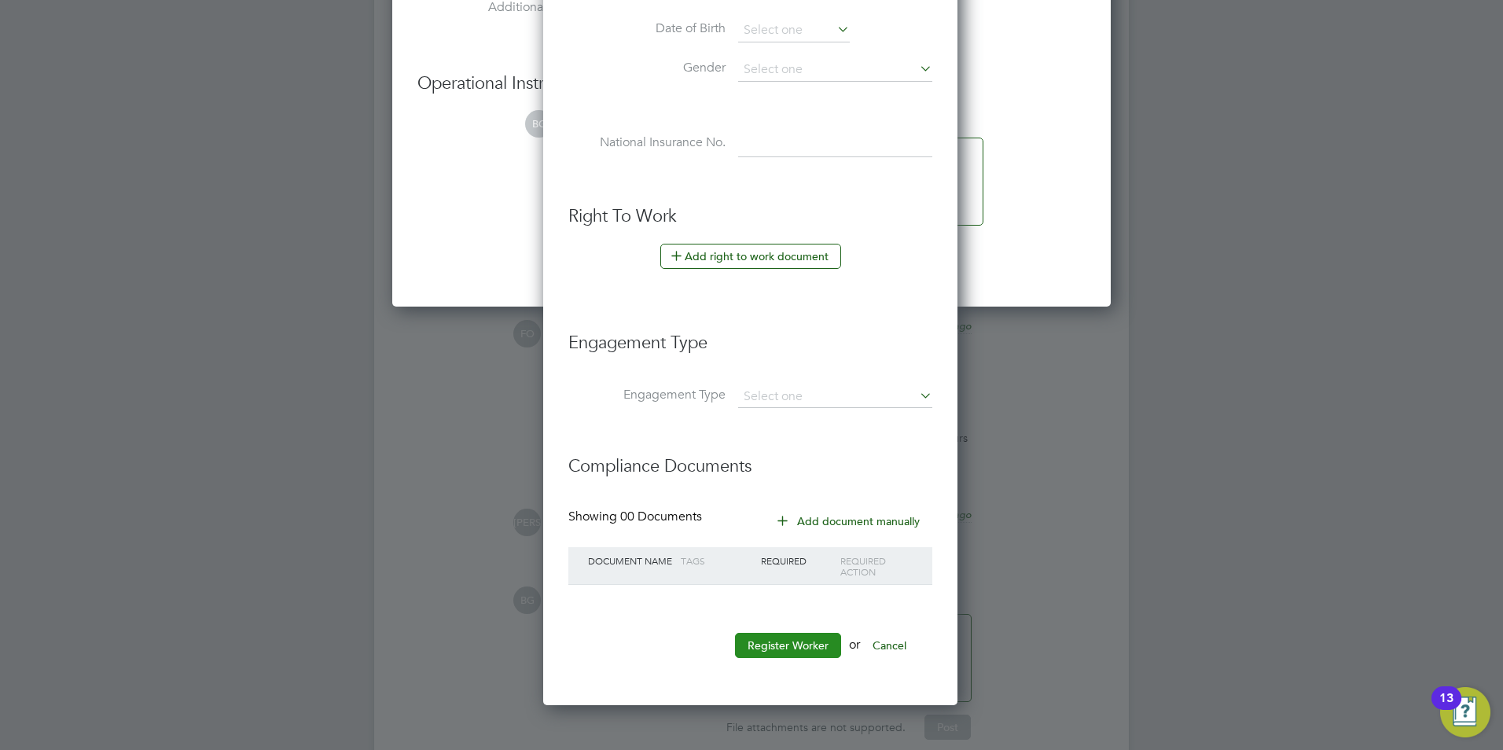
type input "40705"
click at [763, 640] on button "Register Worker" at bounding box center [788, 645] width 106 height 25
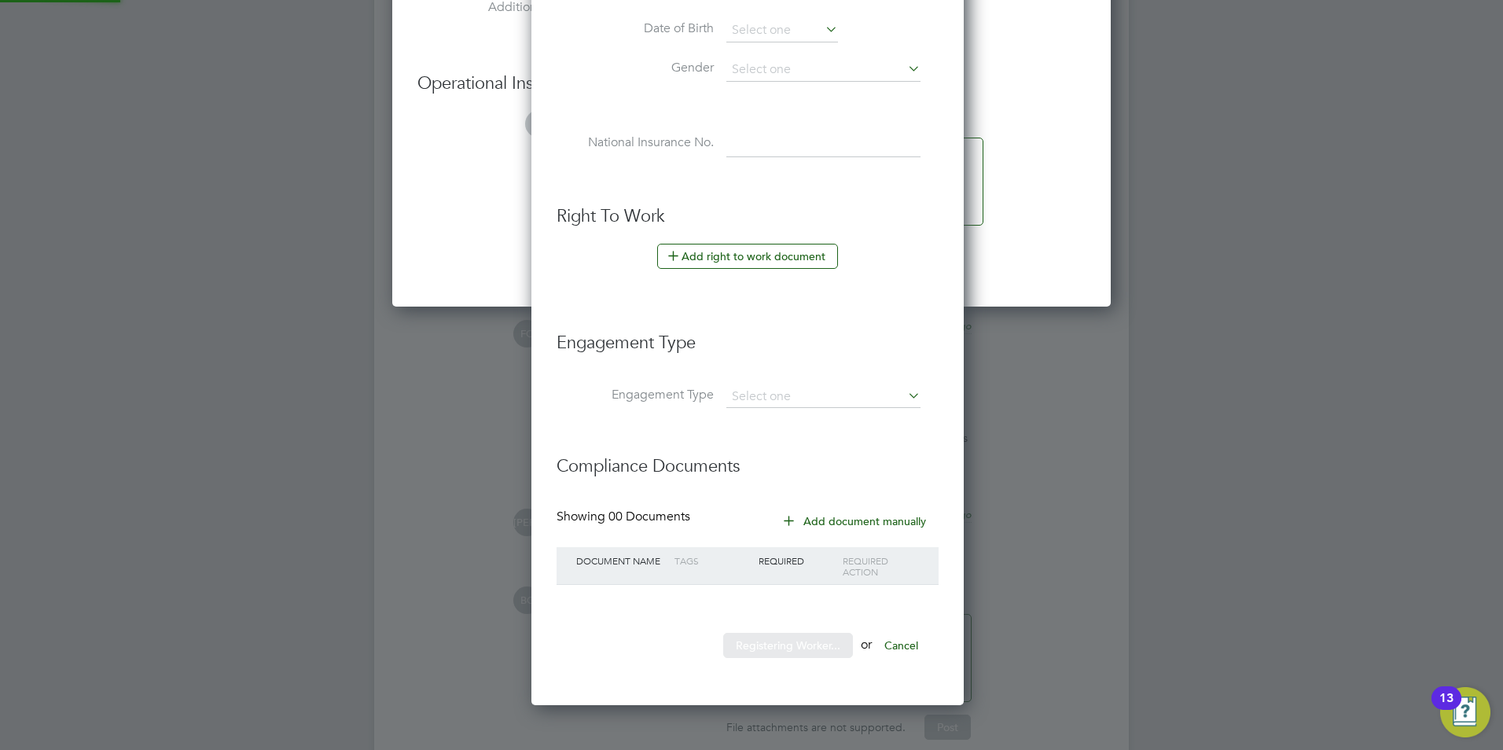
scroll to position [0, 0]
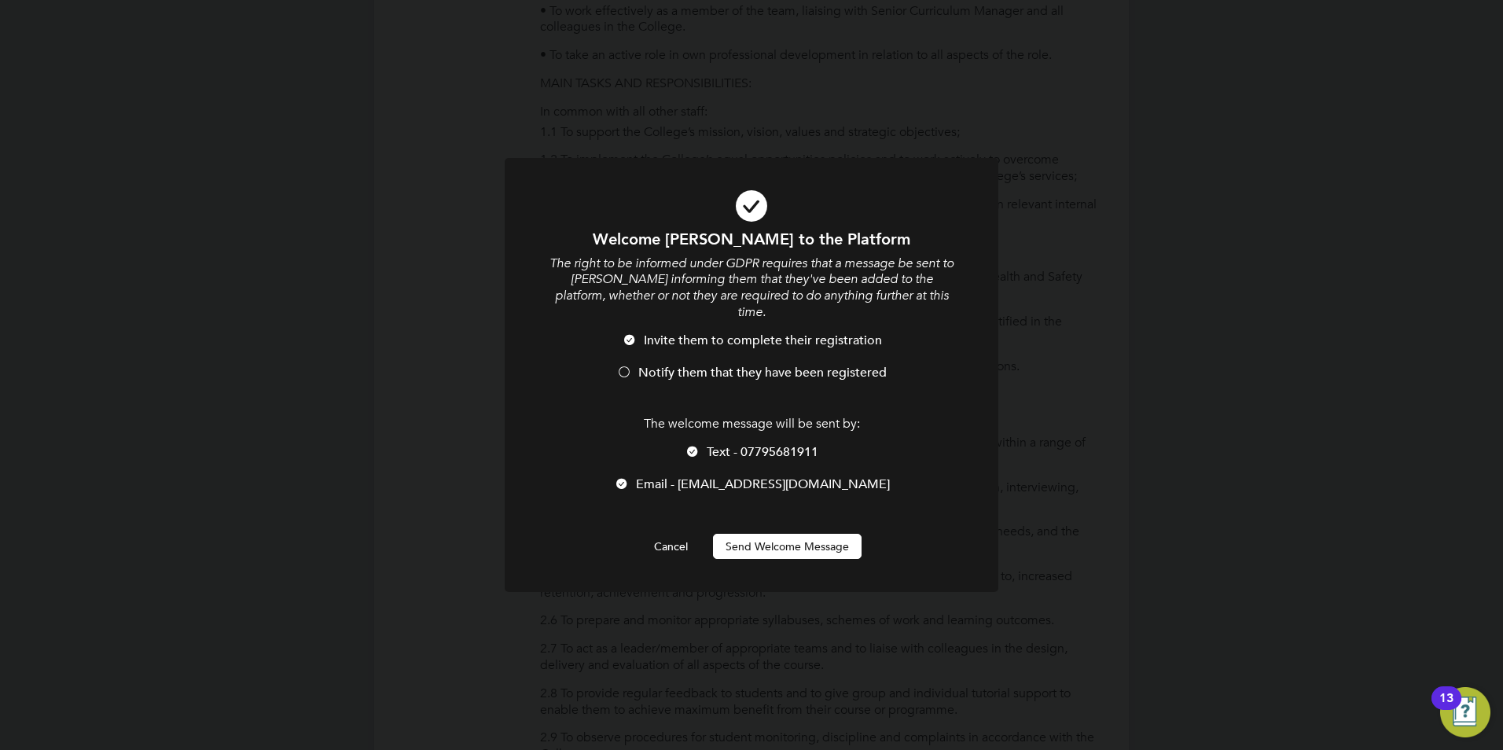
click at [690, 458] on div at bounding box center [693, 453] width 16 height 16
click at [645, 377] on span "Notify them that they have been registered" at bounding box center [762, 373] width 248 height 16
click at [770, 547] on button "Send Welcome Message" at bounding box center [787, 546] width 149 height 25
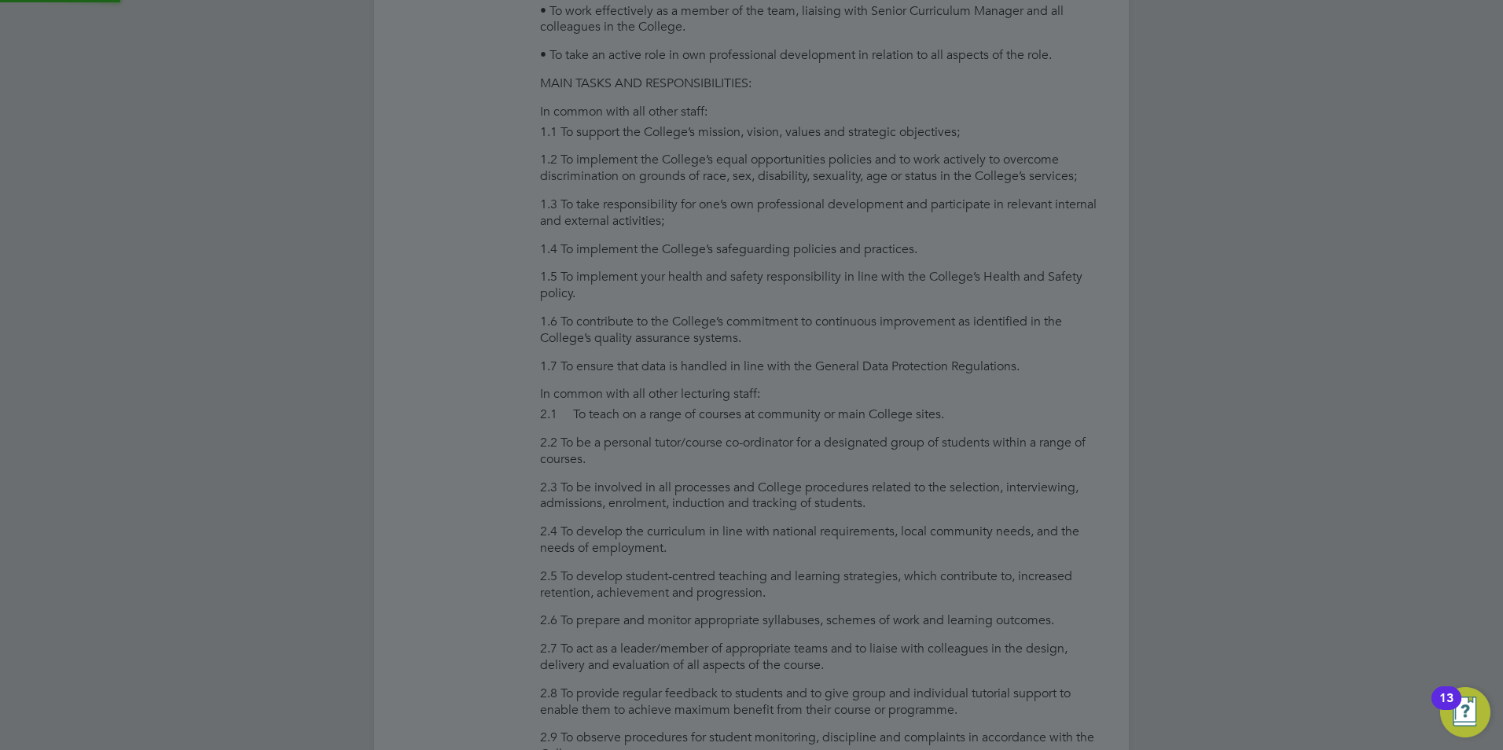
type input "Abdullah Khan (40705)"
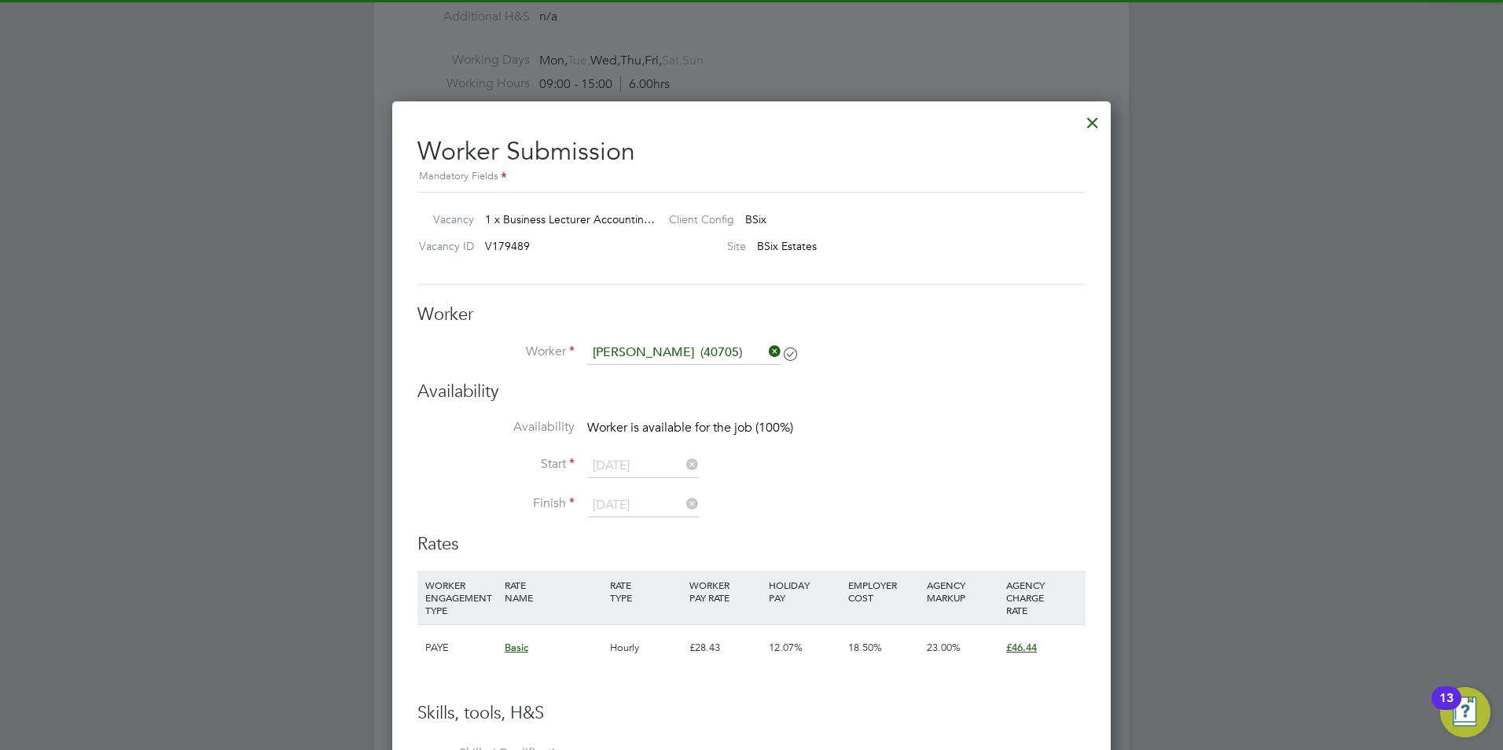
scroll to position [2280, 0]
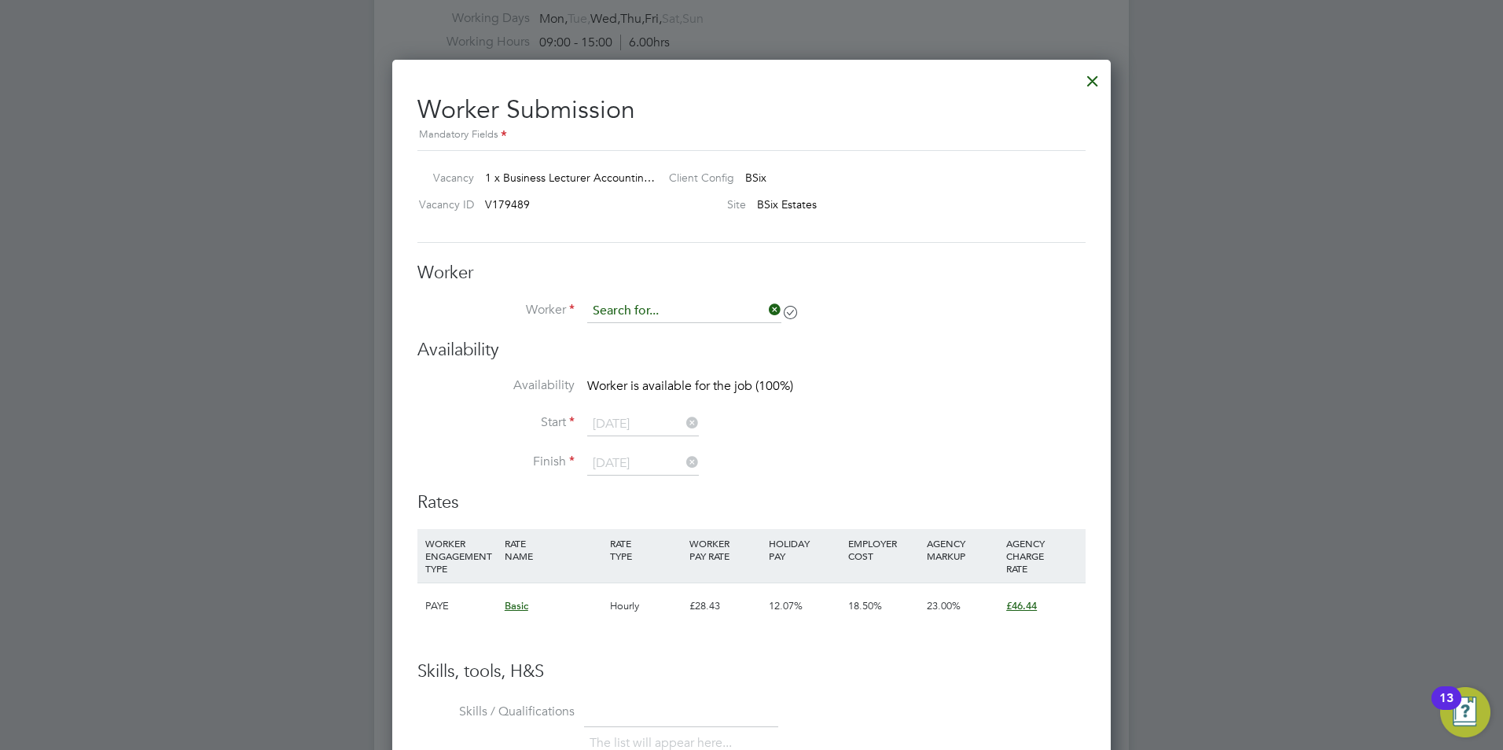
click at [667, 313] on input at bounding box center [684, 312] width 194 height 24
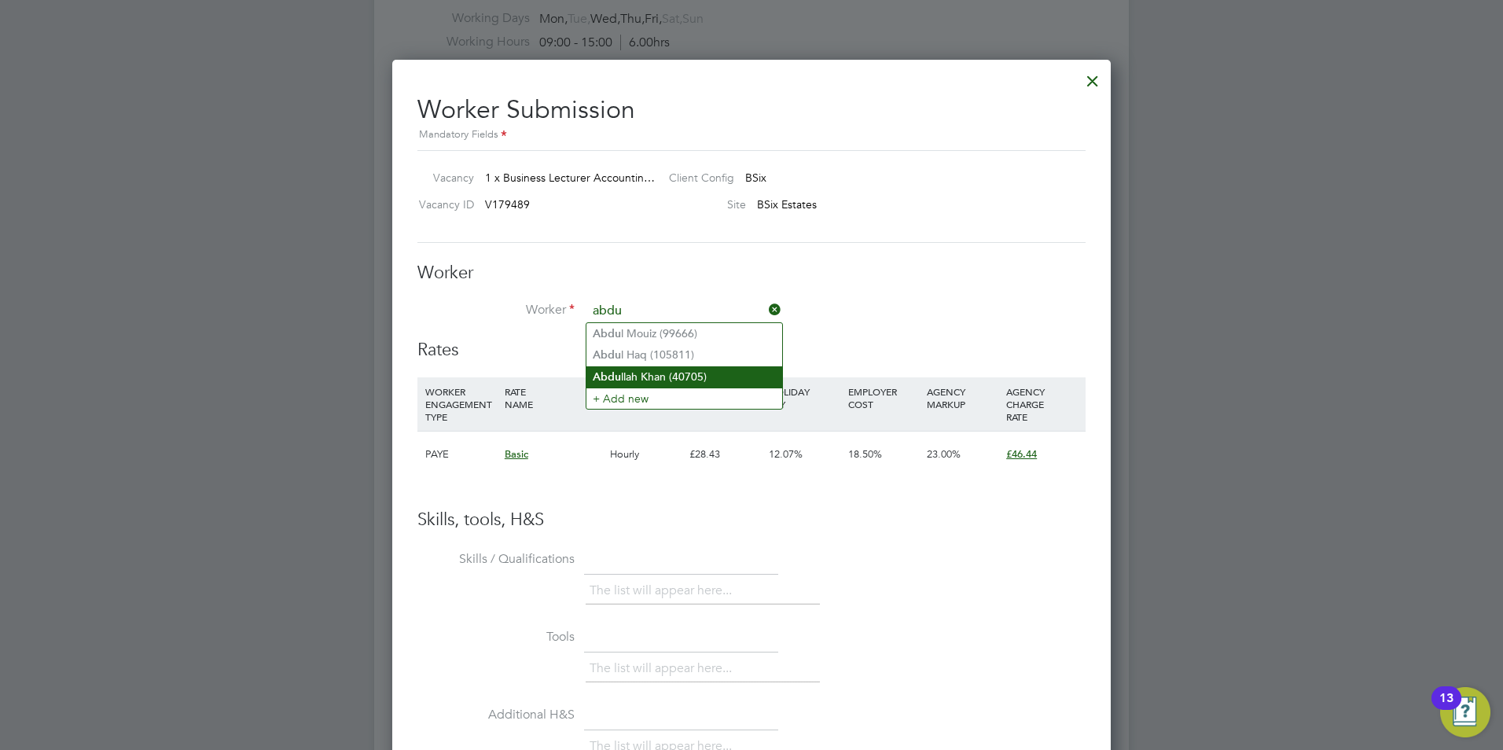
click at [669, 383] on li "Abdu llah Khan (40705)" at bounding box center [684, 376] width 196 height 21
type input "Abdullah Khan (40705)"
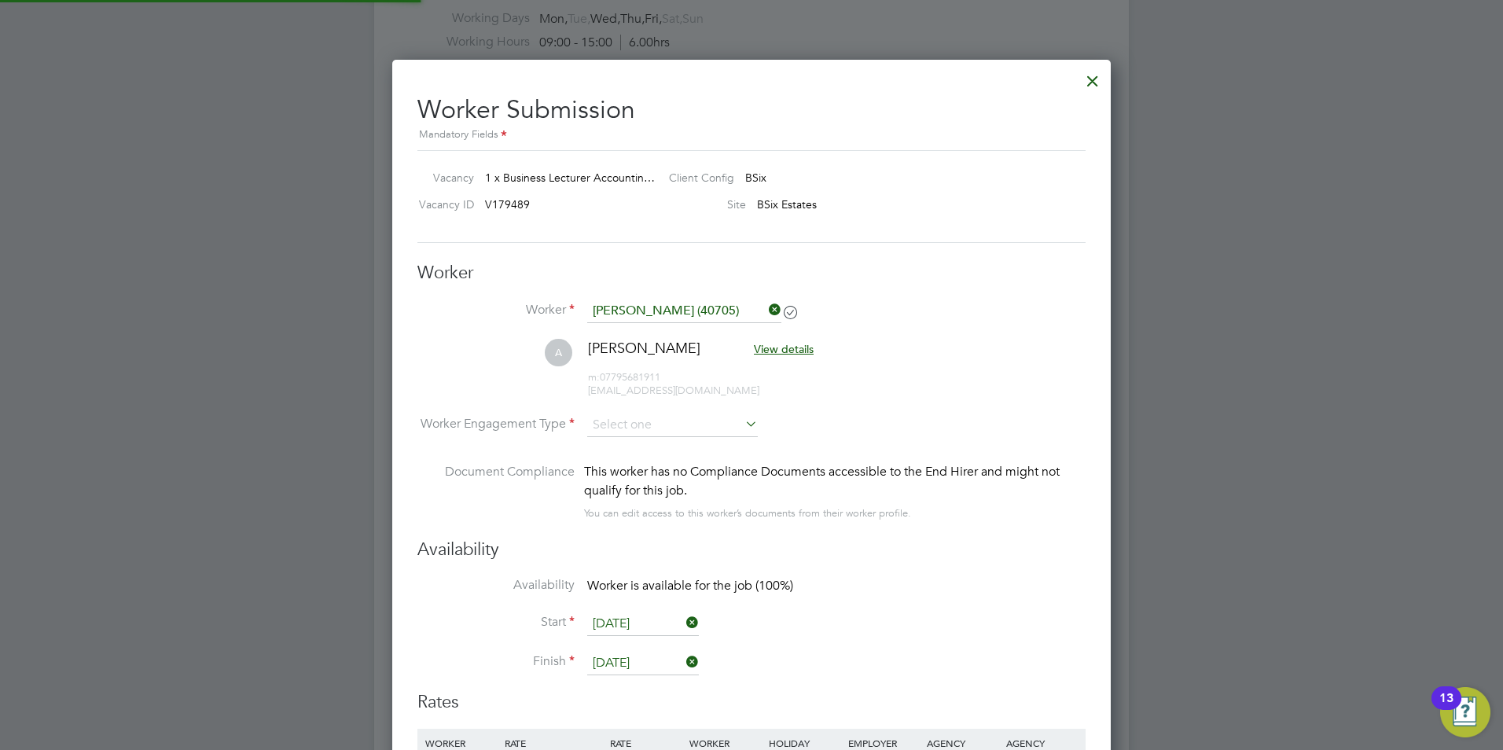
scroll to position [1307, 719]
click at [641, 428] on input at bounding box center [672, 426] width 171 height 24
click at [638, 453] on li "Contract" at bounding box center [672, 447] width 172 height 20
type input "Contract"
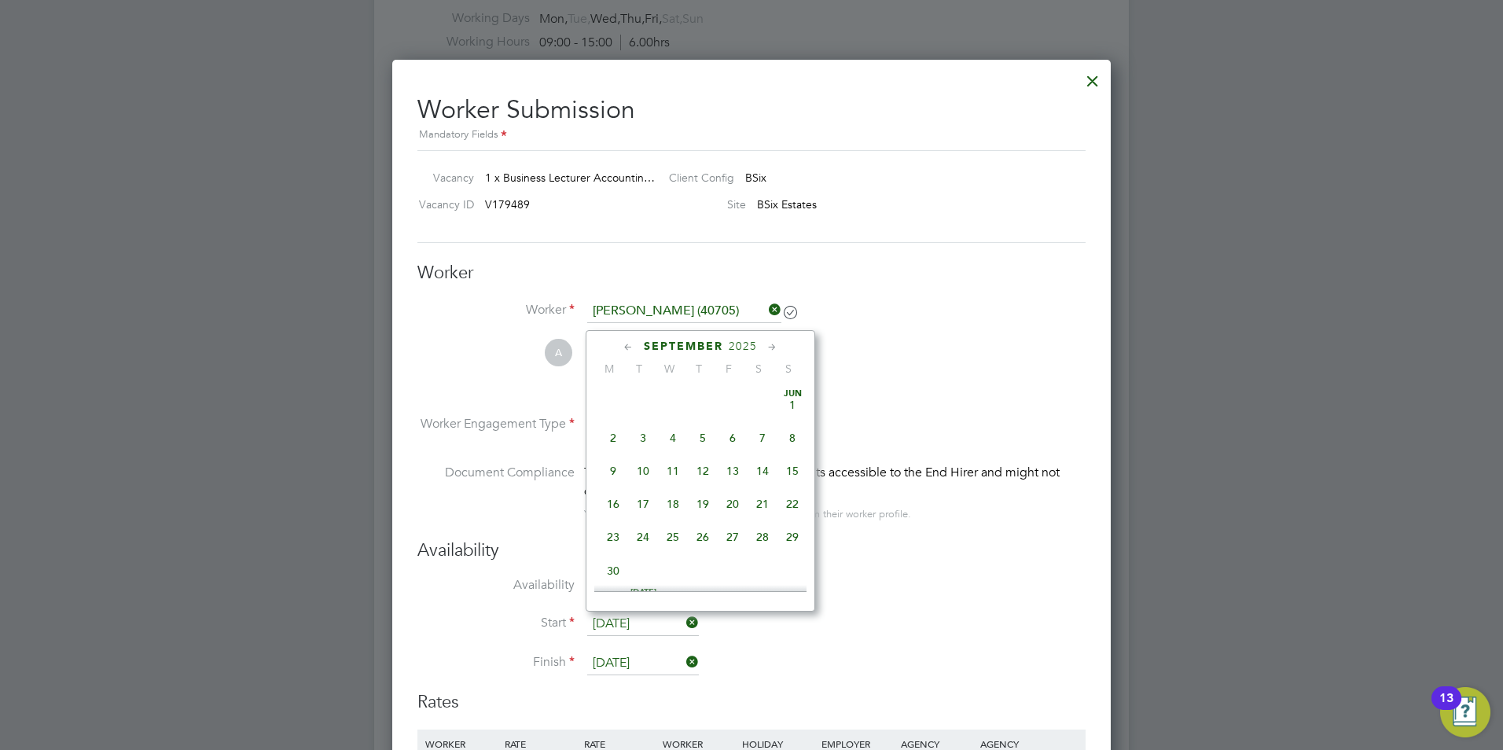
click at [622, 614] on input "[DATE]" at bounding box center [643, 624] width 112 height 24
click at [617, 469] on span "Sep 1" at bounding box center [613, 459] width 30 height 30
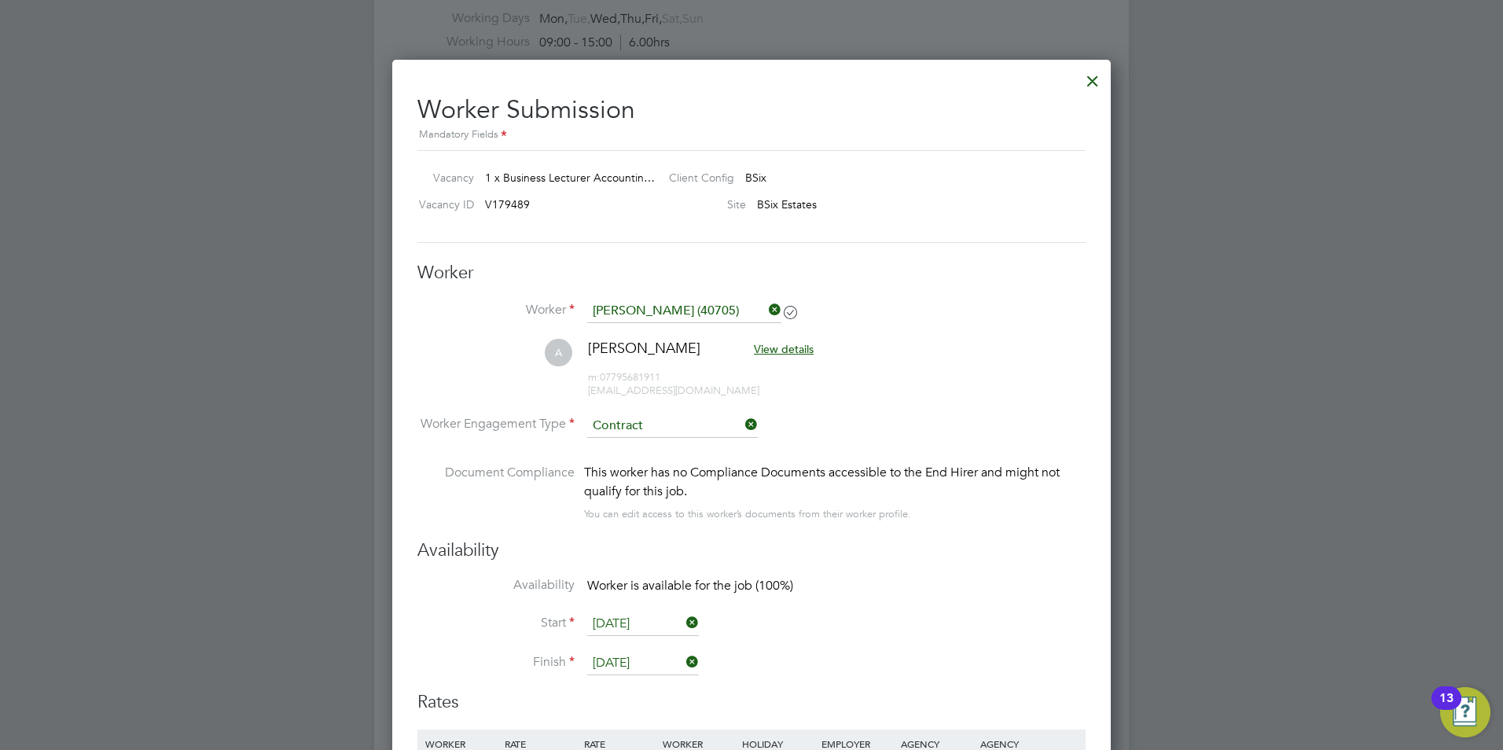
click at [621, 655] on input "10 Jul 2026" at bounding box center [643, 664] width 112 height 24
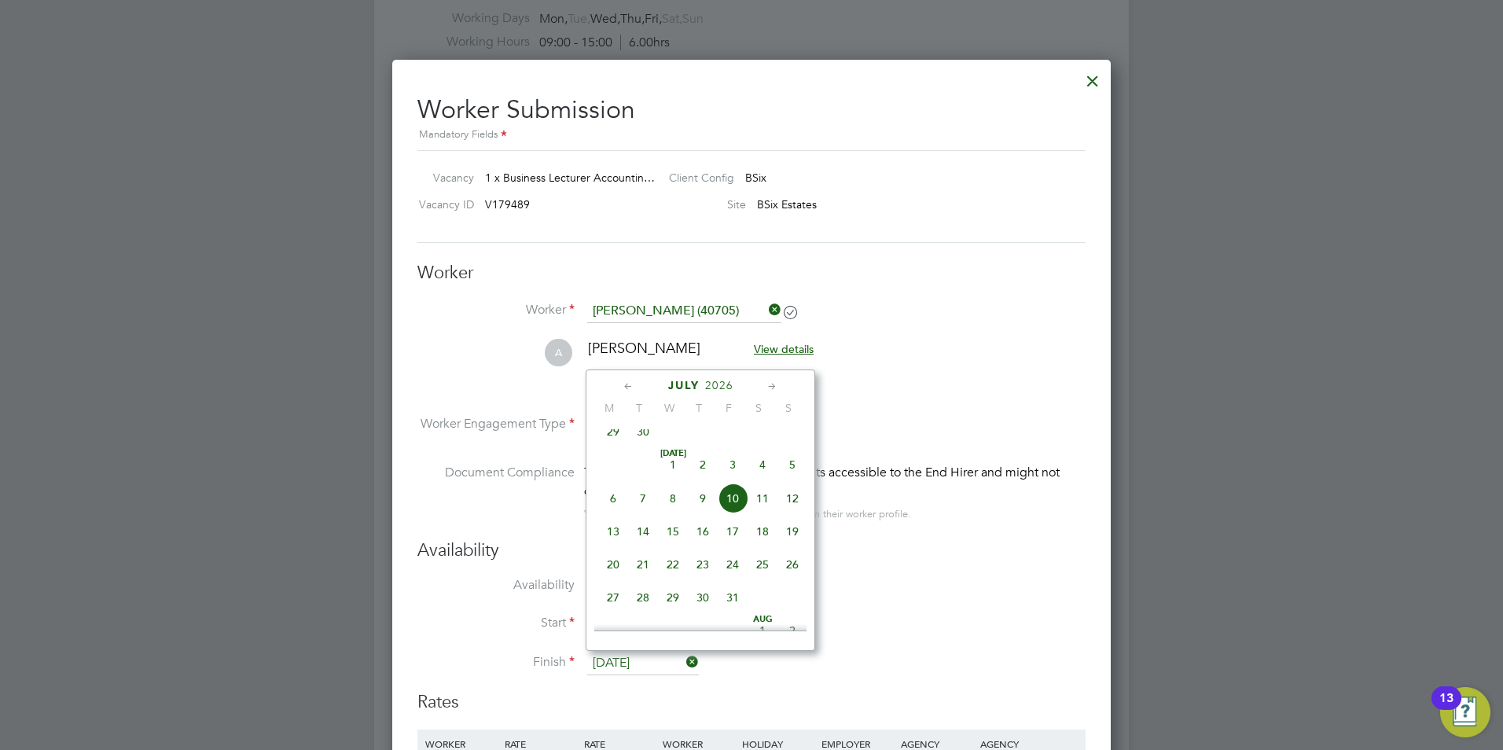
click at [724, 510] on span "10" at bounding box center [733, 498] width 30 height 30
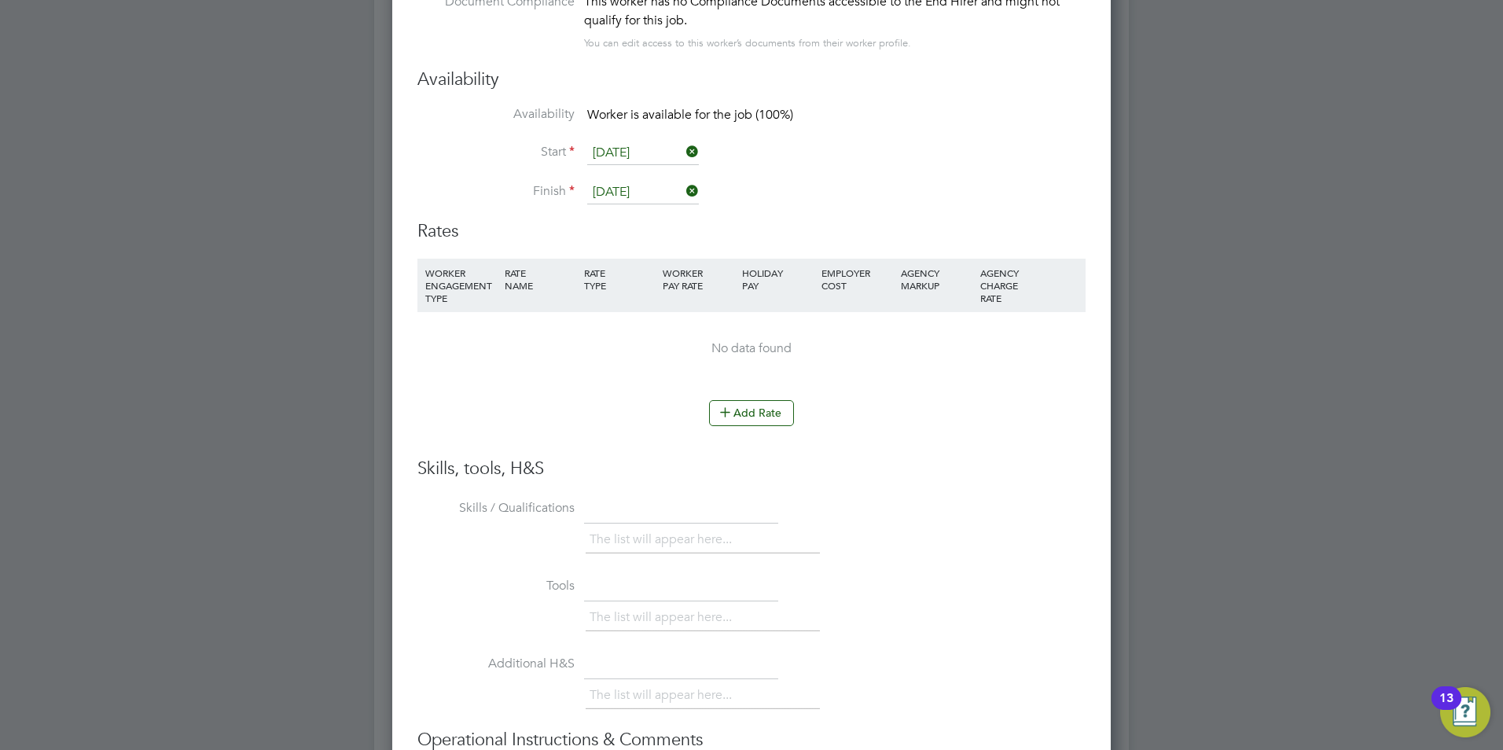
scroll to position [2752, 0]
click at [743, 426] on li "Add Rate" at bounding box center [751, 419] width 668 height 41
click at [741, 410] on button "Add Rate" at bounding box center [751, 411] width 85 height 25
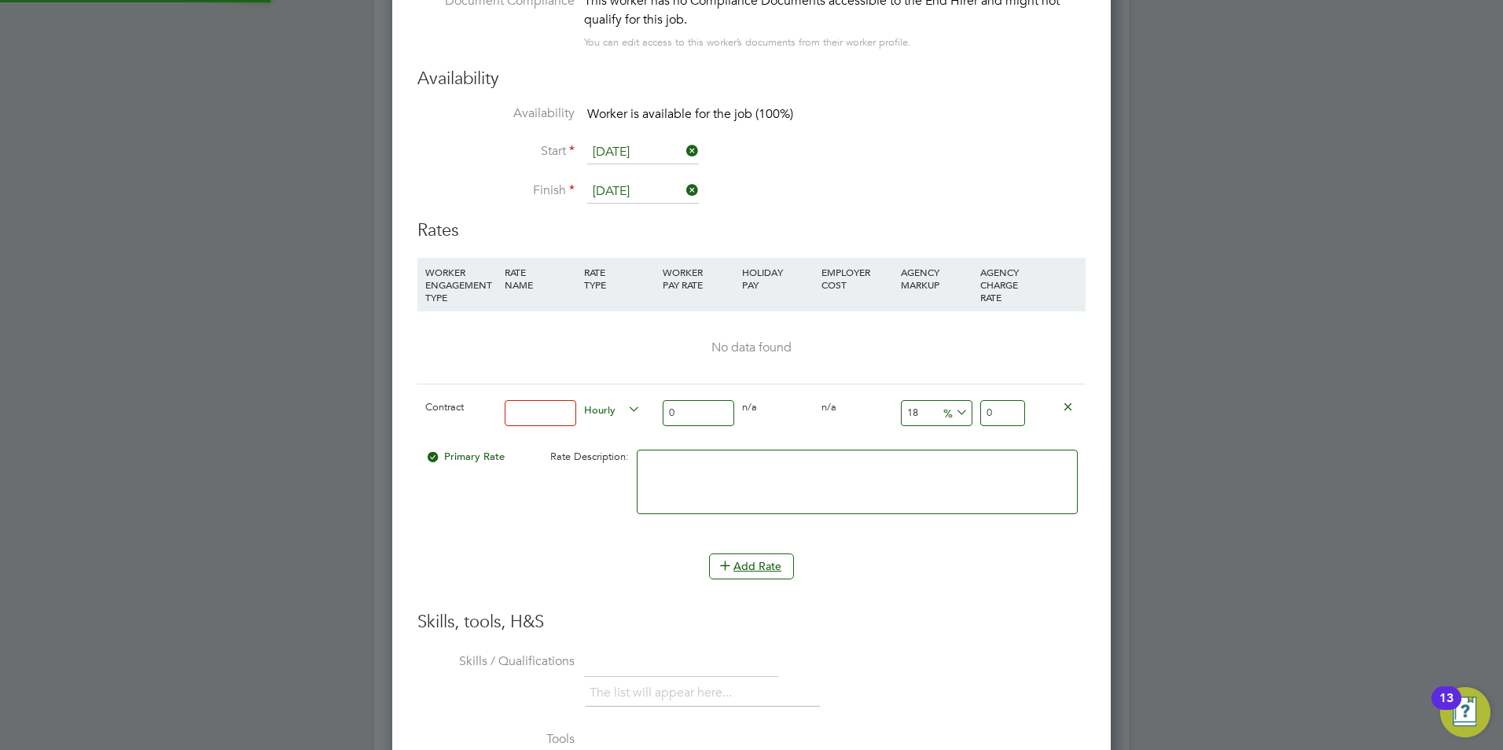
scroll to position [1455, 719]
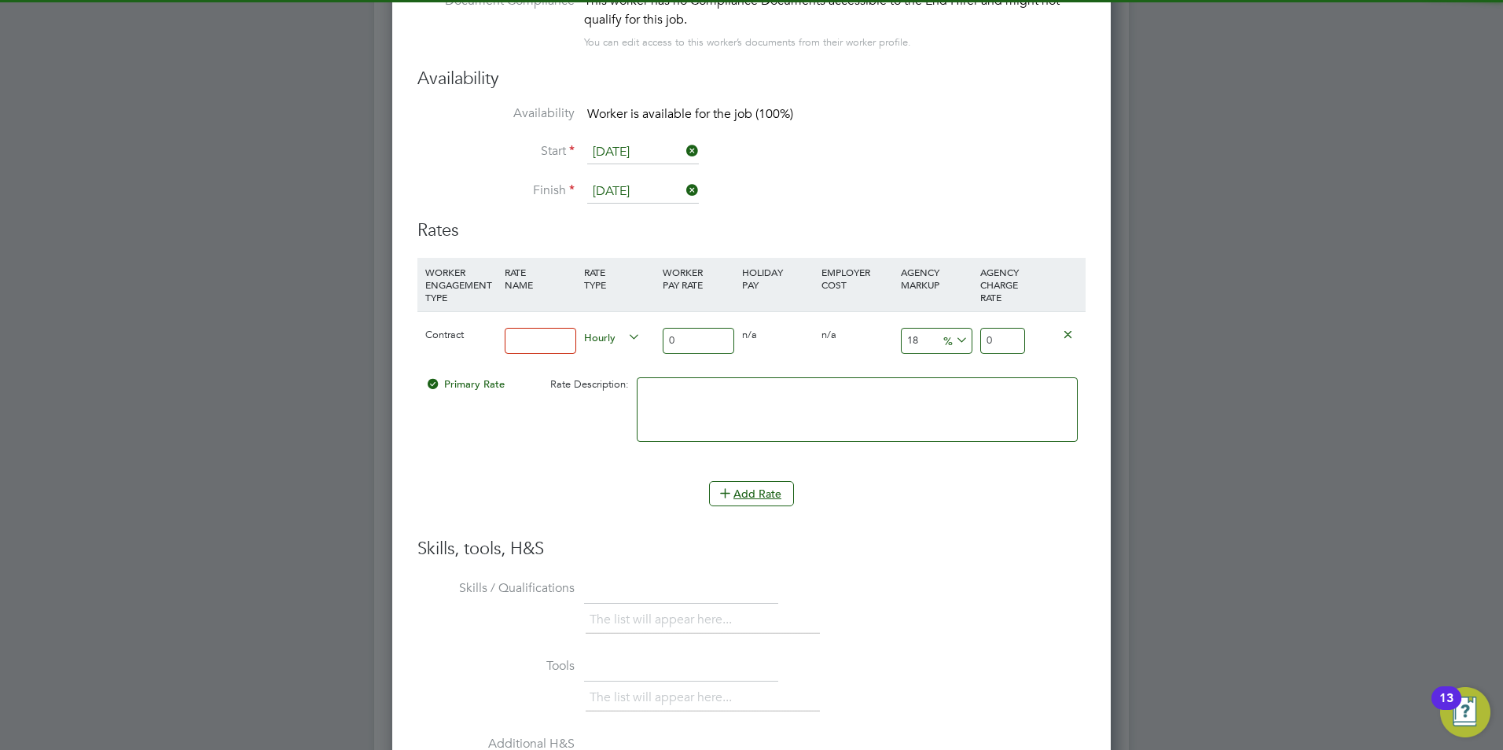
click at [542, 333] on input at bounding box center [541, 341] width 72 height 26
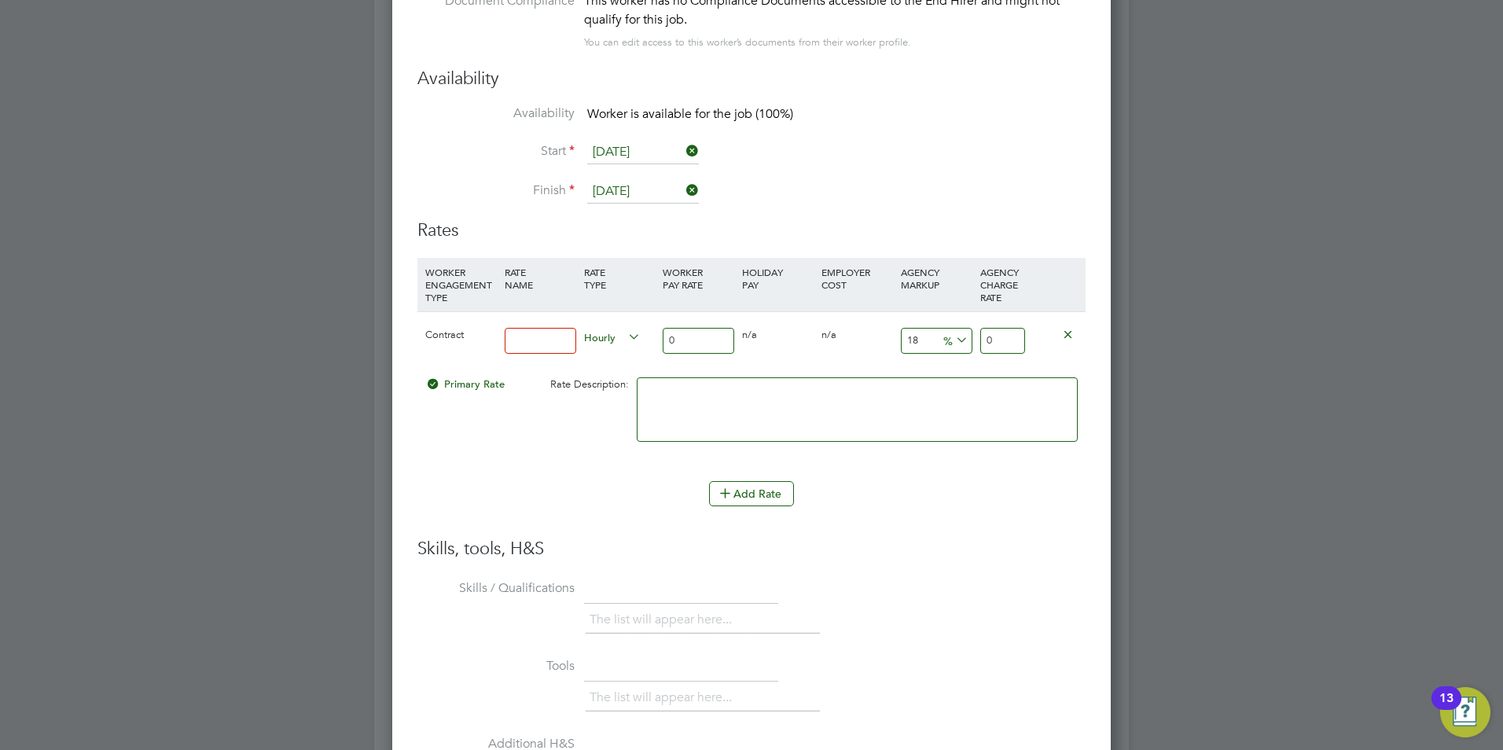
type input "basic"
click at [686, 340] on input "0" at bounding box center [699, 341] width 72 height 26
type input "4"
type input "4.72"
type input "40"
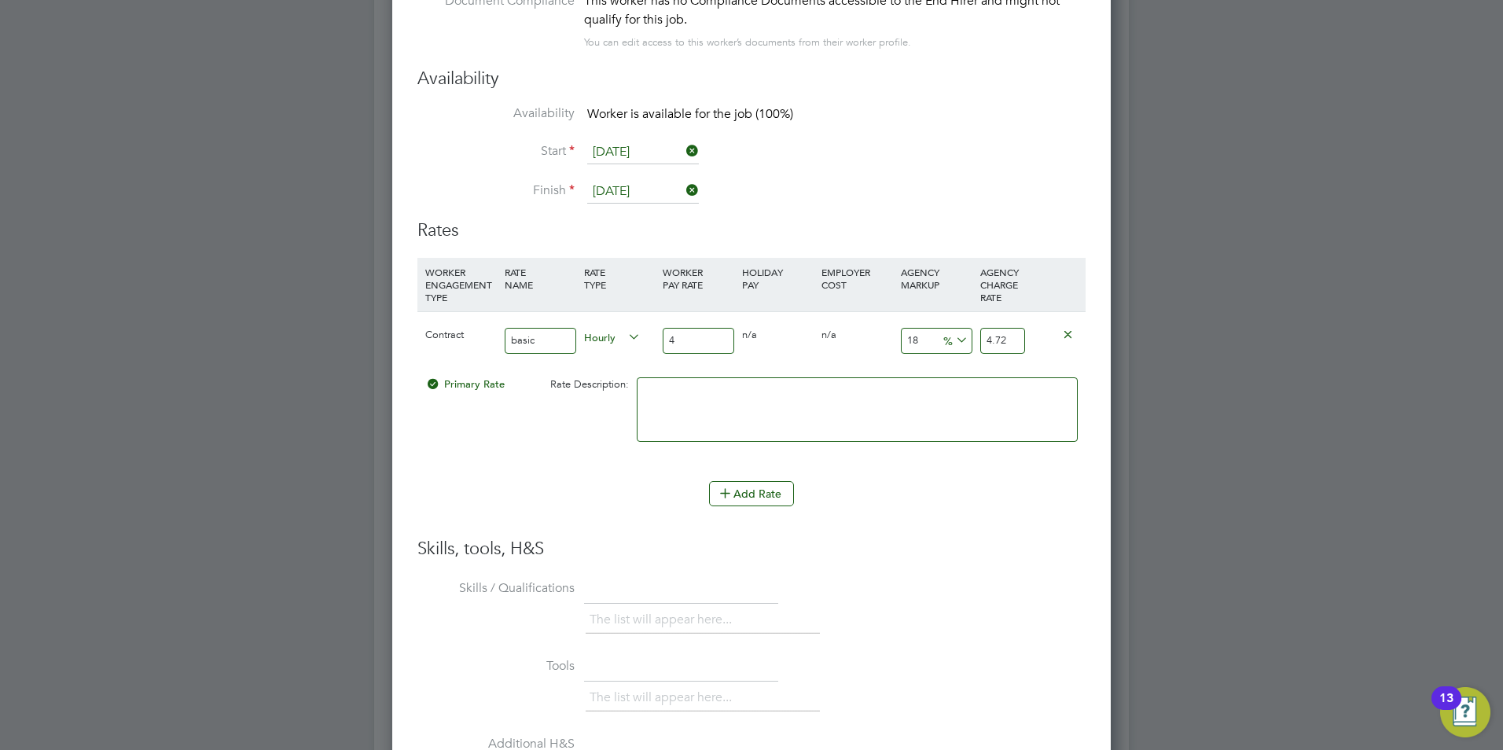
type input "47.2"
type input "40"
click at [922, 344] on input "18" at bounding box center [937, 341] width 72 height 26
type input "1"
type input "40.4"
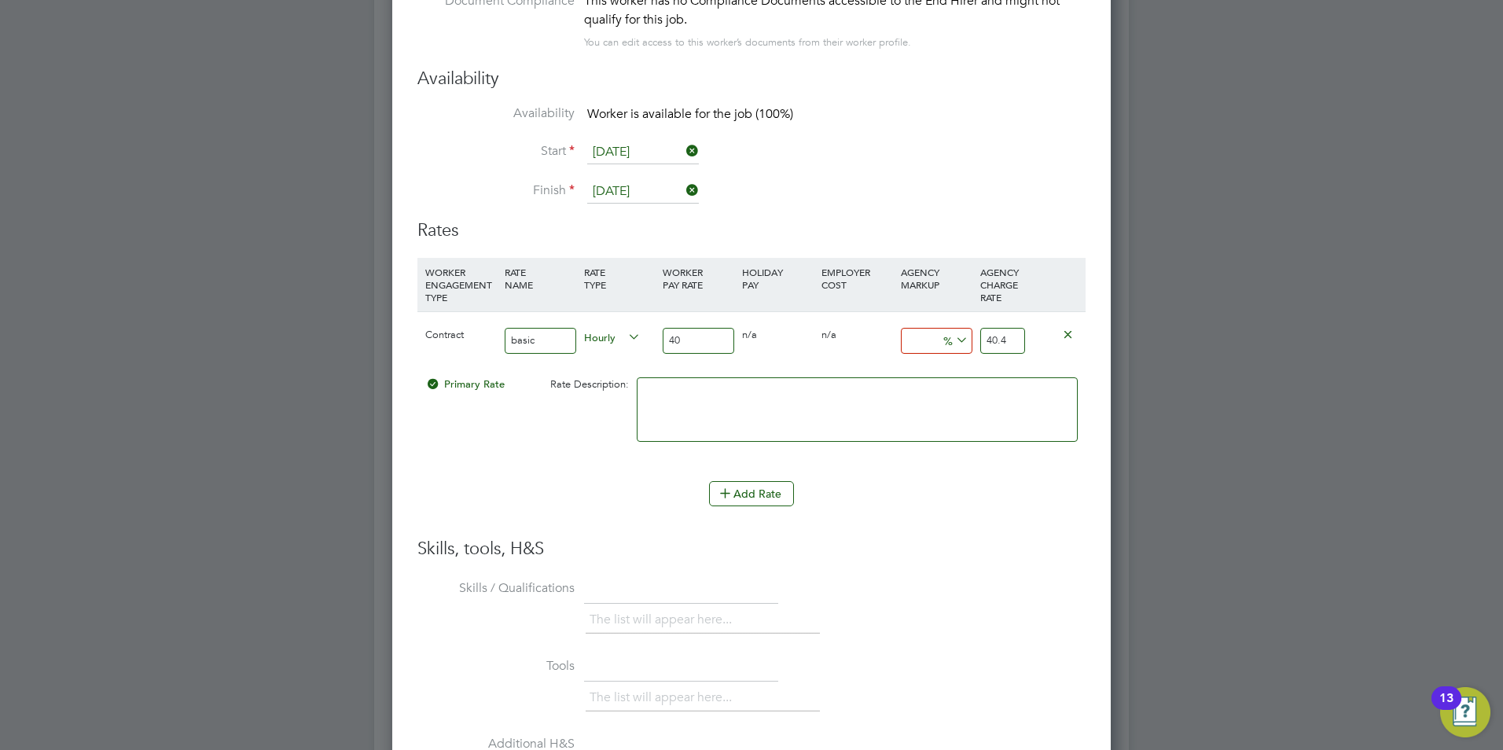
type input "2"
type input "40.8"
type input "23"
type input "49.2"
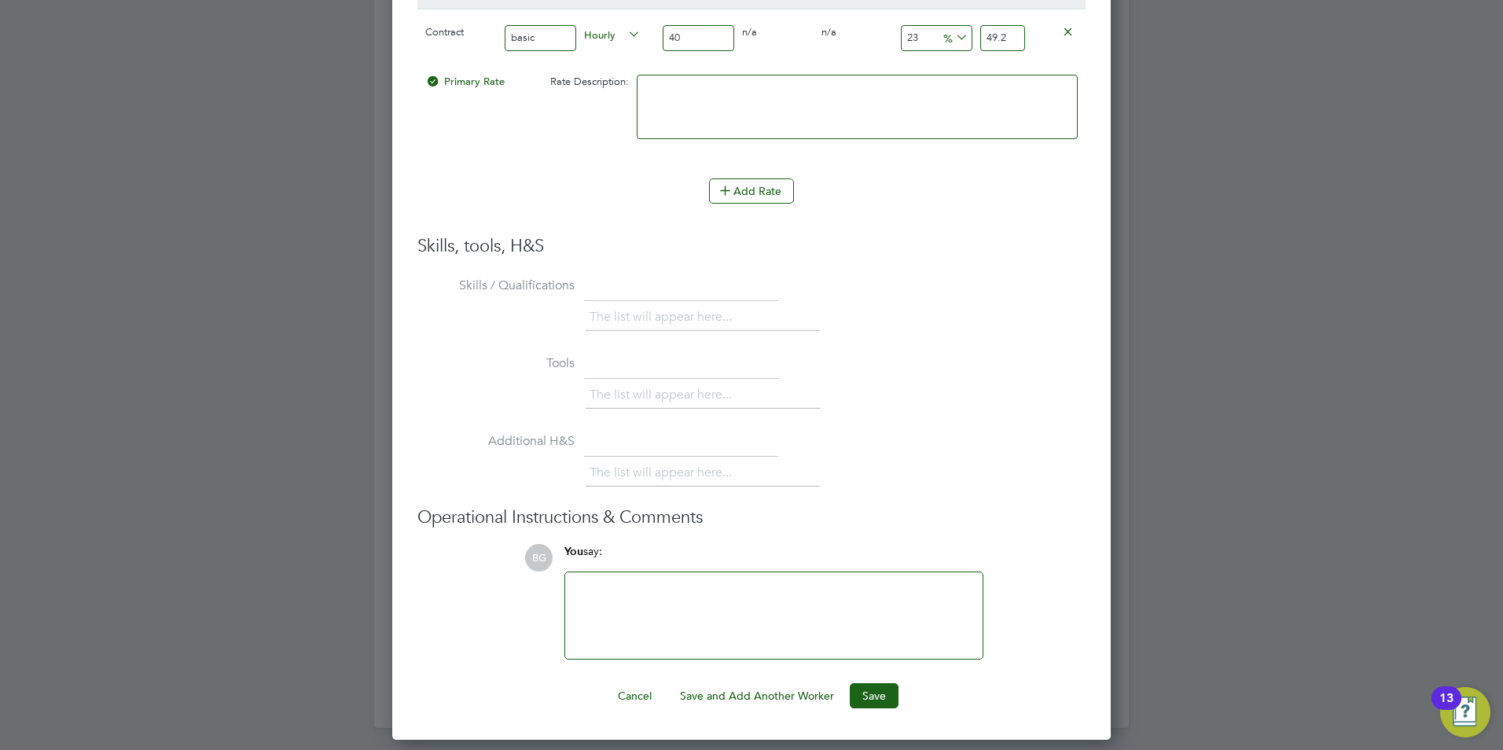
scroll to position [3056, 0]
type input "23"
click at [737, 581] on div at bounding box center [774, 614] width 399 height 68
click at [886, 697] on button "Save" at bounding box center [874, 694] width 49 height 25
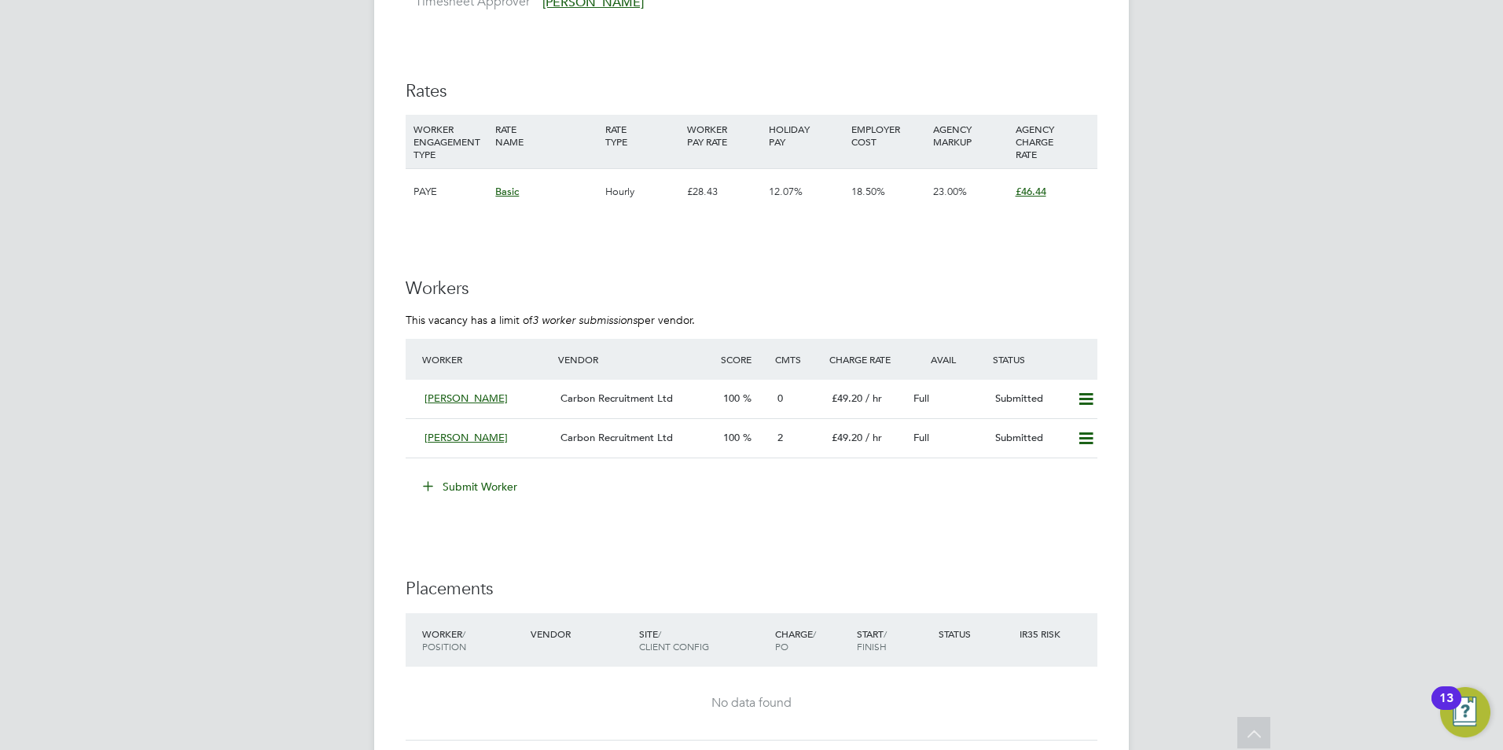
scroll to position [2388, 0]
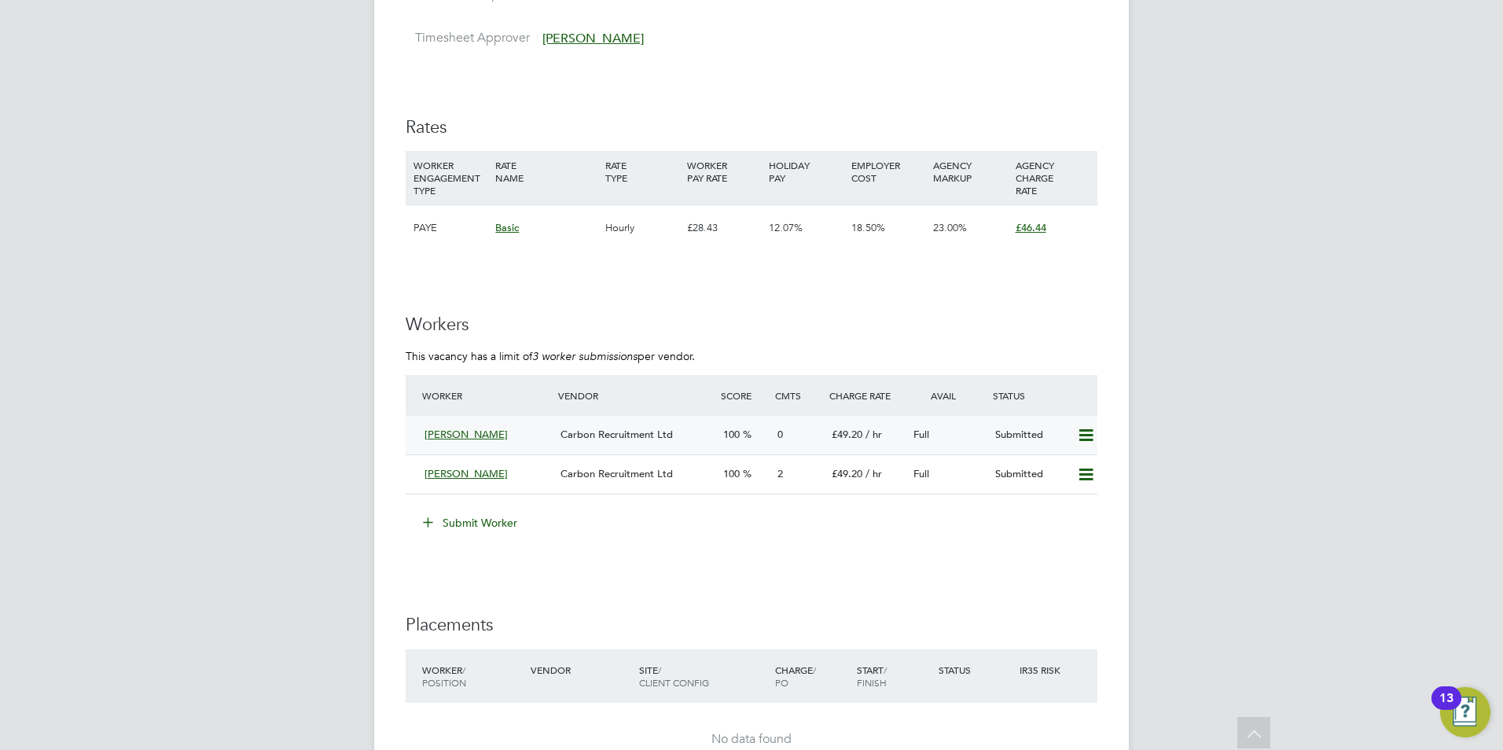
click at [476, 443] on div "Abdullah Khan" at bounding box center [486, 435] width 136 height 26
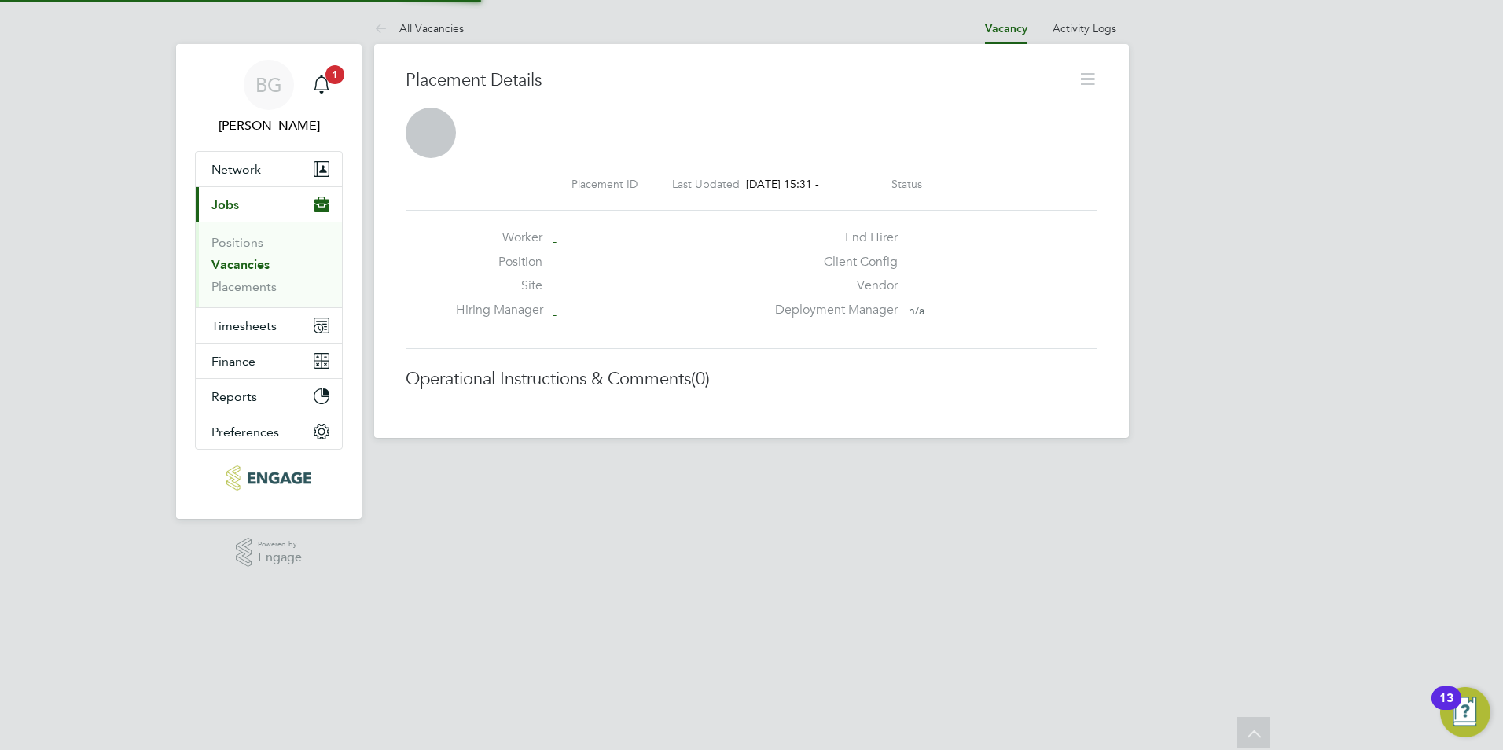
scroll to position [8, 8]
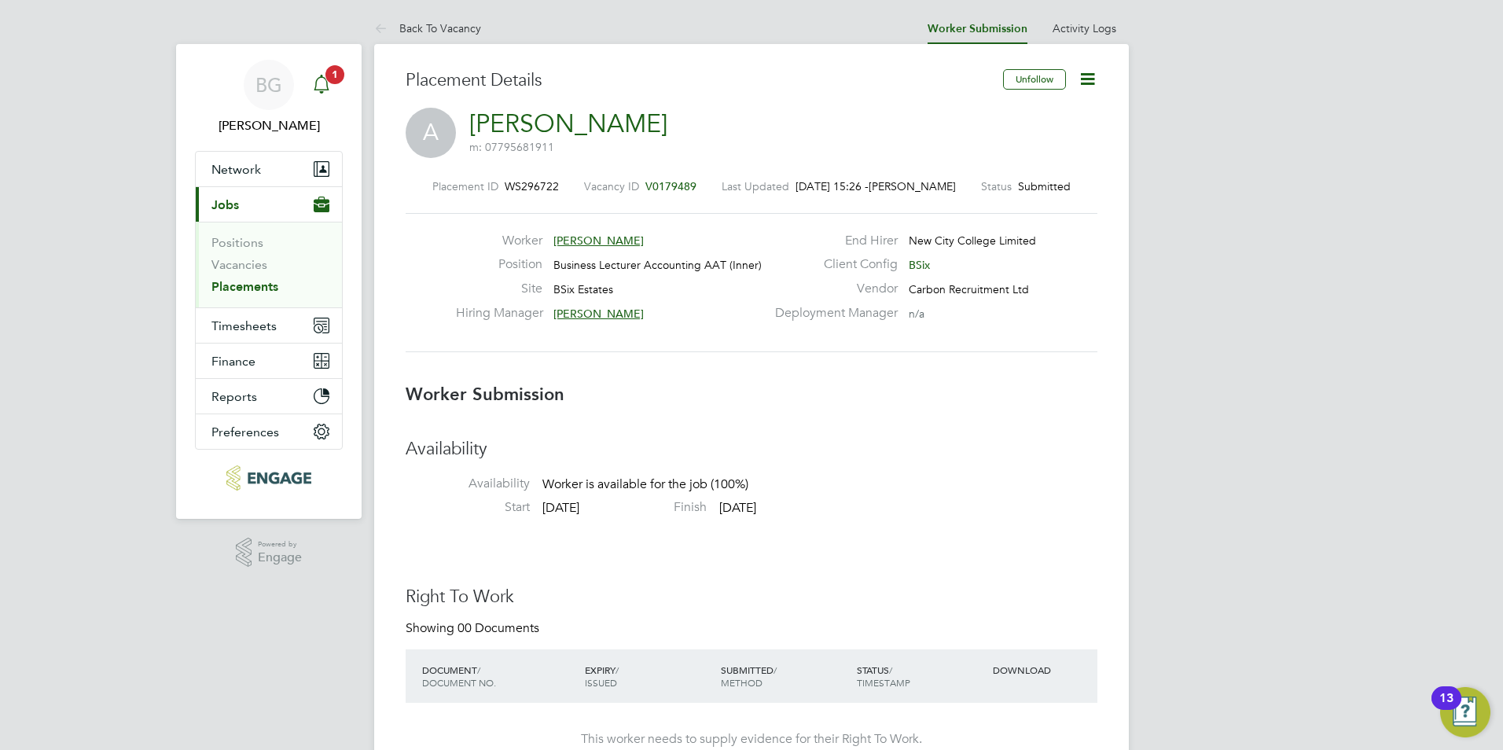
click at [330, 89] on icon "Main navigation" at bounding box center [321, 84] width 19 height 19
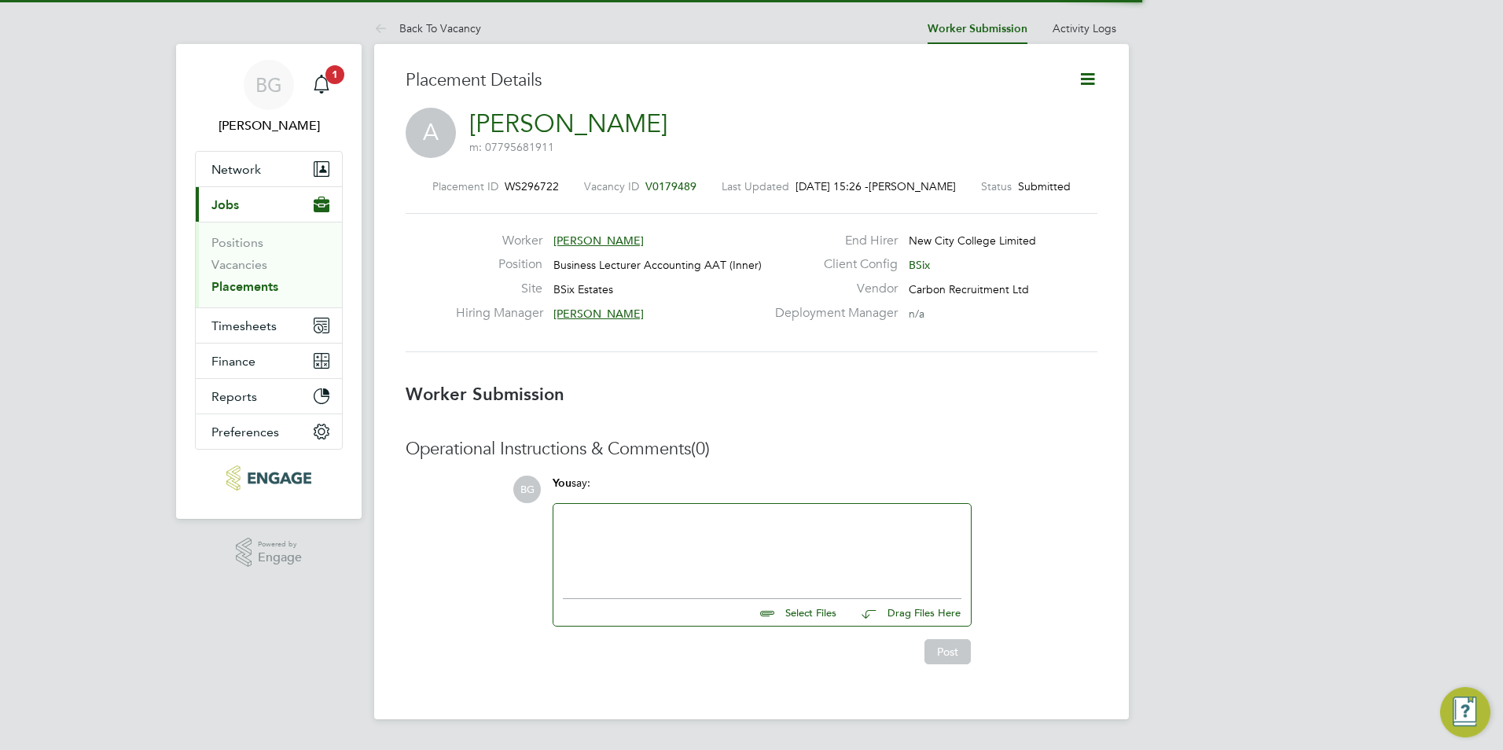
scroll to position [8, 8]
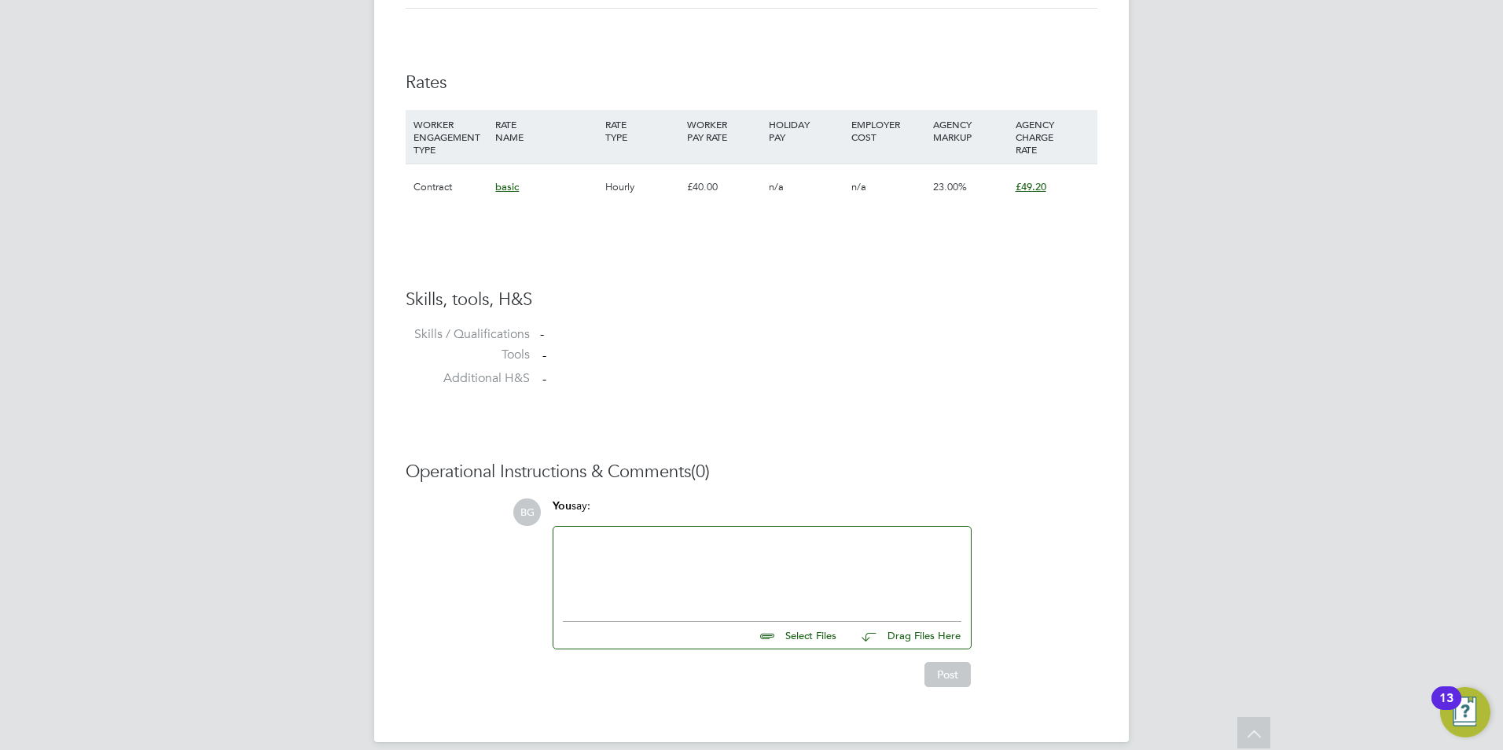
click at [785, 638] on input "file" at bounding box center [844, 633] width 236 height 22
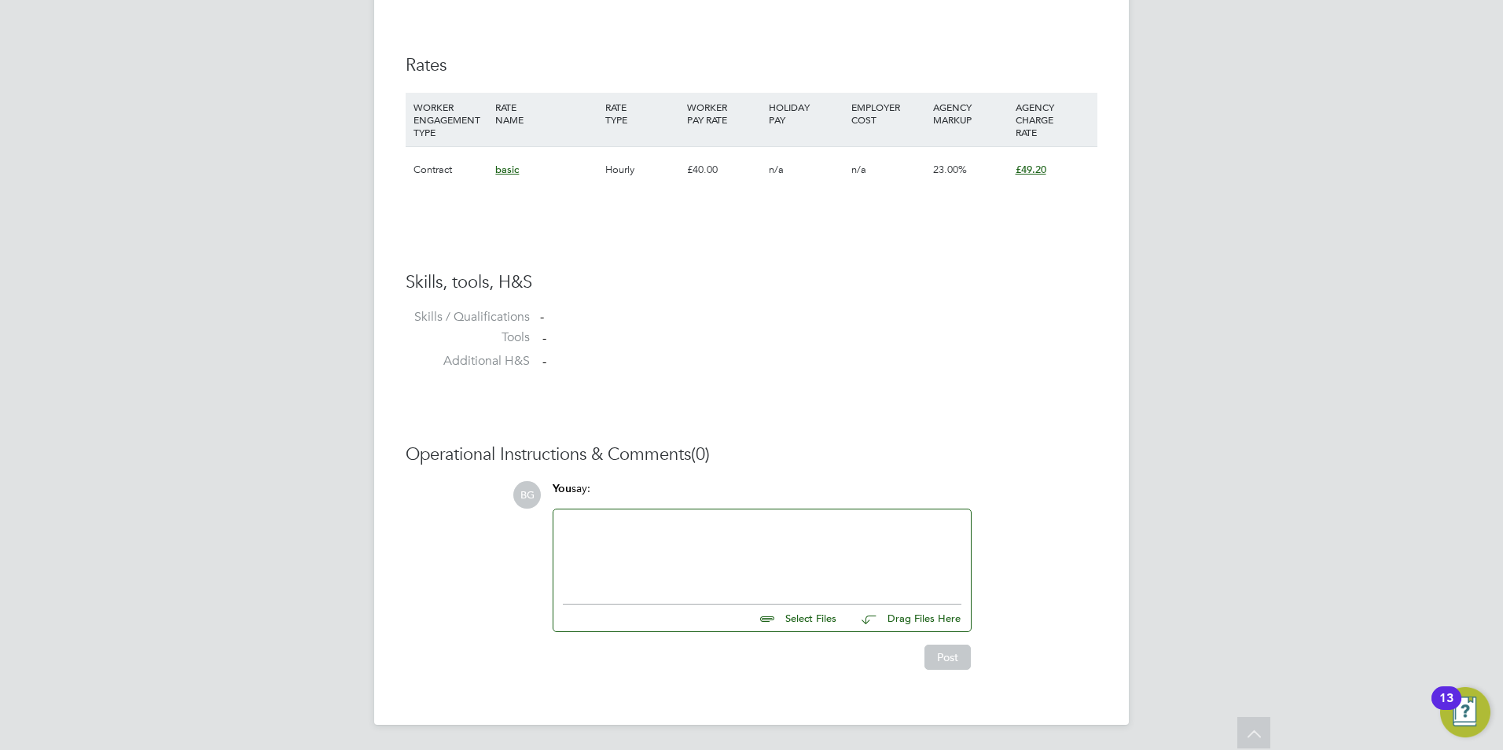
click at [781, 618] on input "file" at bounding box center [844, 616] width 236 height 22
click at [818, 609] on input "file" at bounding box center [844, 616] width 236 height 22
type input "C:\fakepath\Abdullah-Khan_CV 111.docx"
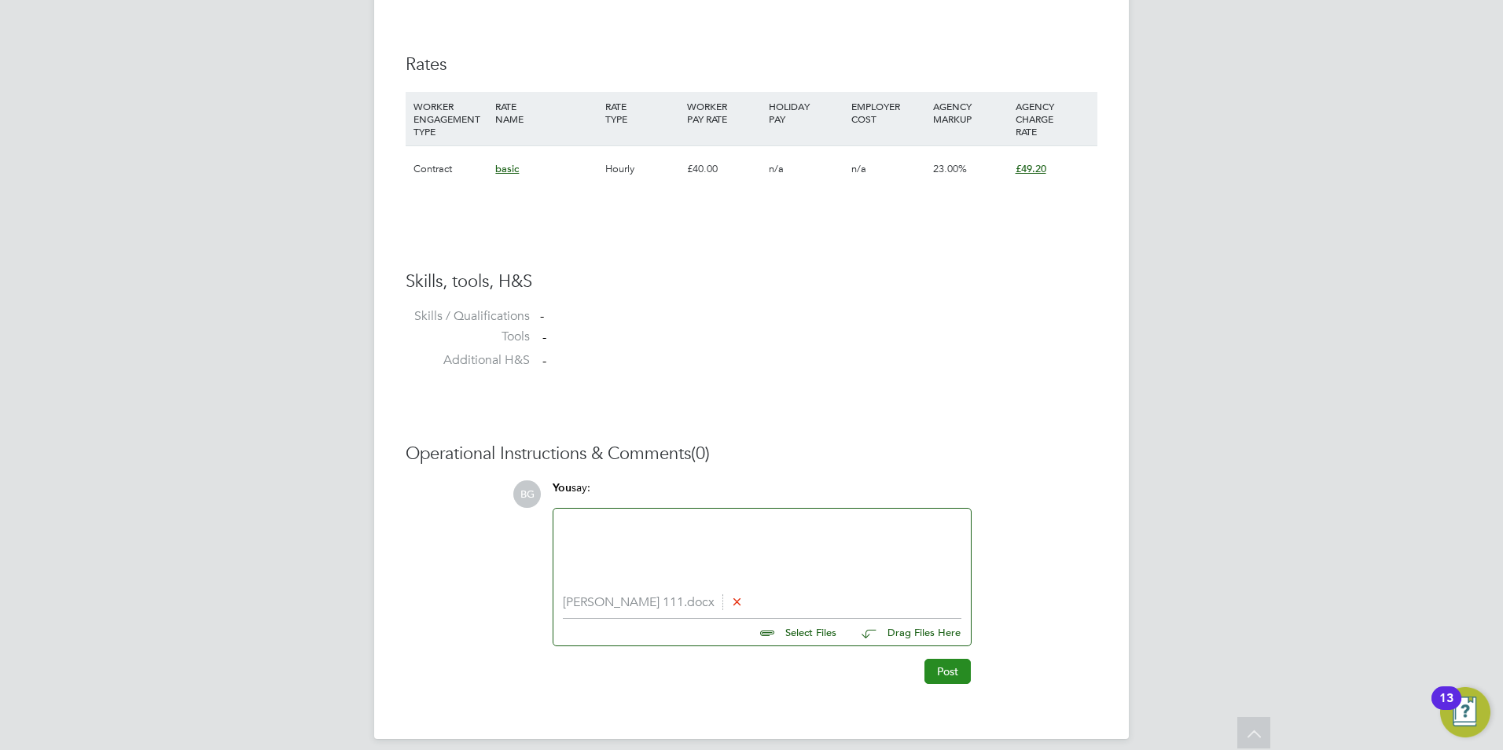
click at [925, 668] on button "Post" at bounding box center [948, 671] width 46 height 25
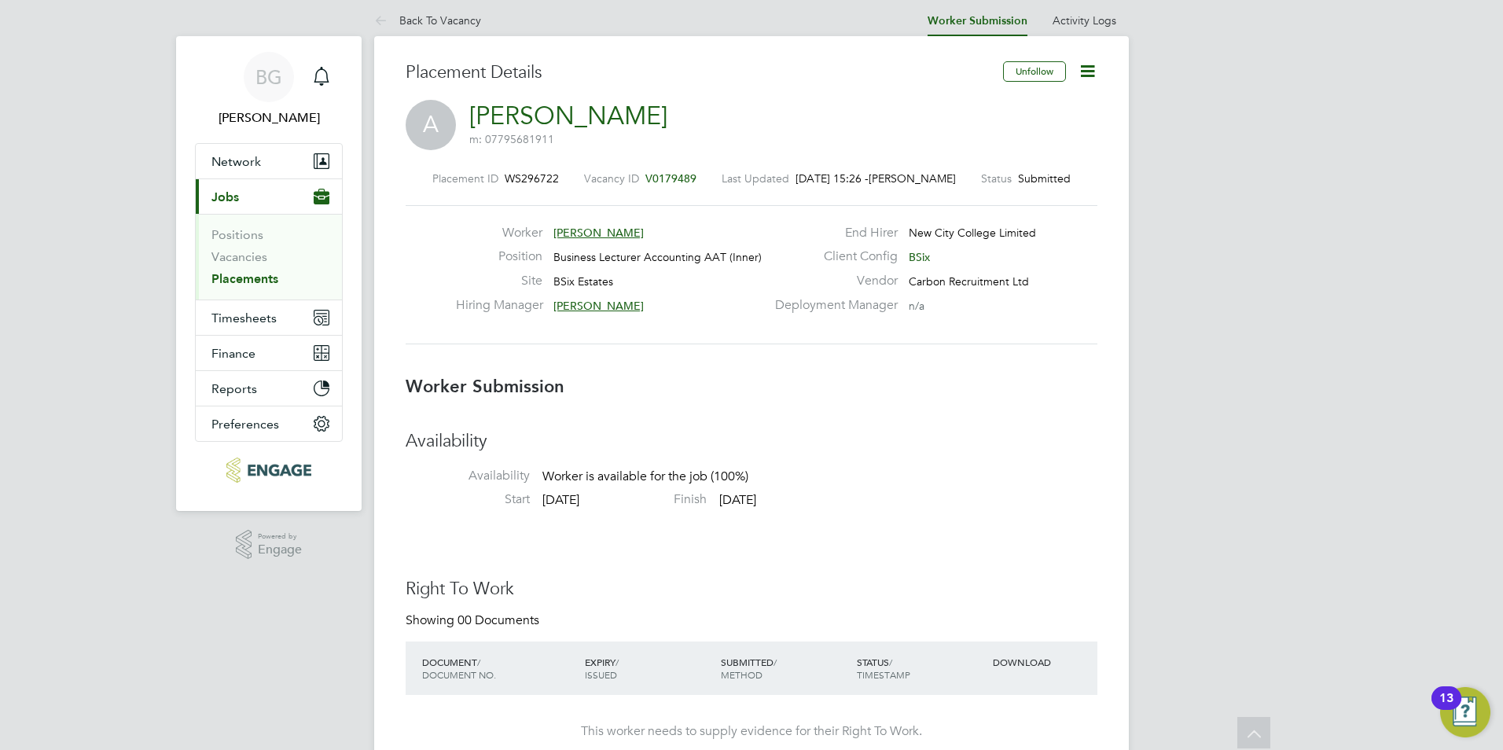
scroll to position [0, 0]
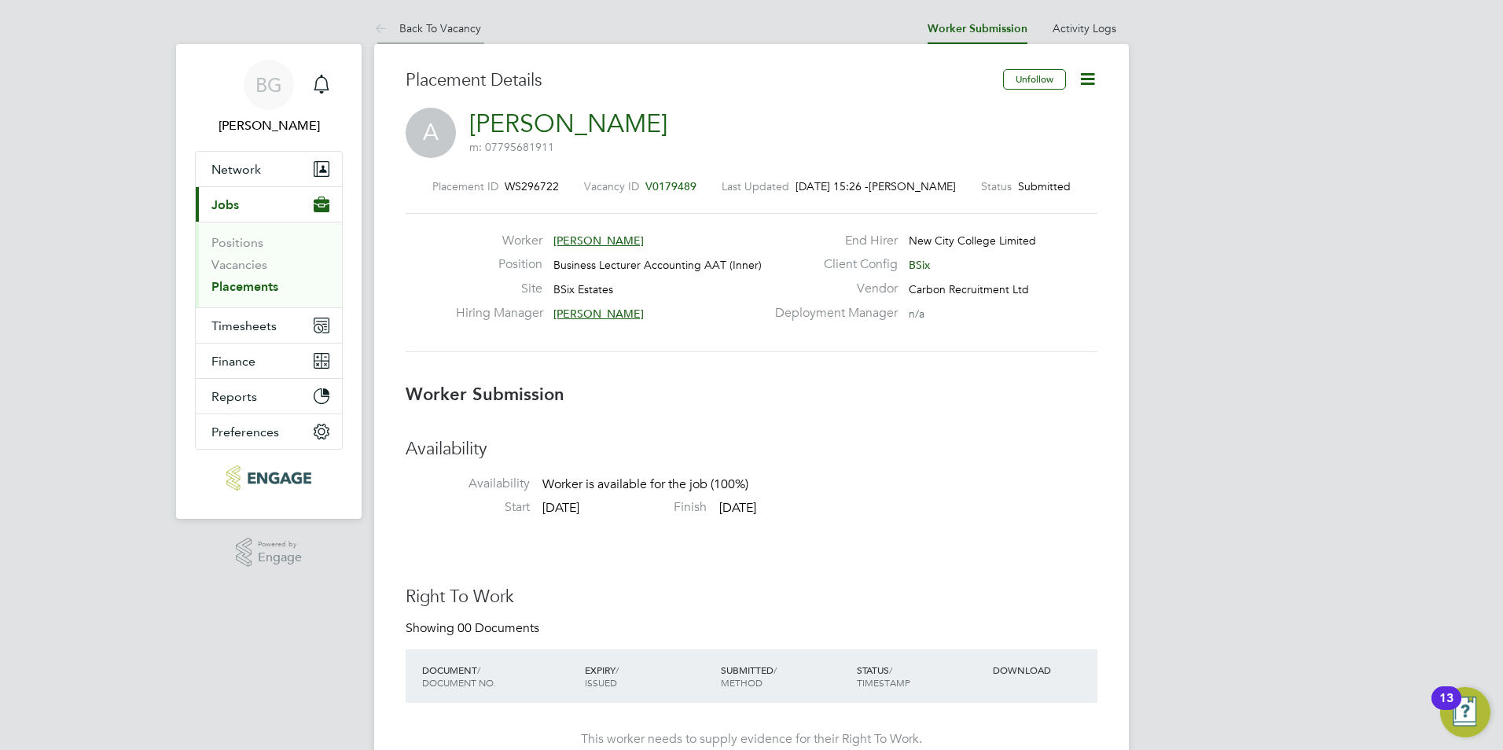
click at [384, 26] on icon at bounding box center [384, 30] width 20 height 20
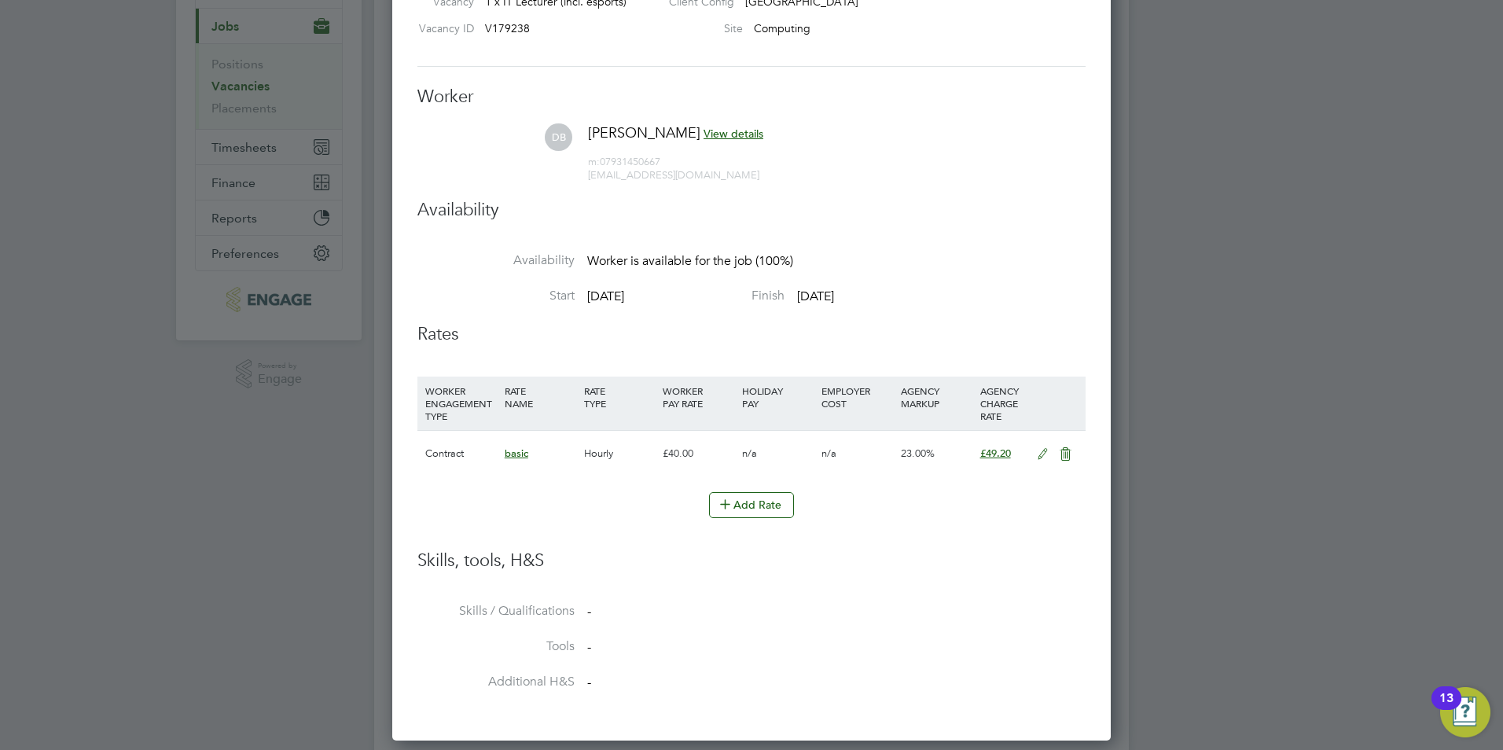
scroll to position [24, 0]
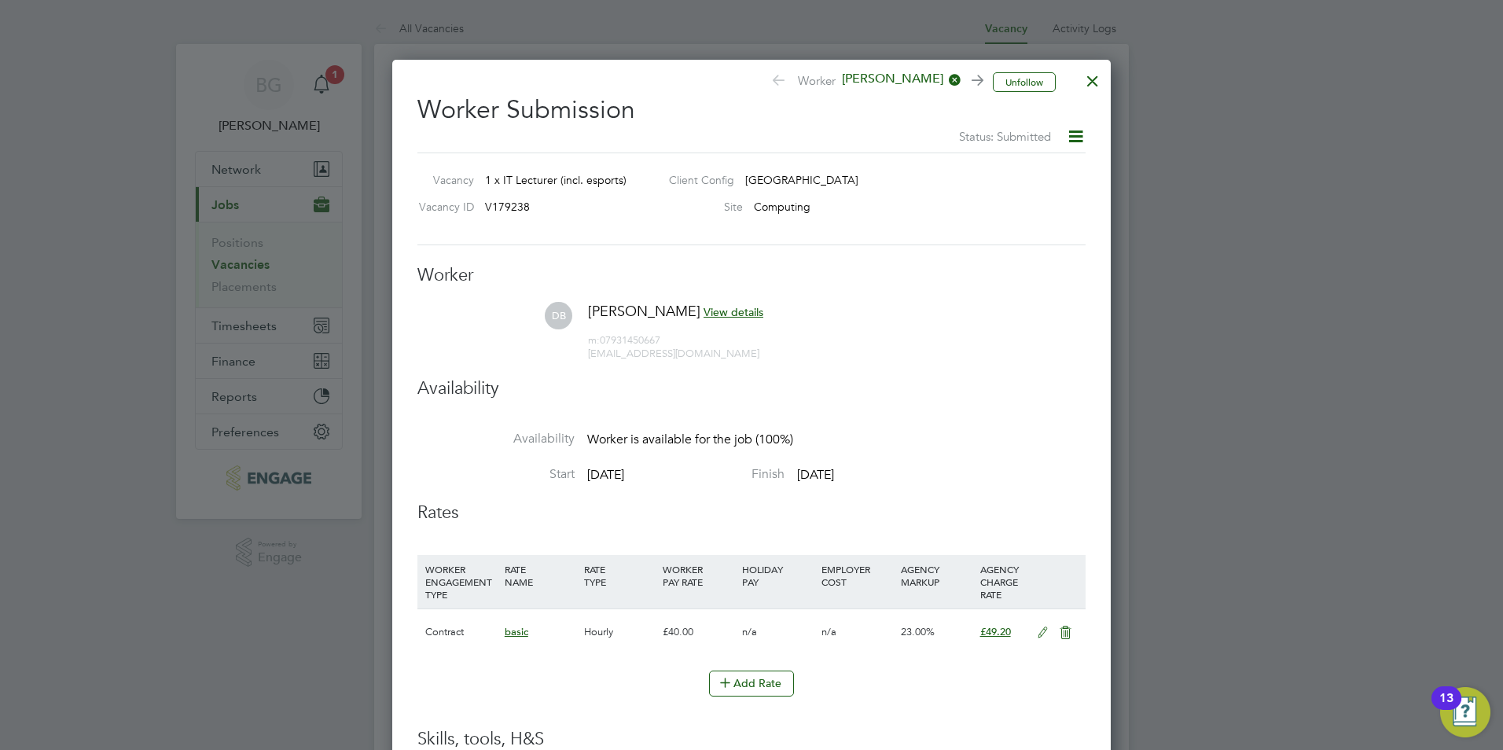
click at [1086, 76] on div at bounding box center [1093, 77] width 28 height 28
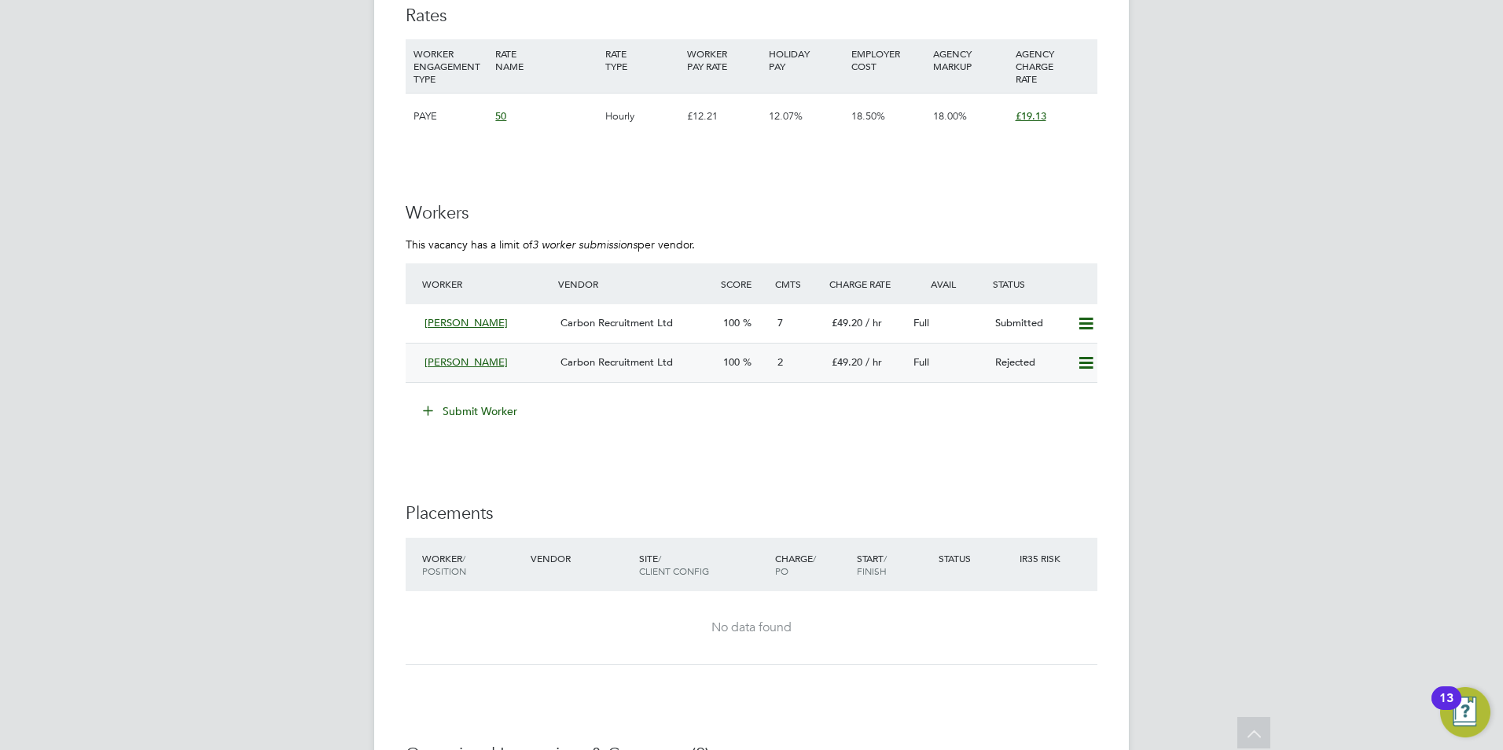
scroll to position [934, 0]
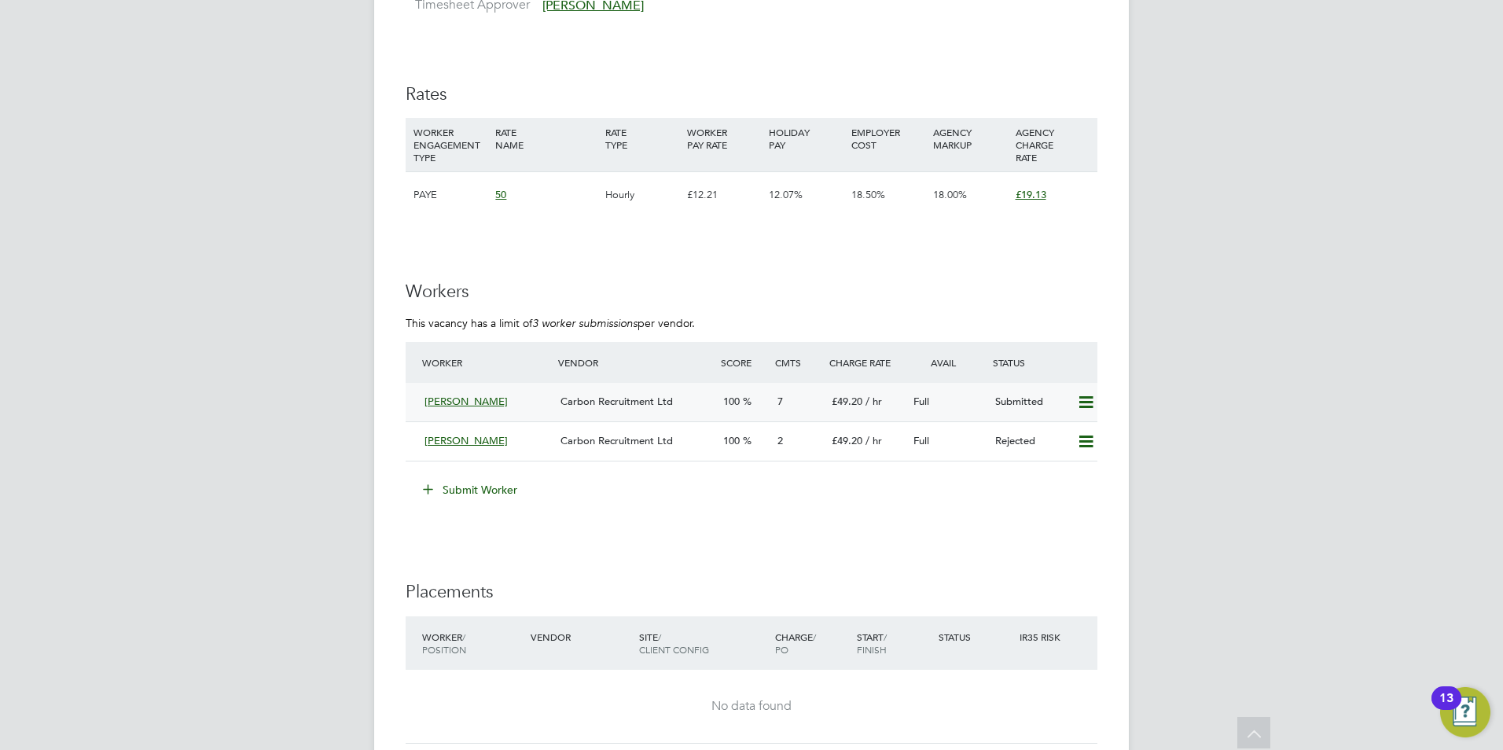
click at [483, 393] on div "[PERSON_NAME]" at bounding box center [486, 402] width 136 height 26
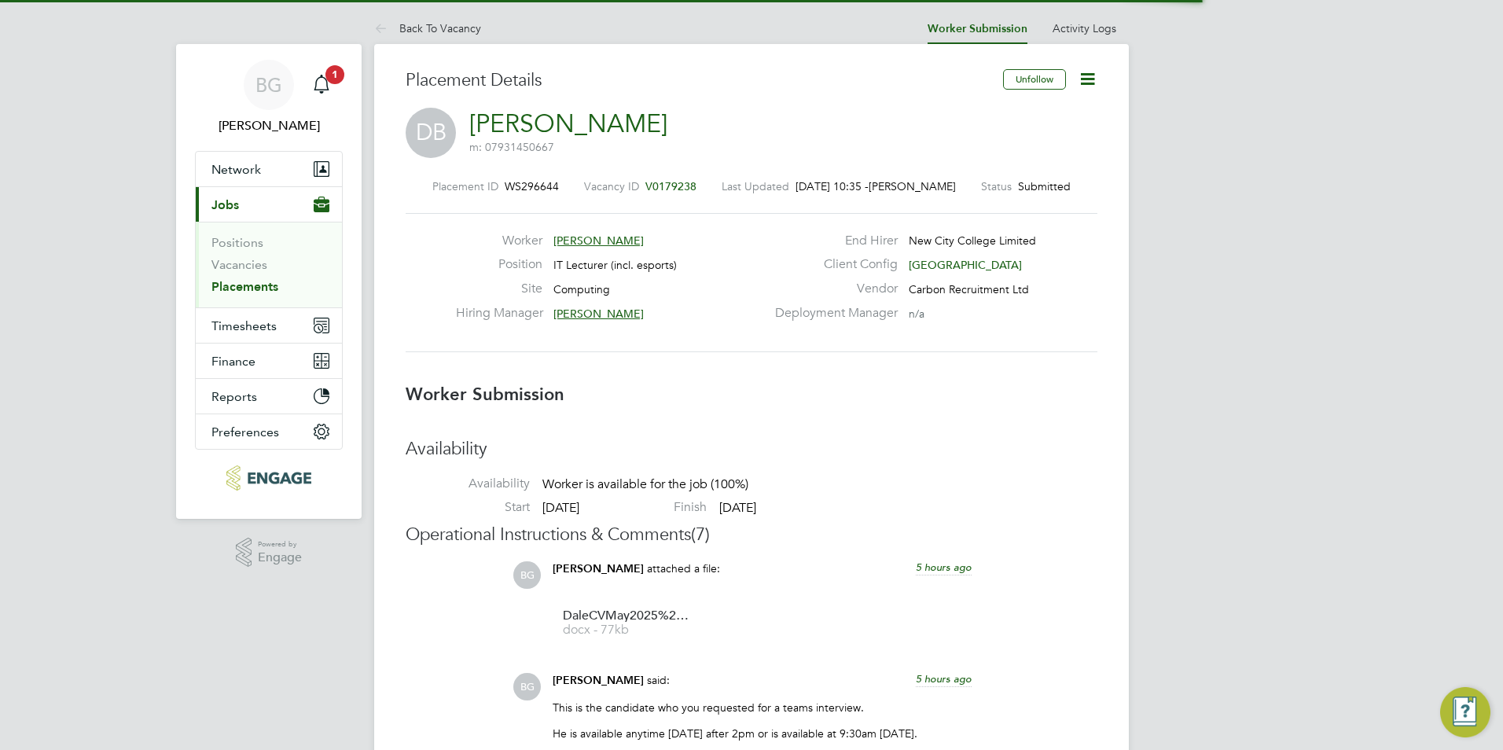
scroll to position [8, 8]
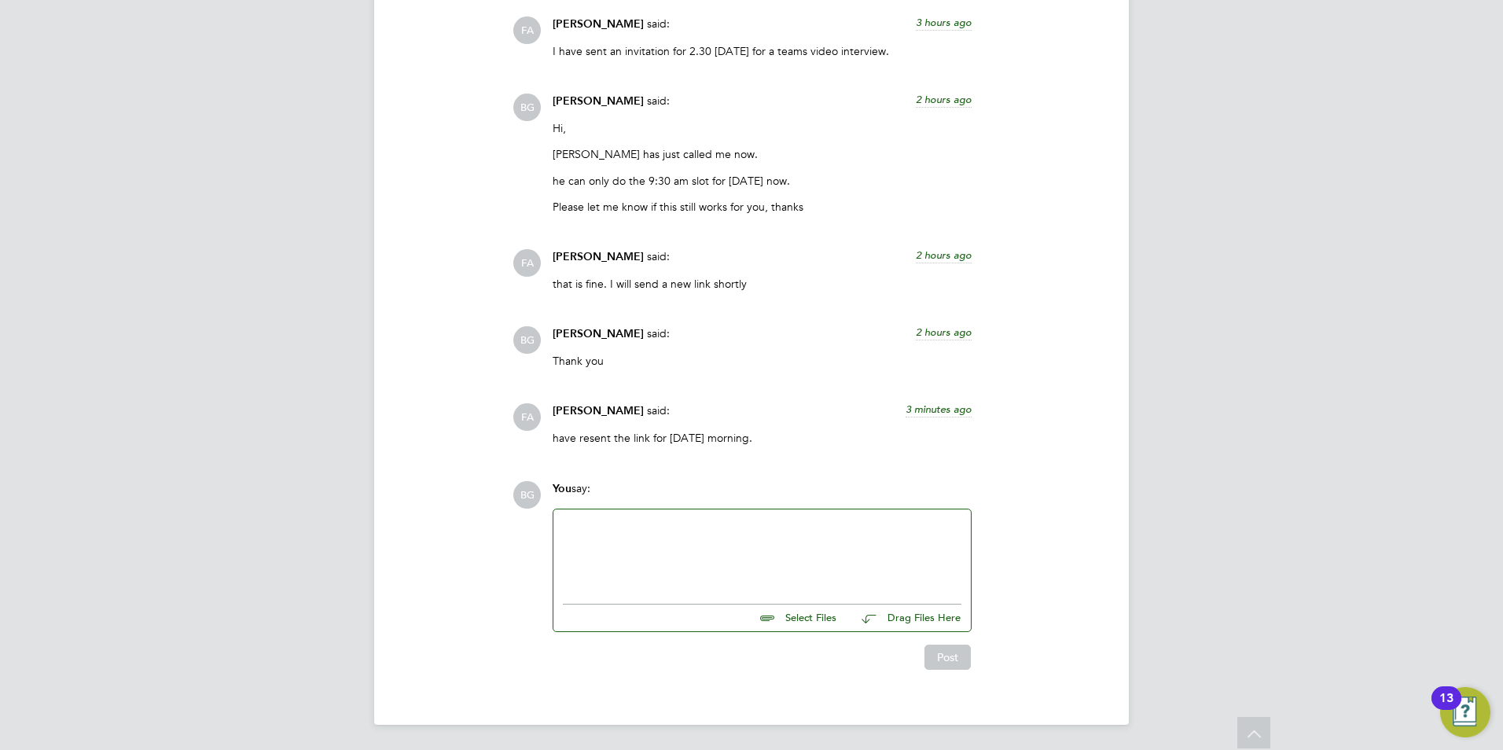
click at [657, 553] on div at bounding box center [762, 553] width 399 height 68
click at [946, 667] on button "Post" at bounding box center [948, 657] width 46 height 25
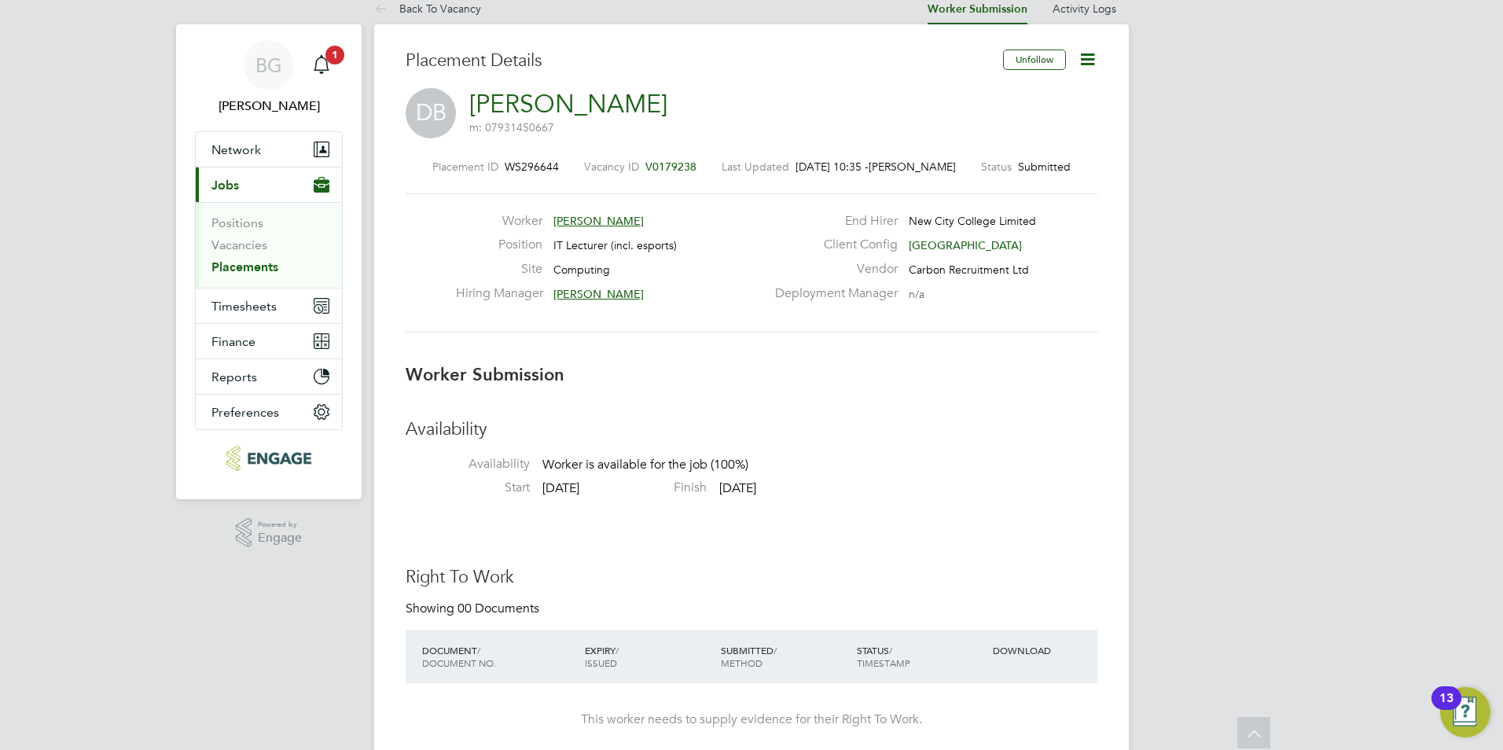
scroll to position [0, 0]
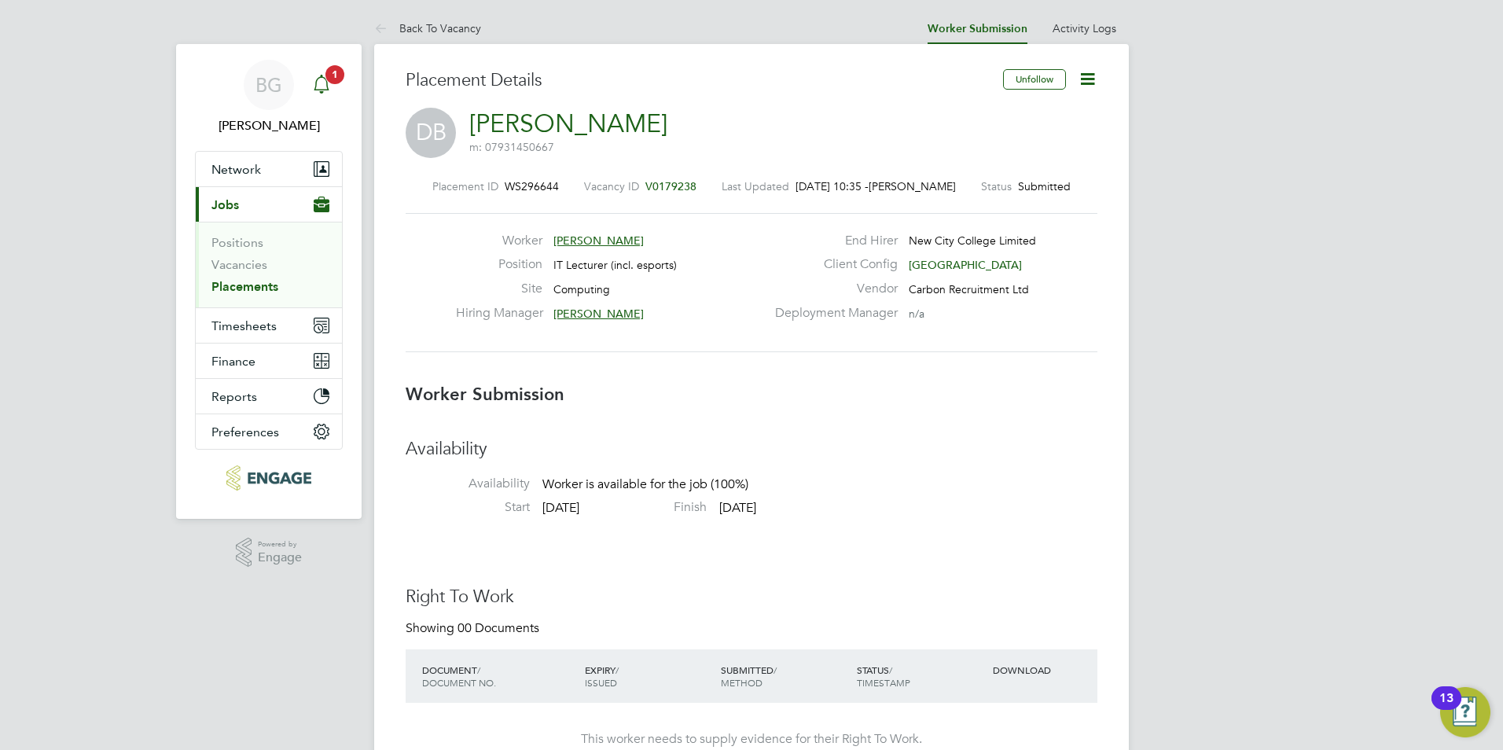
click at [326, 82] on icon "Main navigation" at bounding box center [321, 83] width 15 height 16
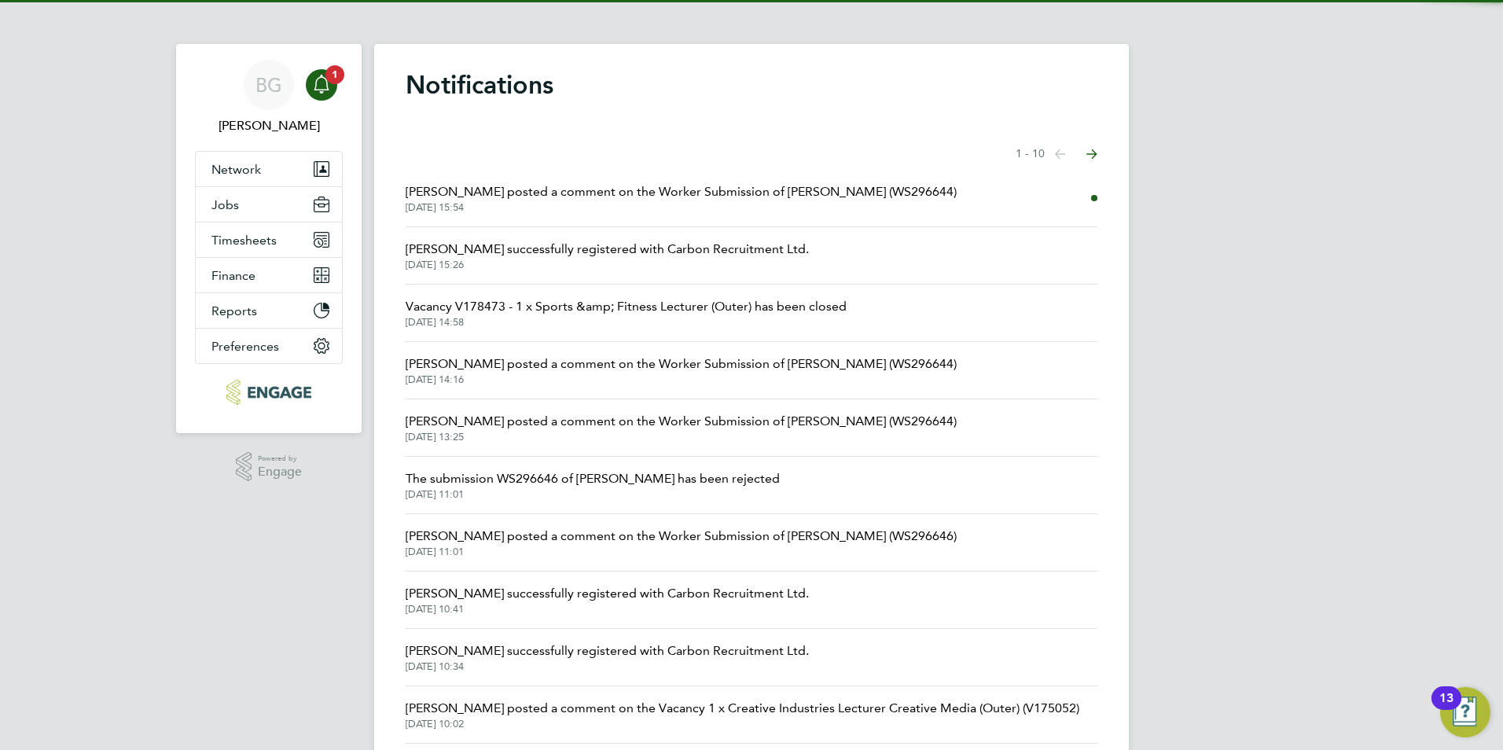
click at [574, 187] on span "[PERSON_NAME] posted a comment on the Worker Submission of [PERSON_NAME] (WS296…" at bounding box center [681, 191] width 551 height 19
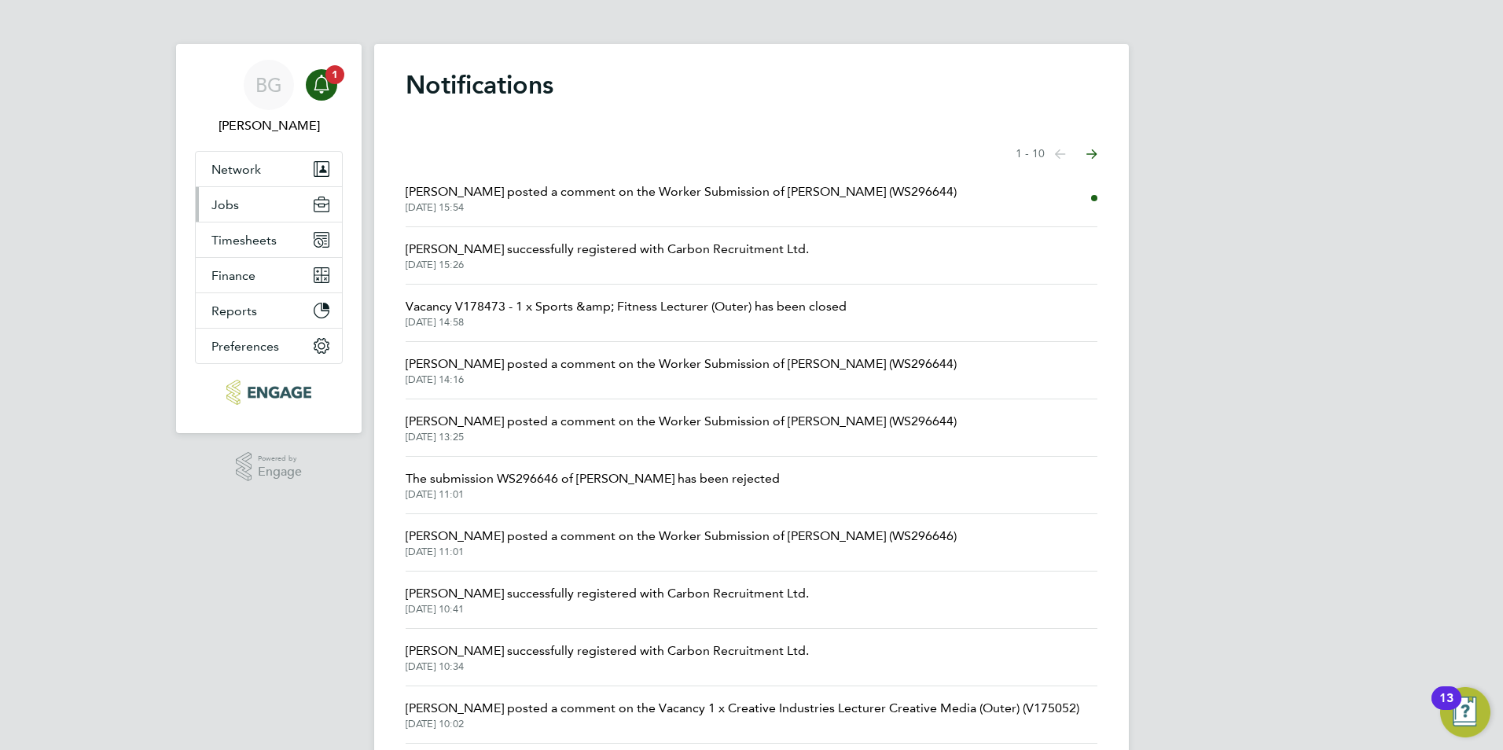
scroll to position [25, 311]
